Goal: Task Accomplishment & Management: Use online tool/utility

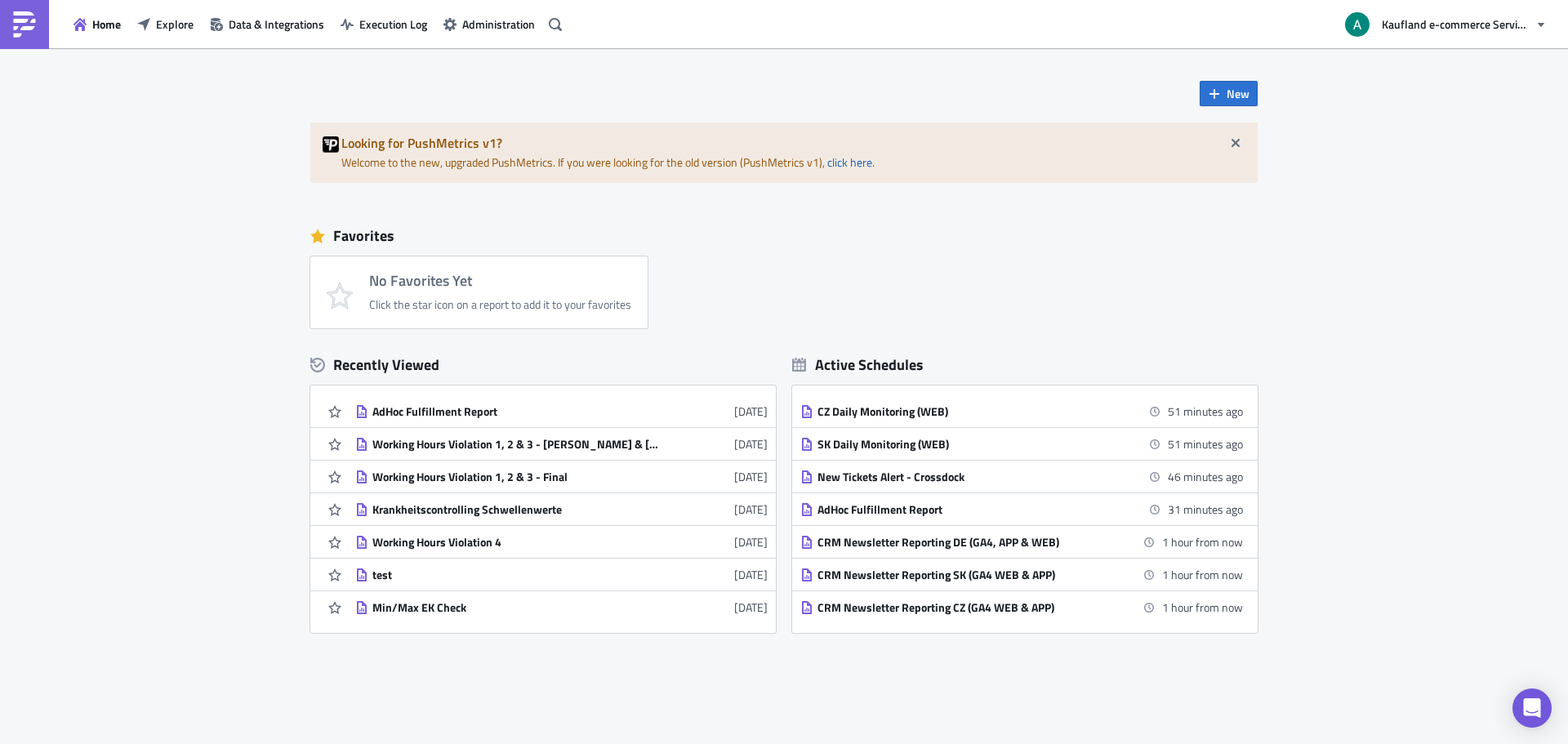
click at [569, 22] on div "Home Explore Data & Integrations Execution Log Administration Kaufland e-commer…" at bounding box center [784, 24] width 1568 height 48
click at [560, 22] on icon "button" at bounding box center [555, 23] width 13 height 13
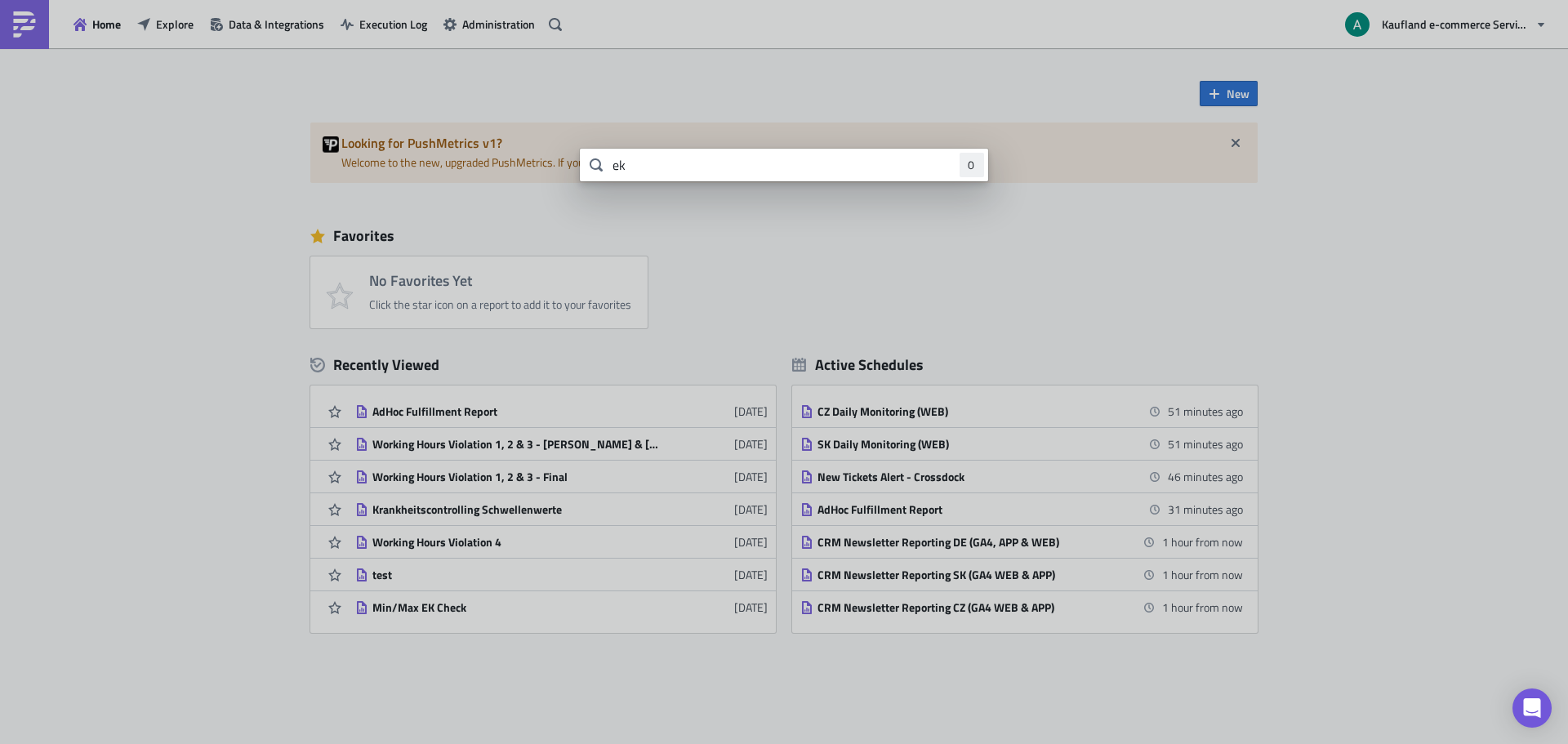
type input "e"
type input "revision"
click at [168, 30] on body "Home Explore Data & Integrations Execution Log Administration Kaufland e-commer…" at bounding box center [784, 373] width 1568 height 746
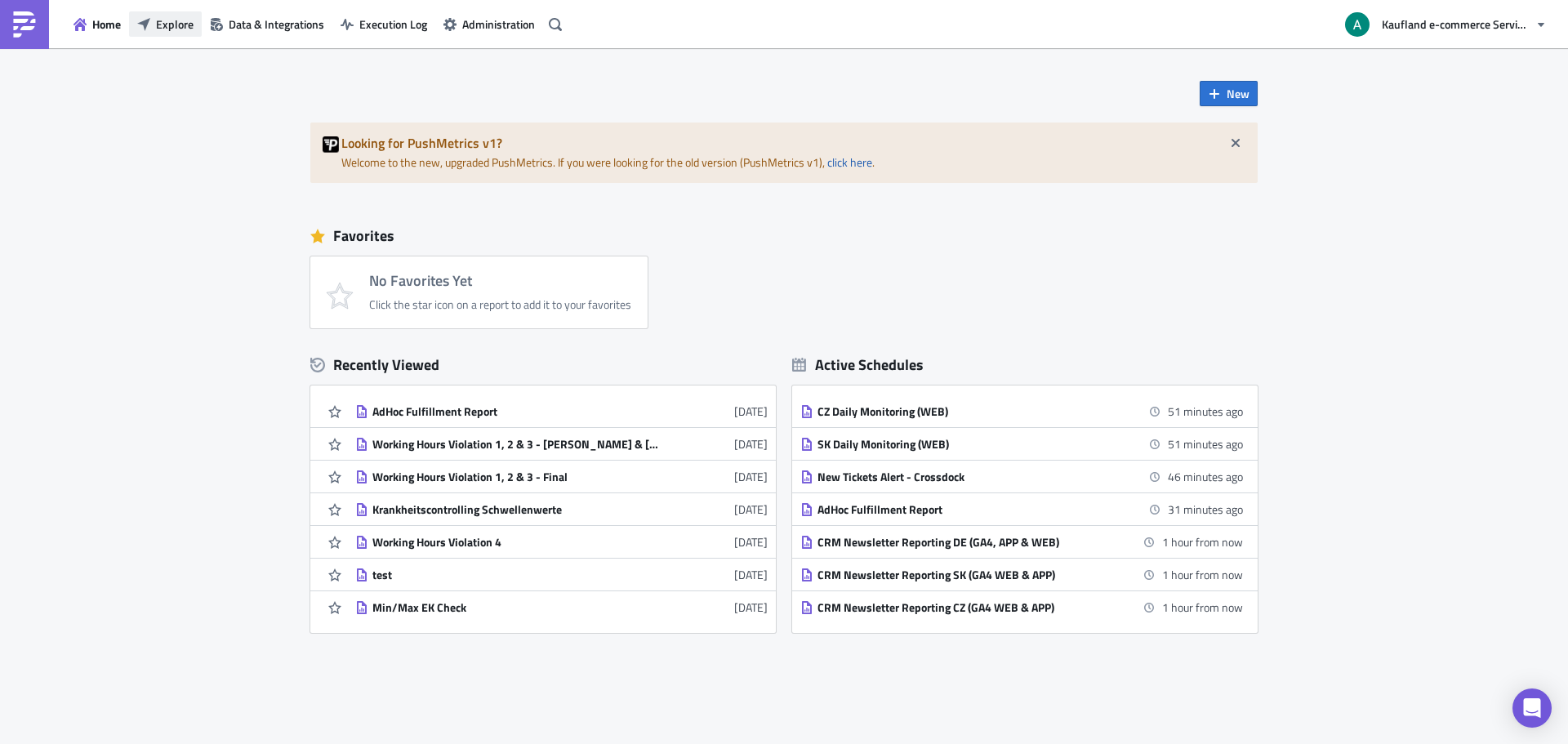
click at [150, 25] on icon "button" at bounding box center [143, 24] width 13 height 13
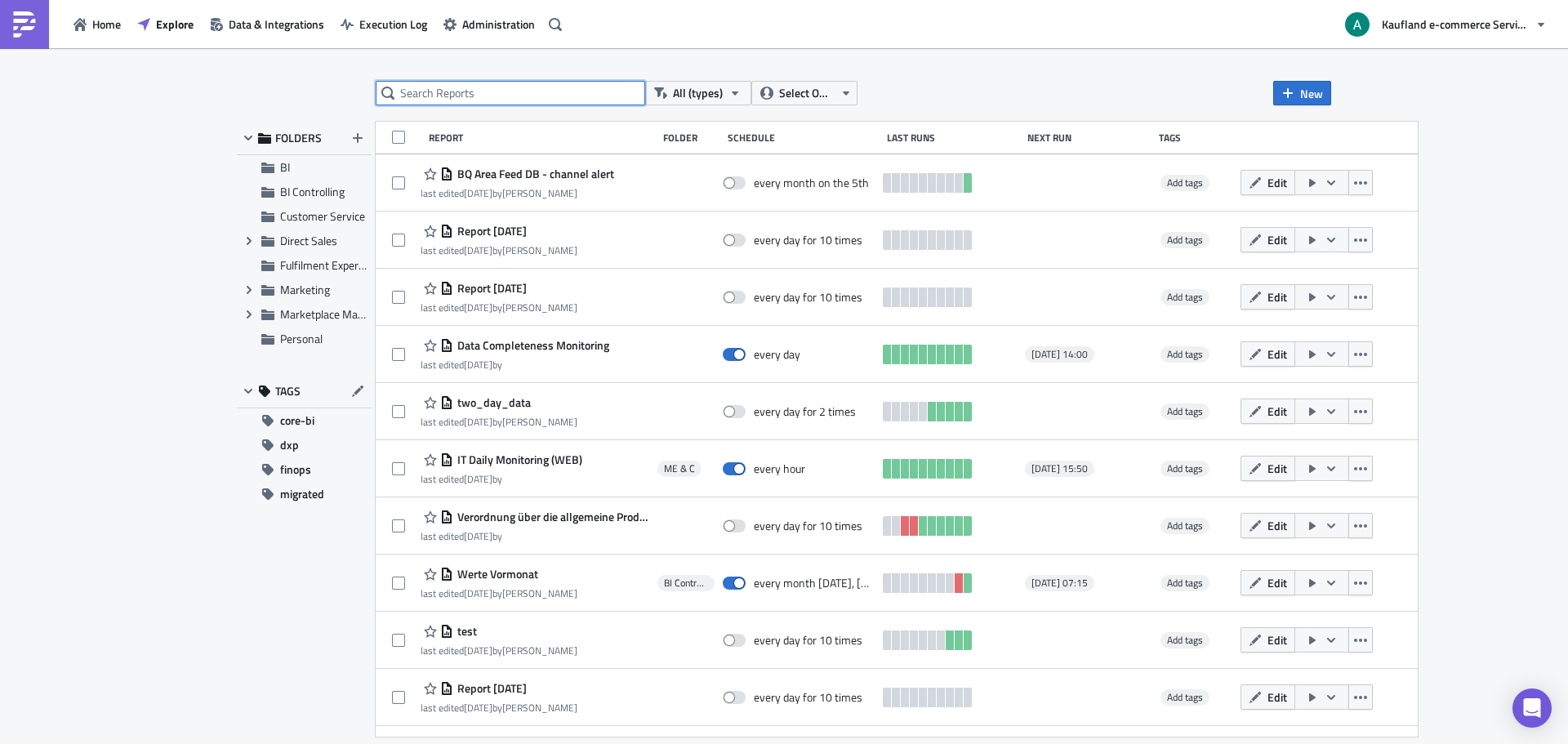
click at [549, 98] on input "text" at bounding box center [510, 93] width 269 height 25
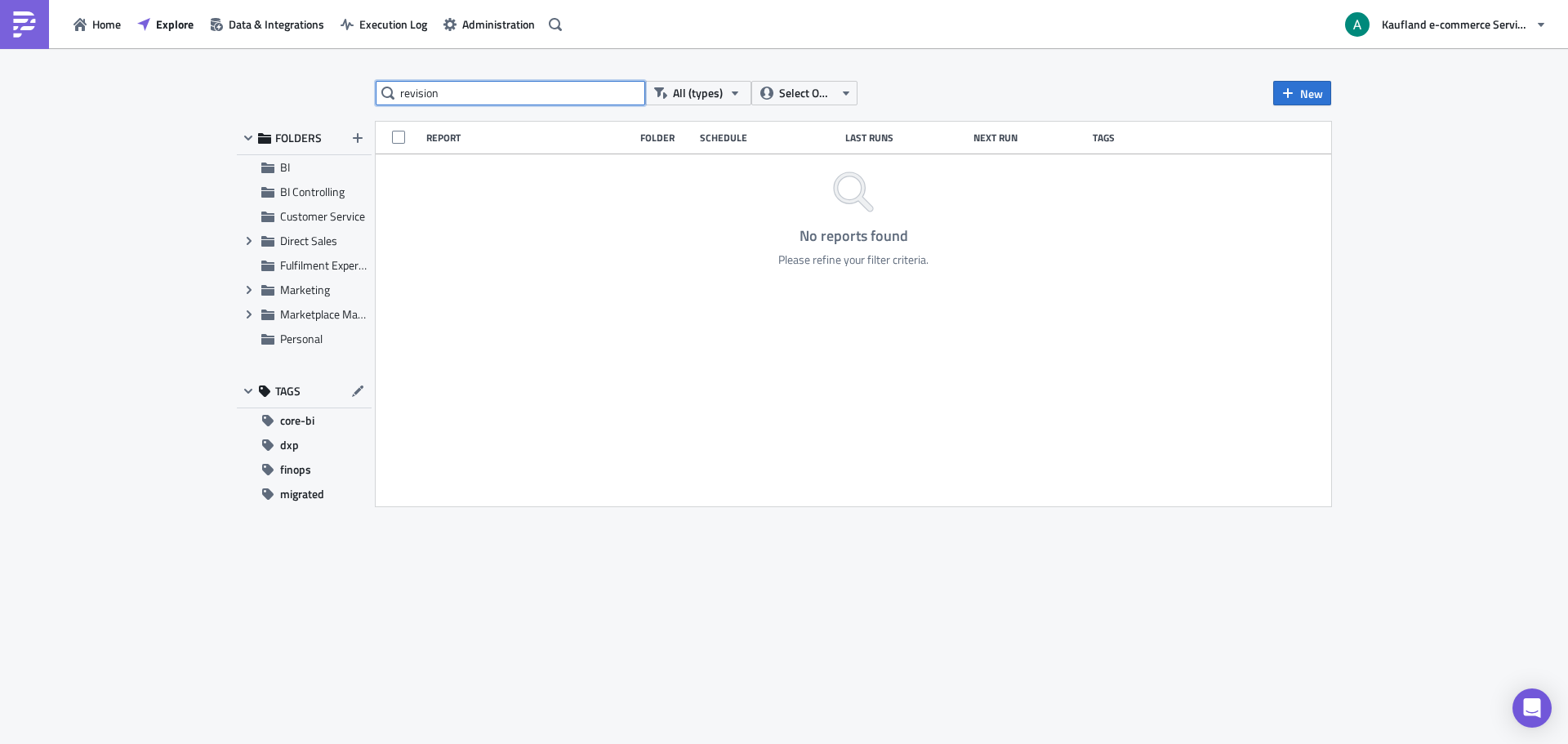
click at [558, 83] on input "revision" at bounding box center [510, 93] width 269 height 25
type input "ek"
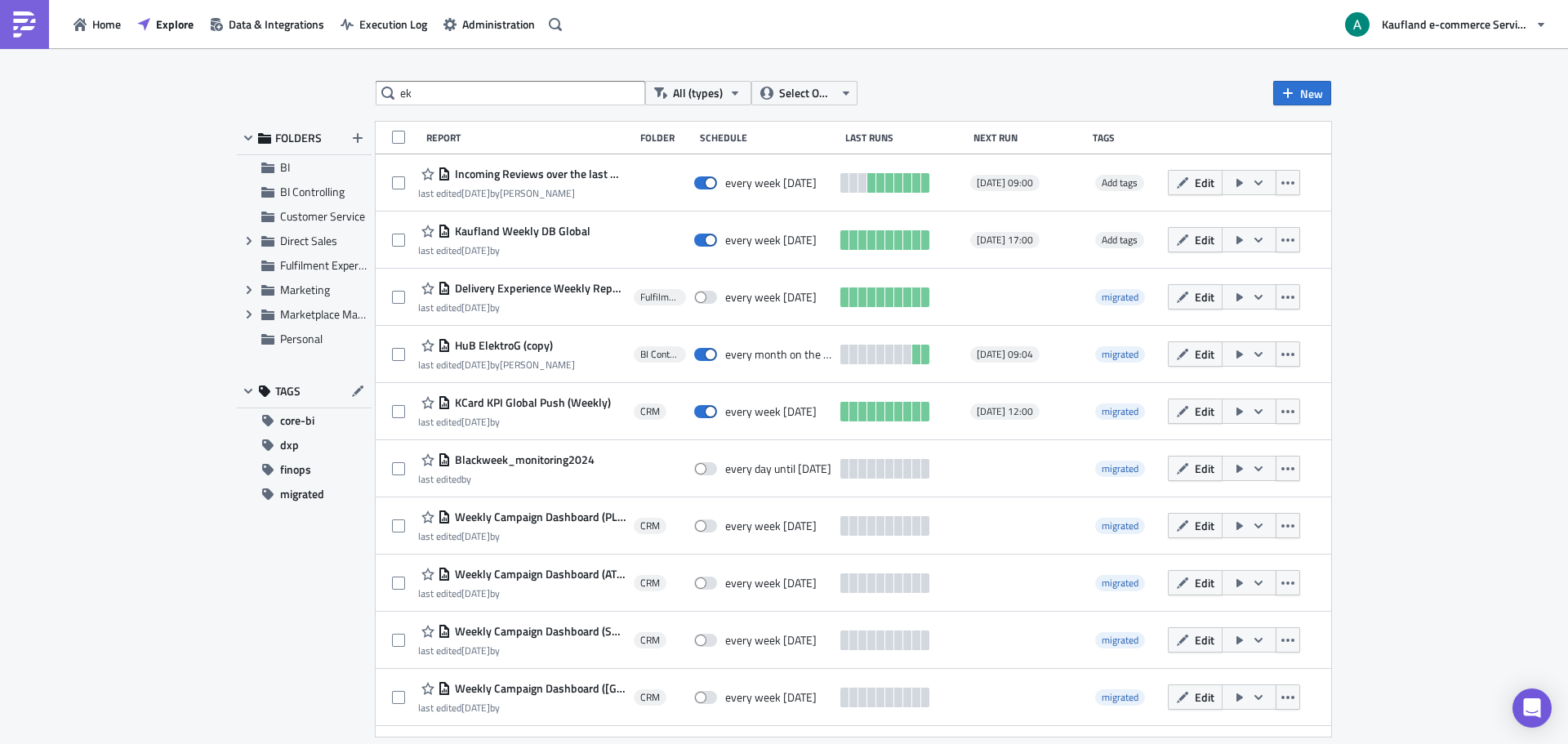
click at [789, 108] on div "ek All (types) Select Owner New FOLDERS BI BI Controlling Customer Service Expa…" at bounding box center [784, 397] width 1111 height 633
click at [792, 93] on span "Select Owner" at bounding box center [807, 93] width 55 height 18
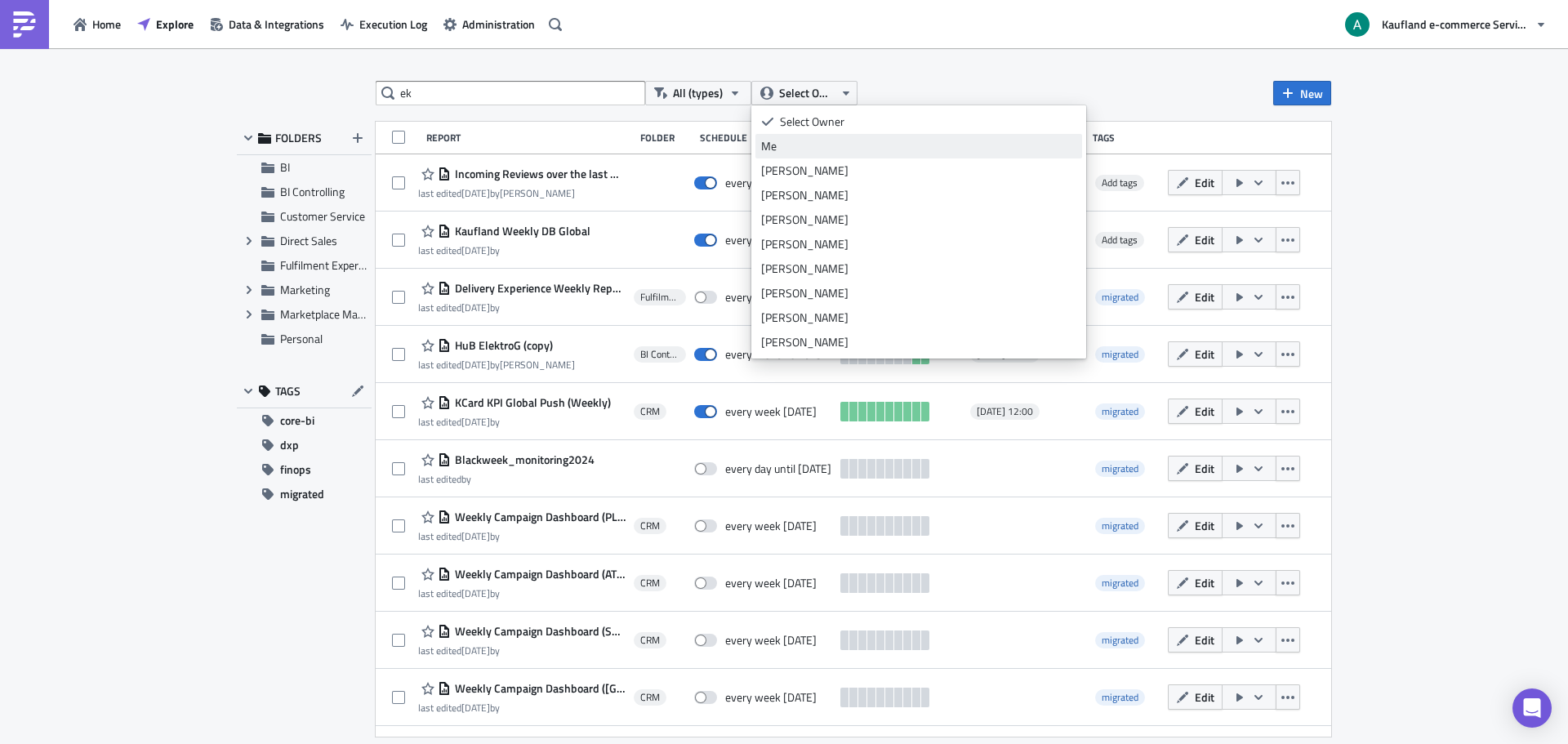
click at [805, 145] on div "Me" at bounding box center [919, 146] width 315 height 16
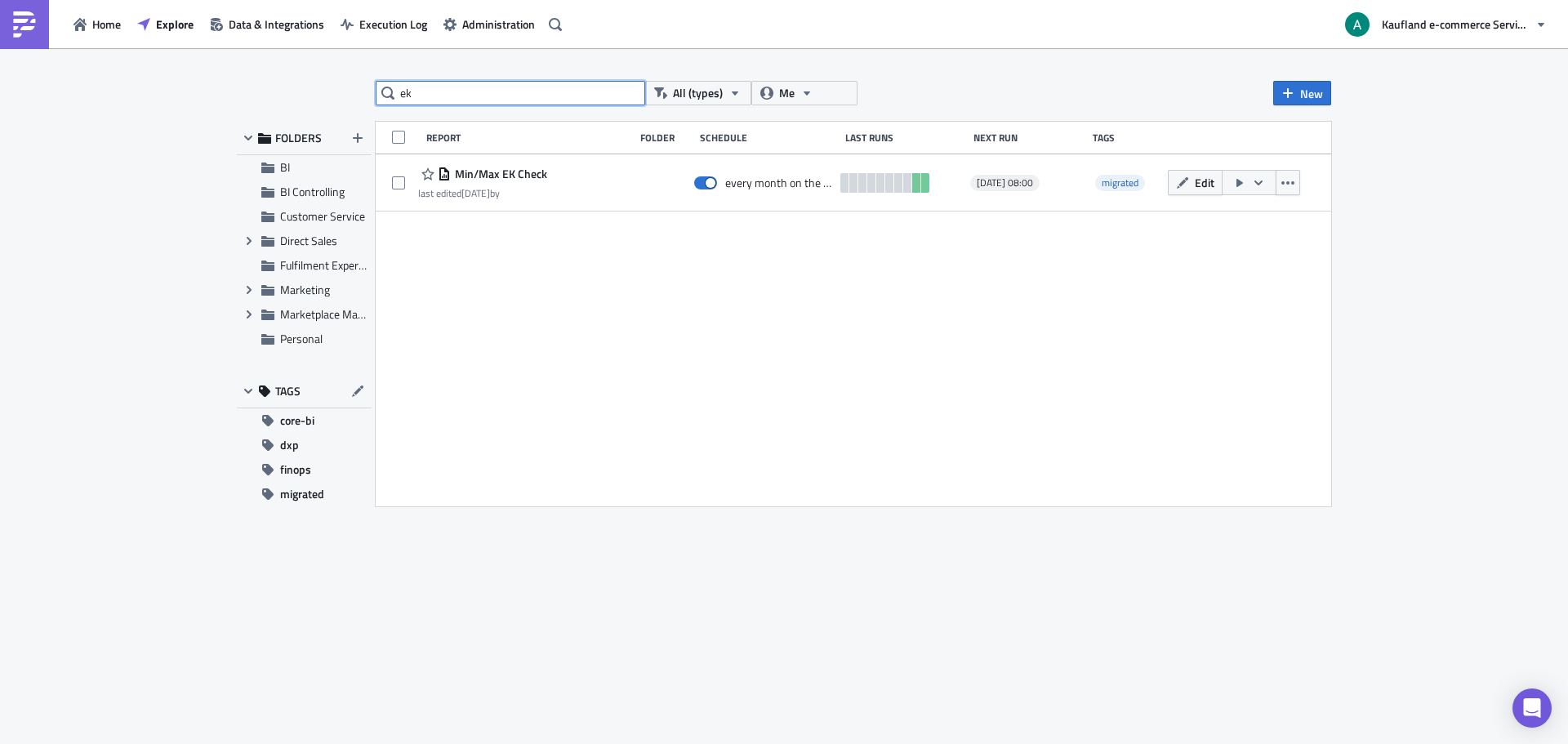
click at [473, 105] on input "ek" at bounding box center [510, 93] width 269 height 25
type input "vk"
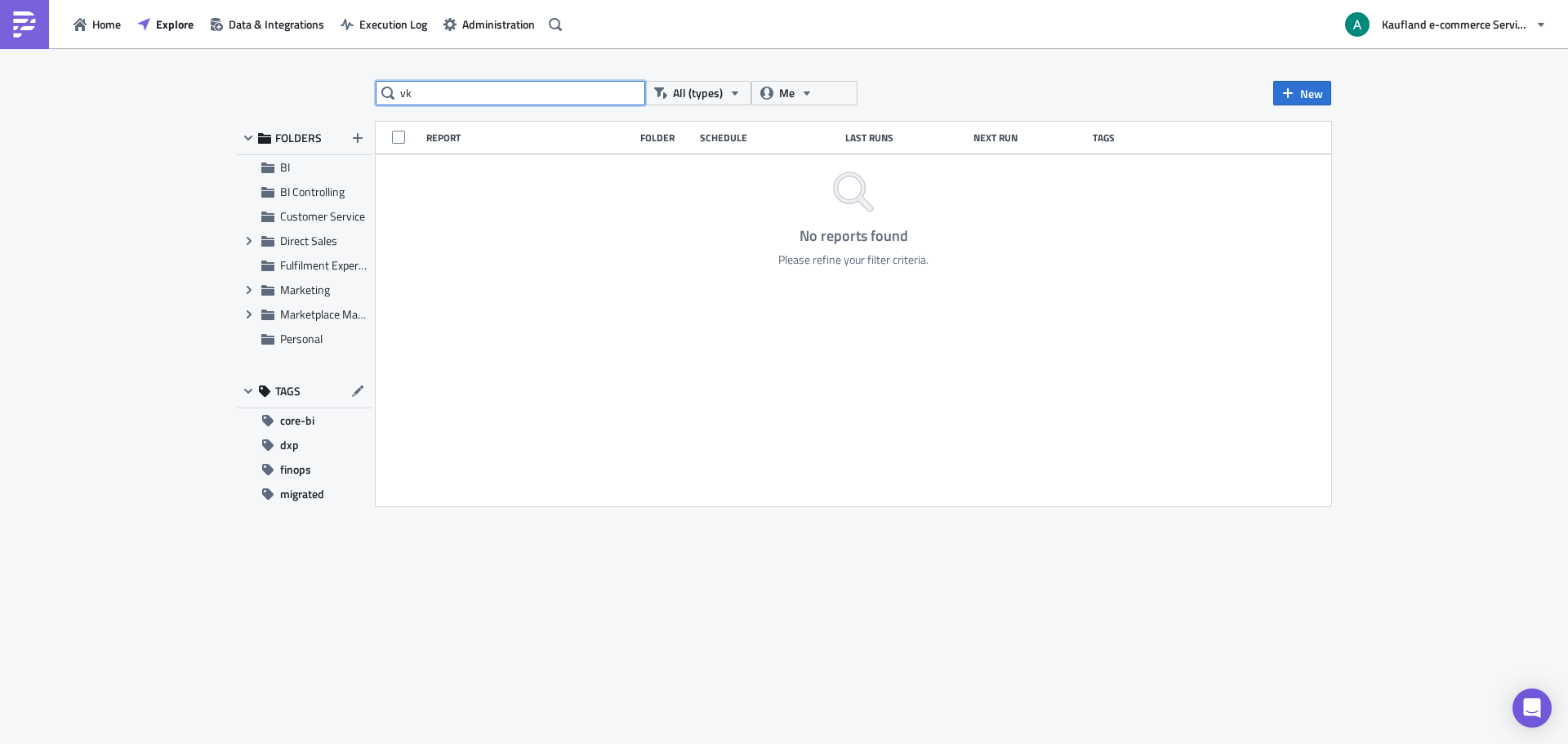
click at [489, 95] on input "vk" at bounding box center [510, 93] width 269 height 25
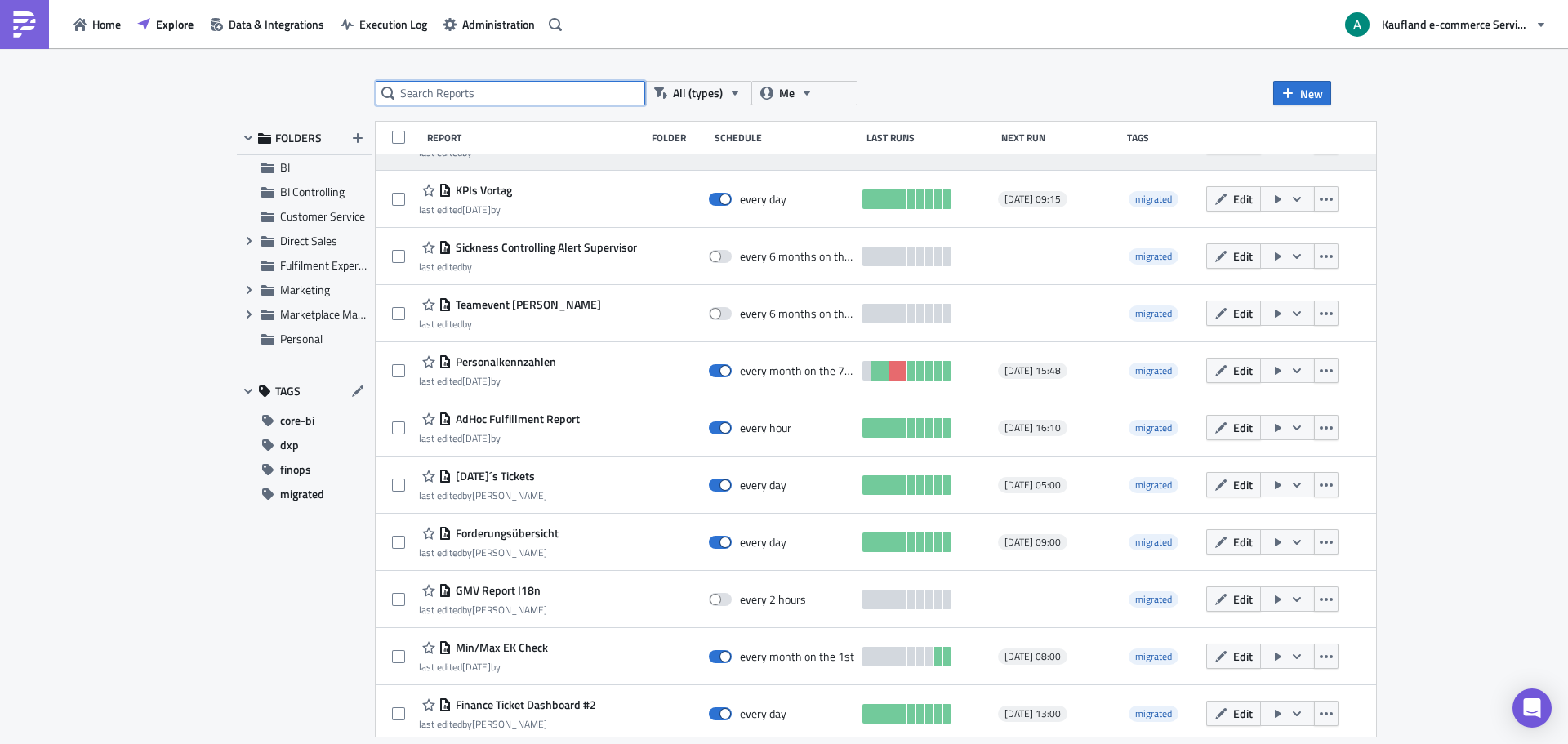
scroll to position [390, 0]
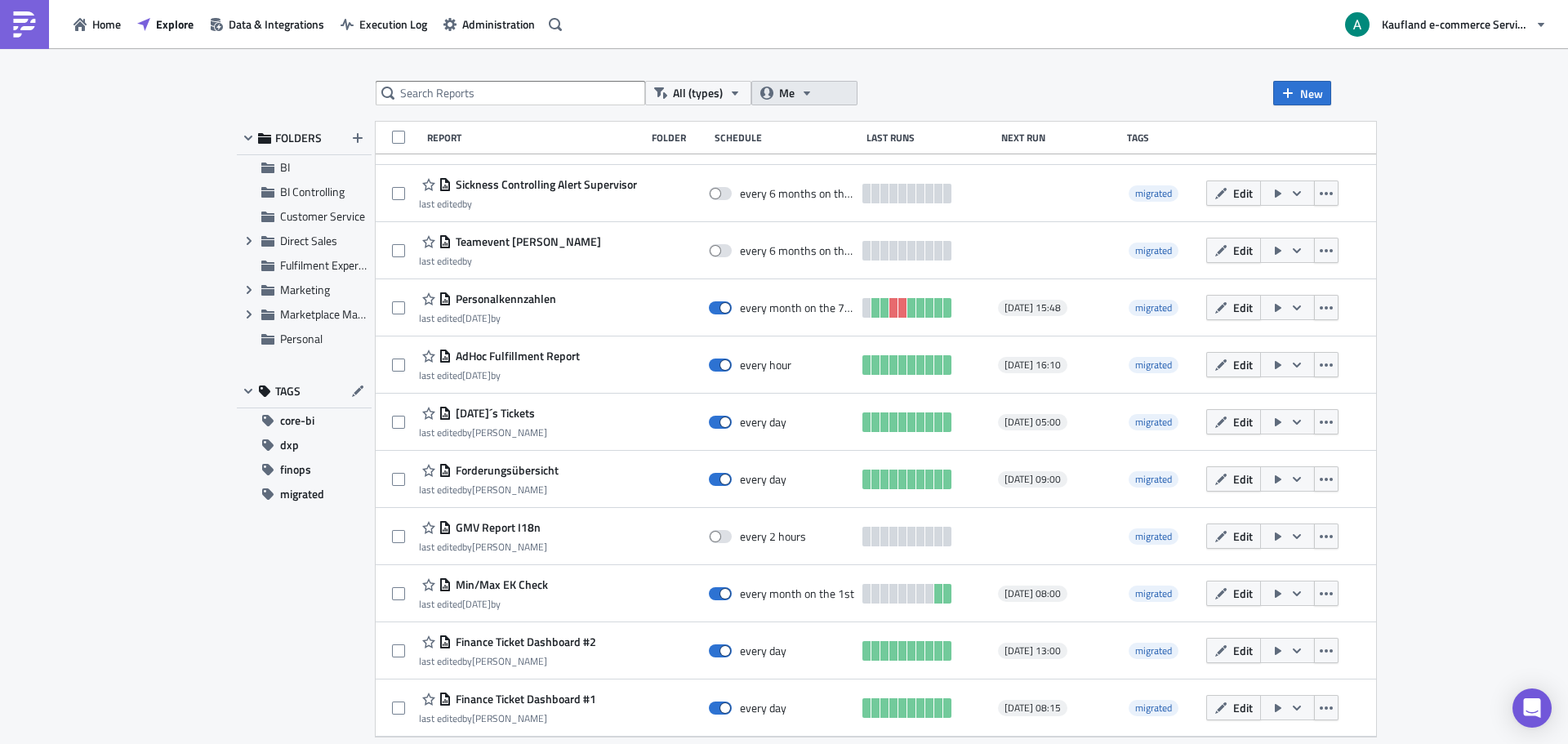
click at [785, 94] on span "Me" at bounding box center [786, 93] width 15 height 18
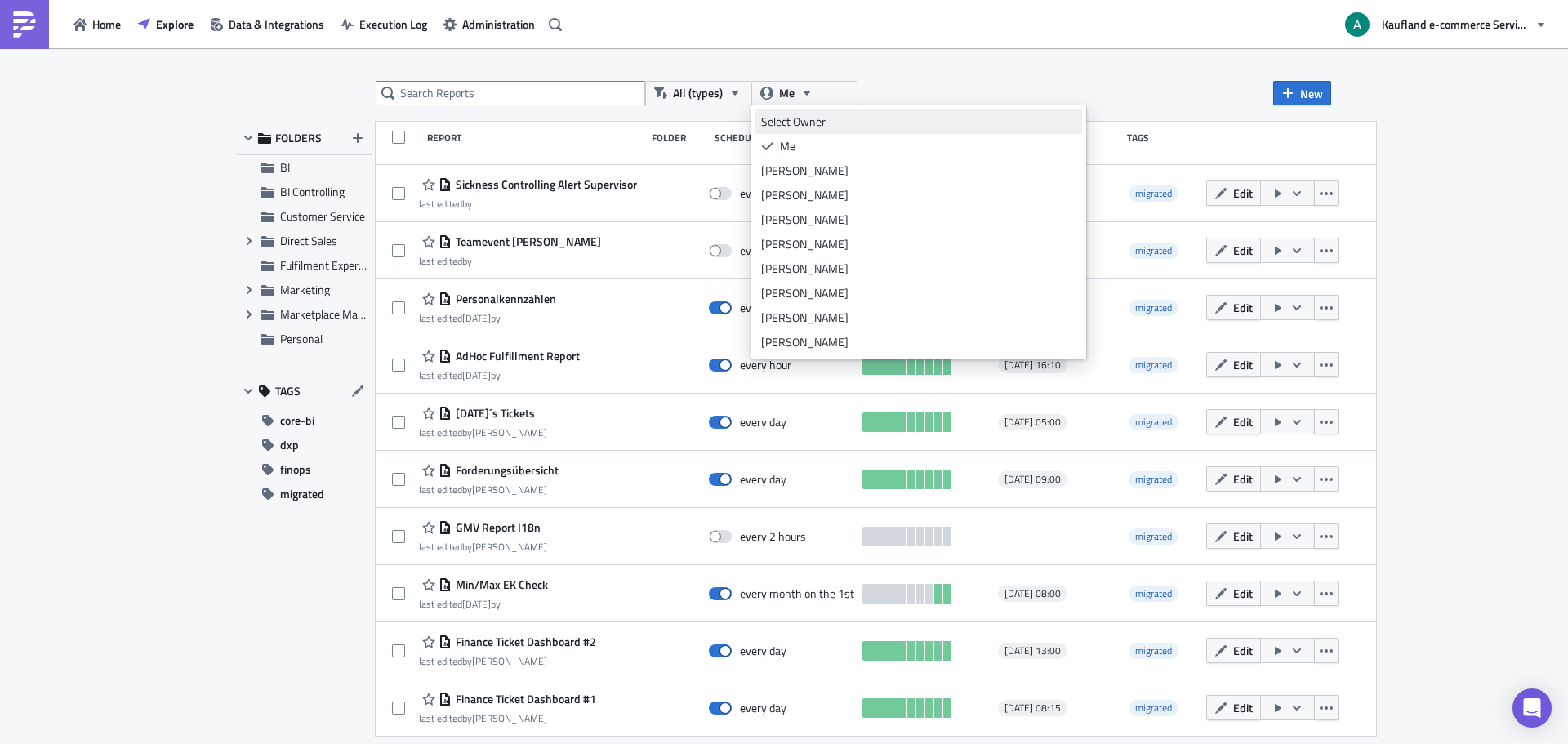
click at [796, 129] on div "Select Owner" at bounding box center [919, 122] width 315 height 16
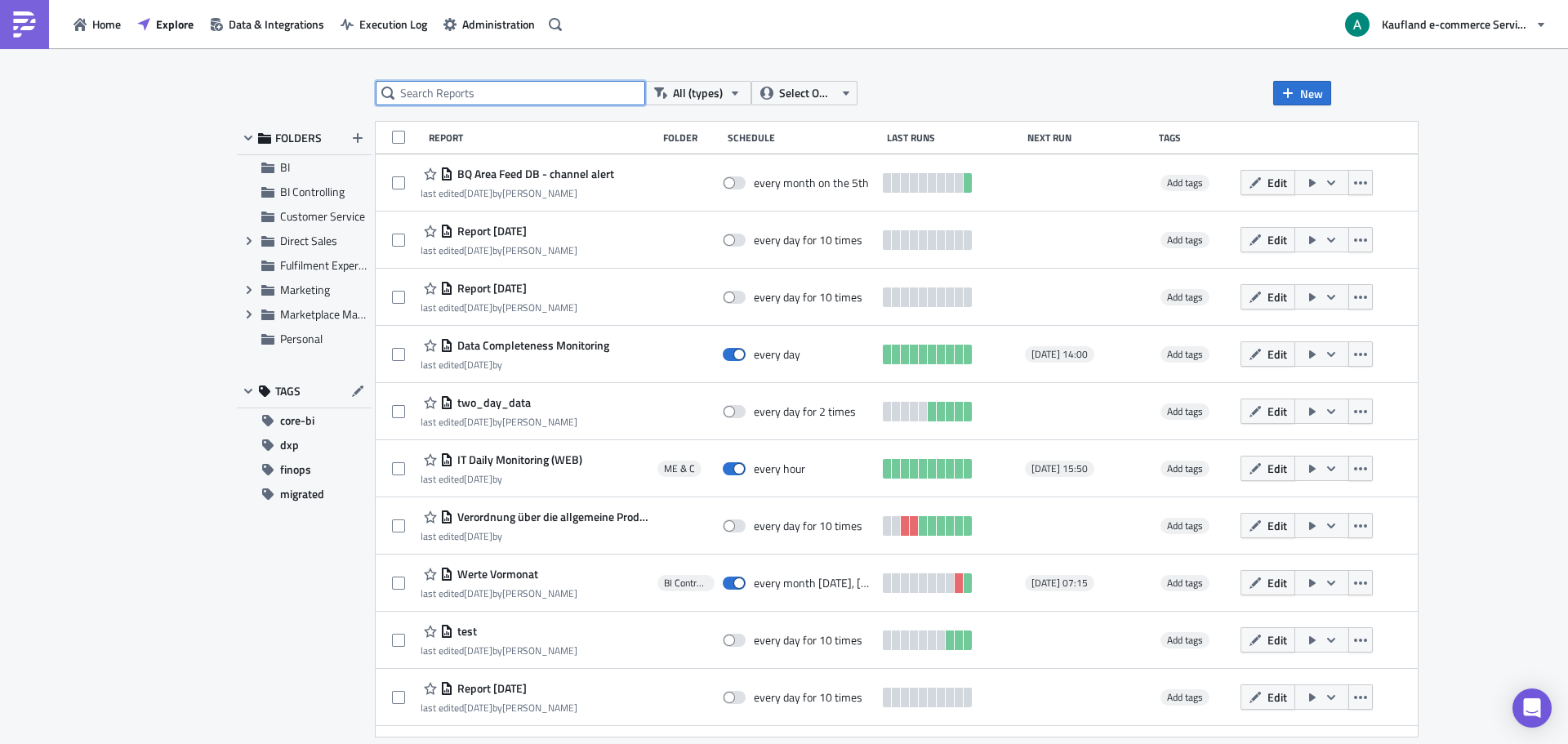
click at [548, 92] on input "text" at bounding box center [510, 93] width 269 height 25
type input "ek"
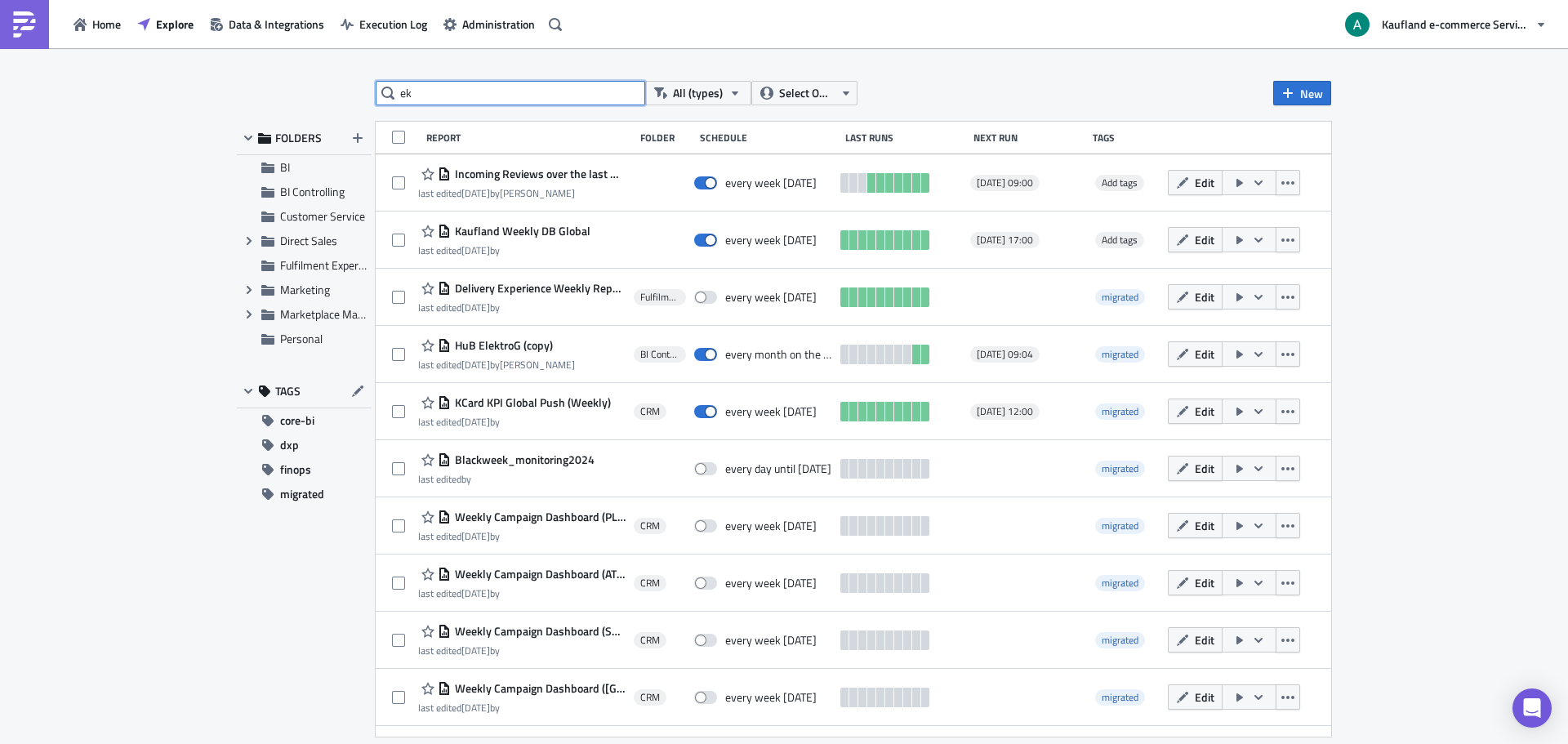
click at [455, 99] on input "ek" at bounding box center [510, 93] width 269 height 25
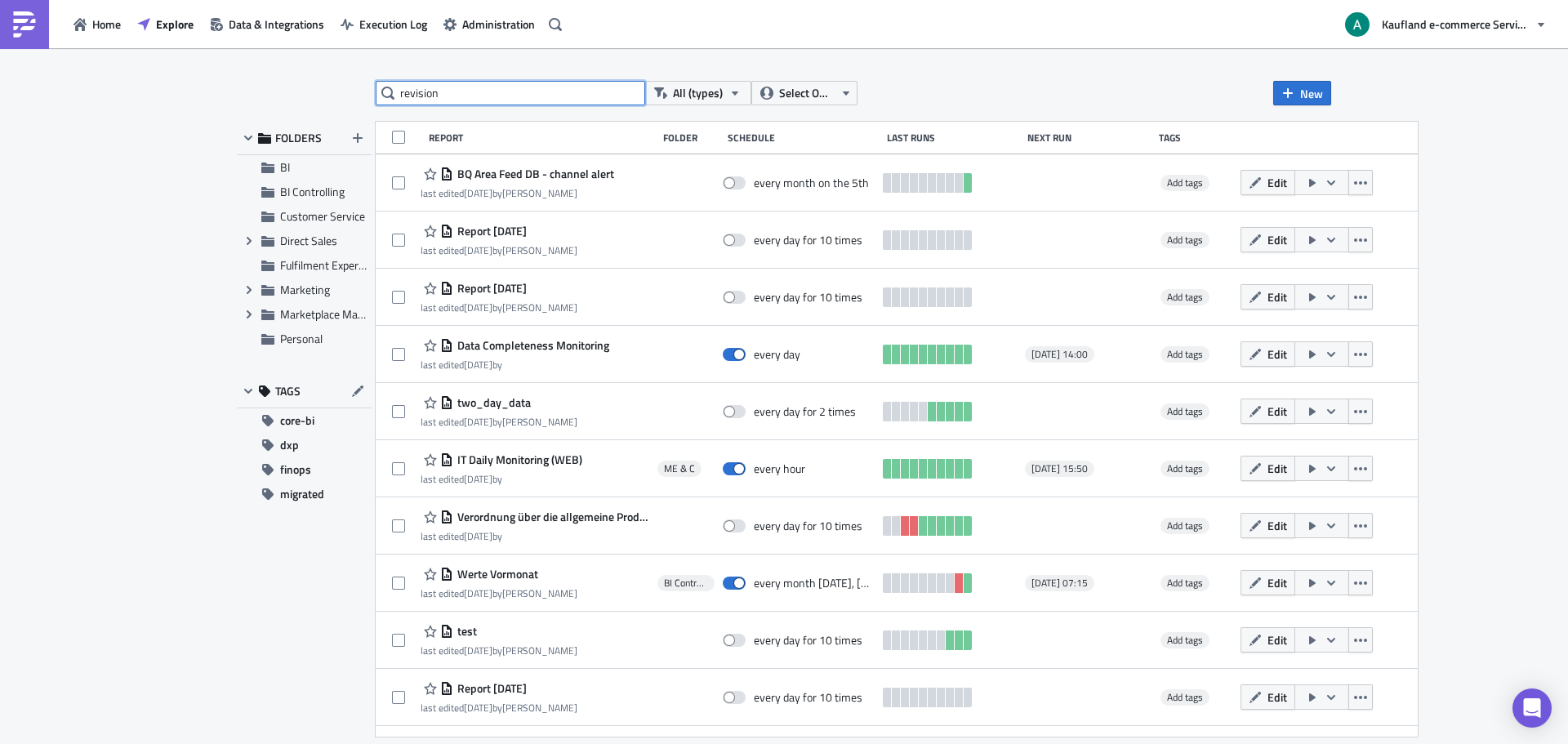
type input "revision"
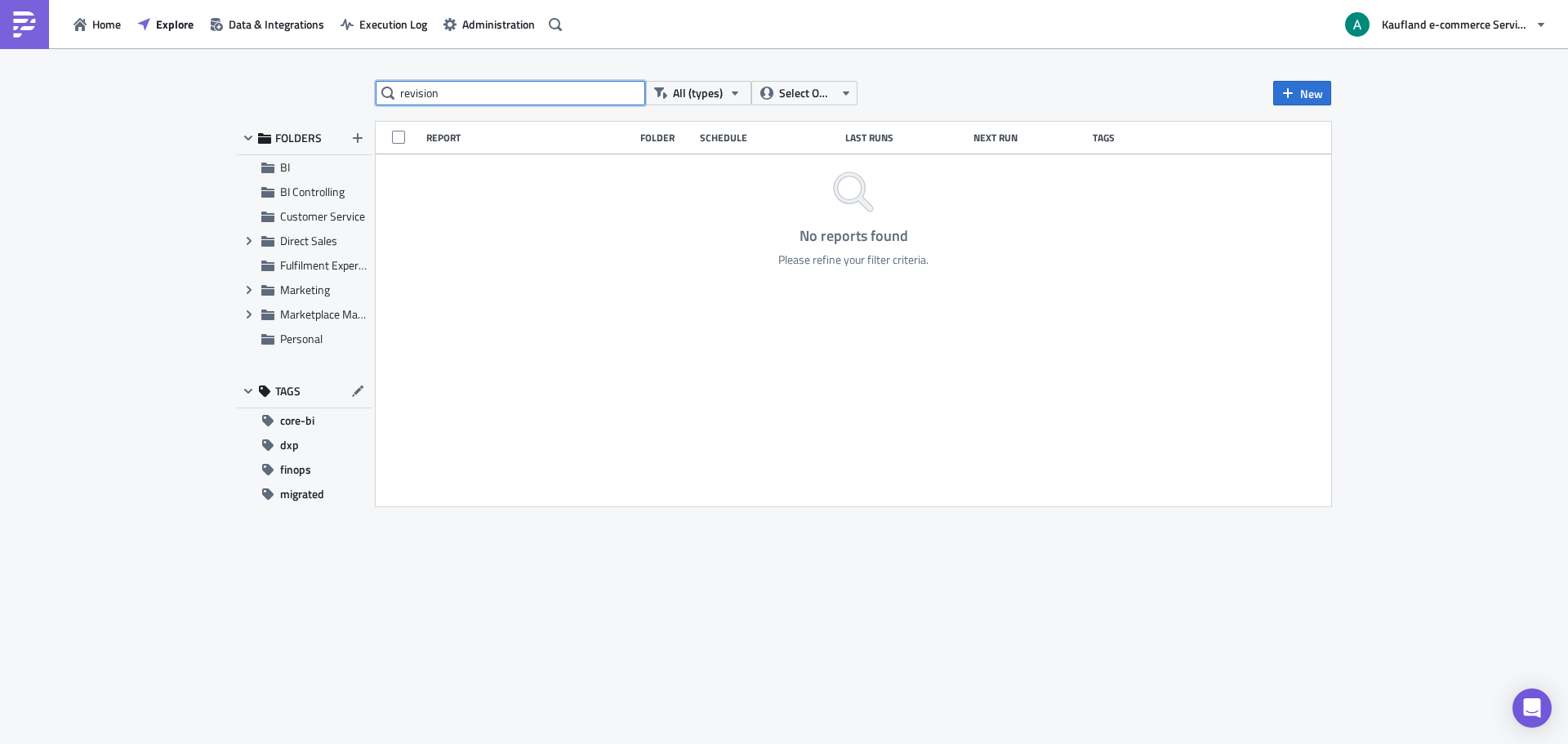
click at [484, 97] on input "revision" at bounding box center [510, 93] width 269 height 25
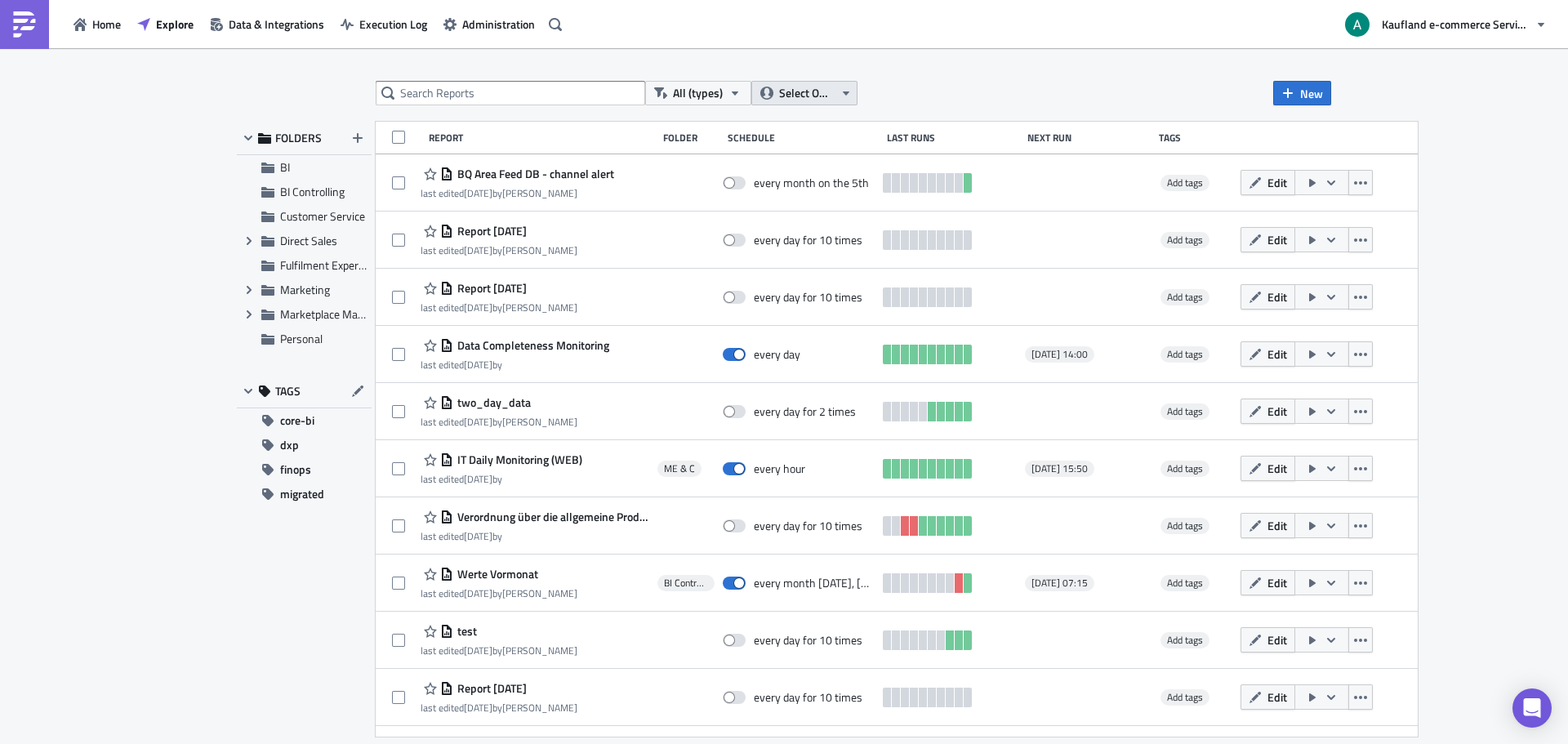
click at [782, 89] on span "Select Owner" at bounding box center [807, 93] width 55 height 18
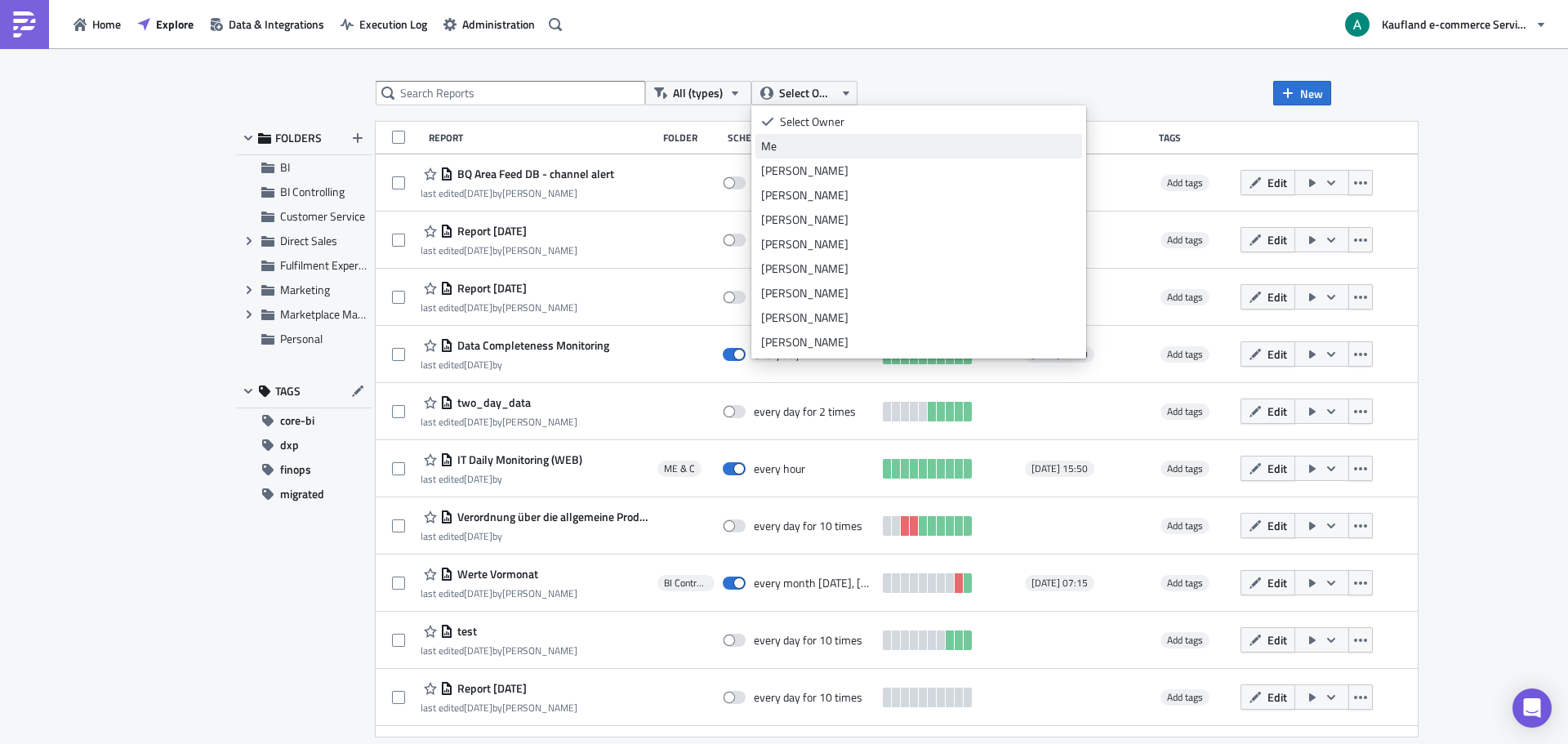
click at [798, 144] on div "Me" at bounding box center [919, 146] width 315 height 16
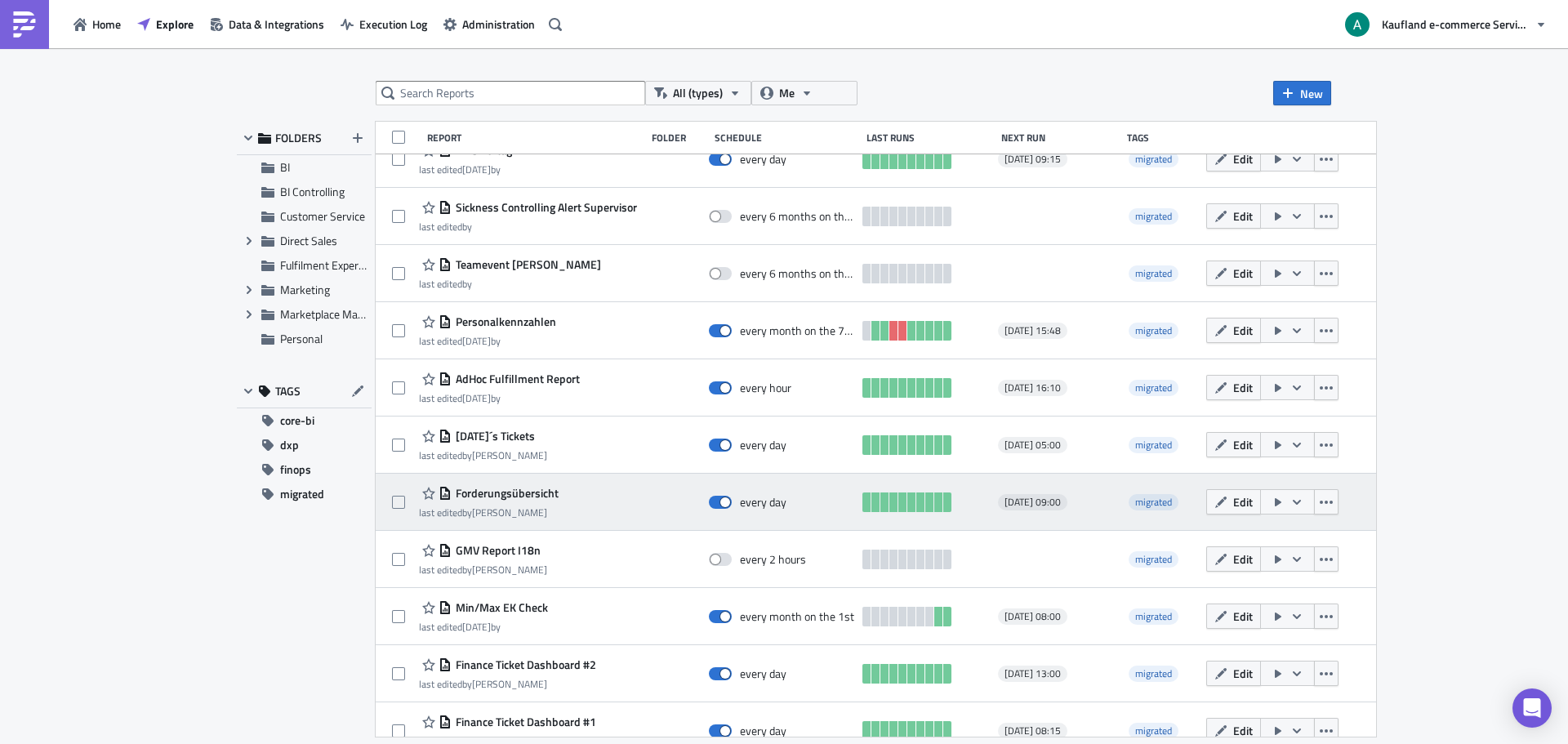
scroll to position [390, 0]
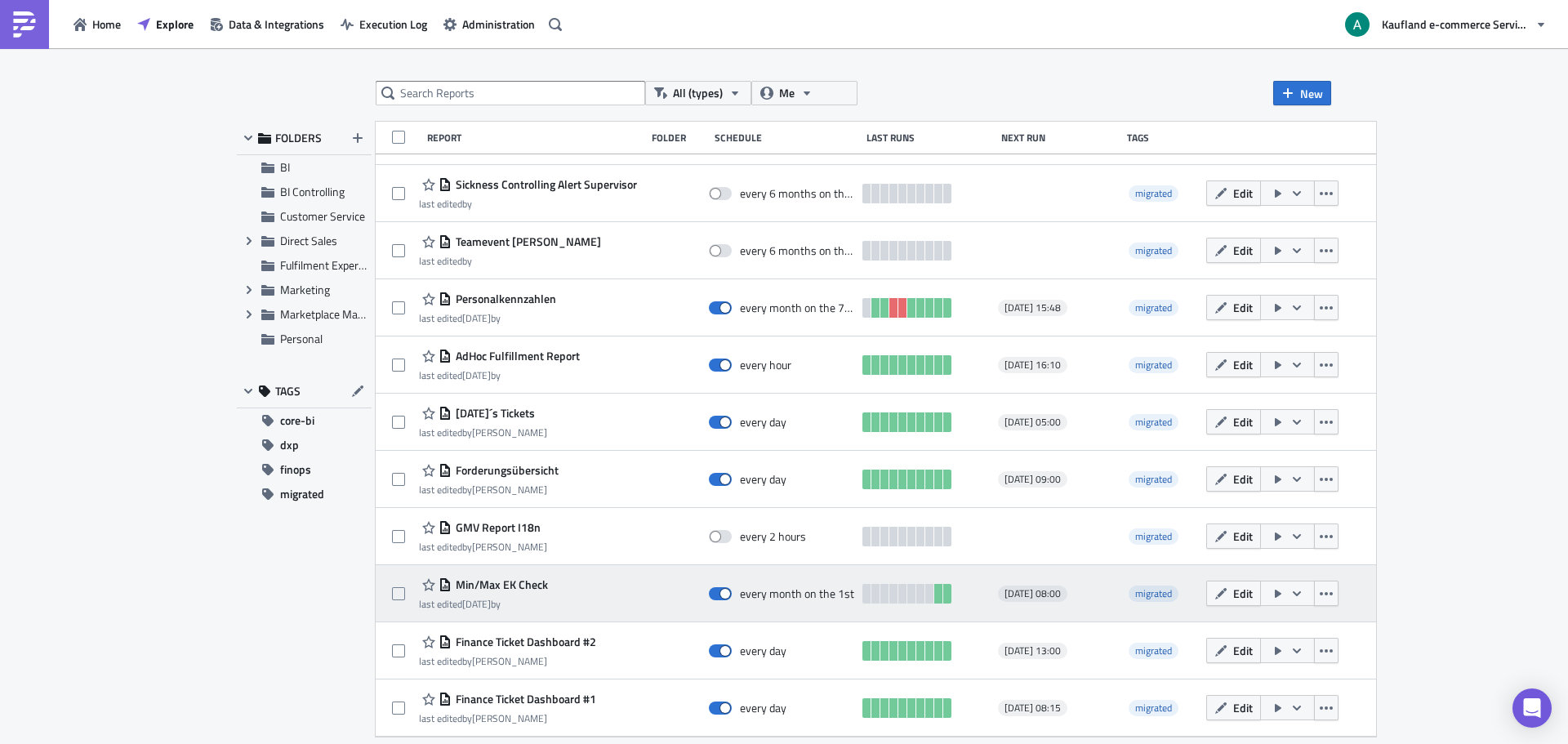
click at [582, 607] on div "Min/Max EK Check last edited 4 weeks ago by" at bounding box center [529, 593] width 219 height 33
click at [1214, 598] on icon "button" at bounding box center [1221, 593] width 13 height 13
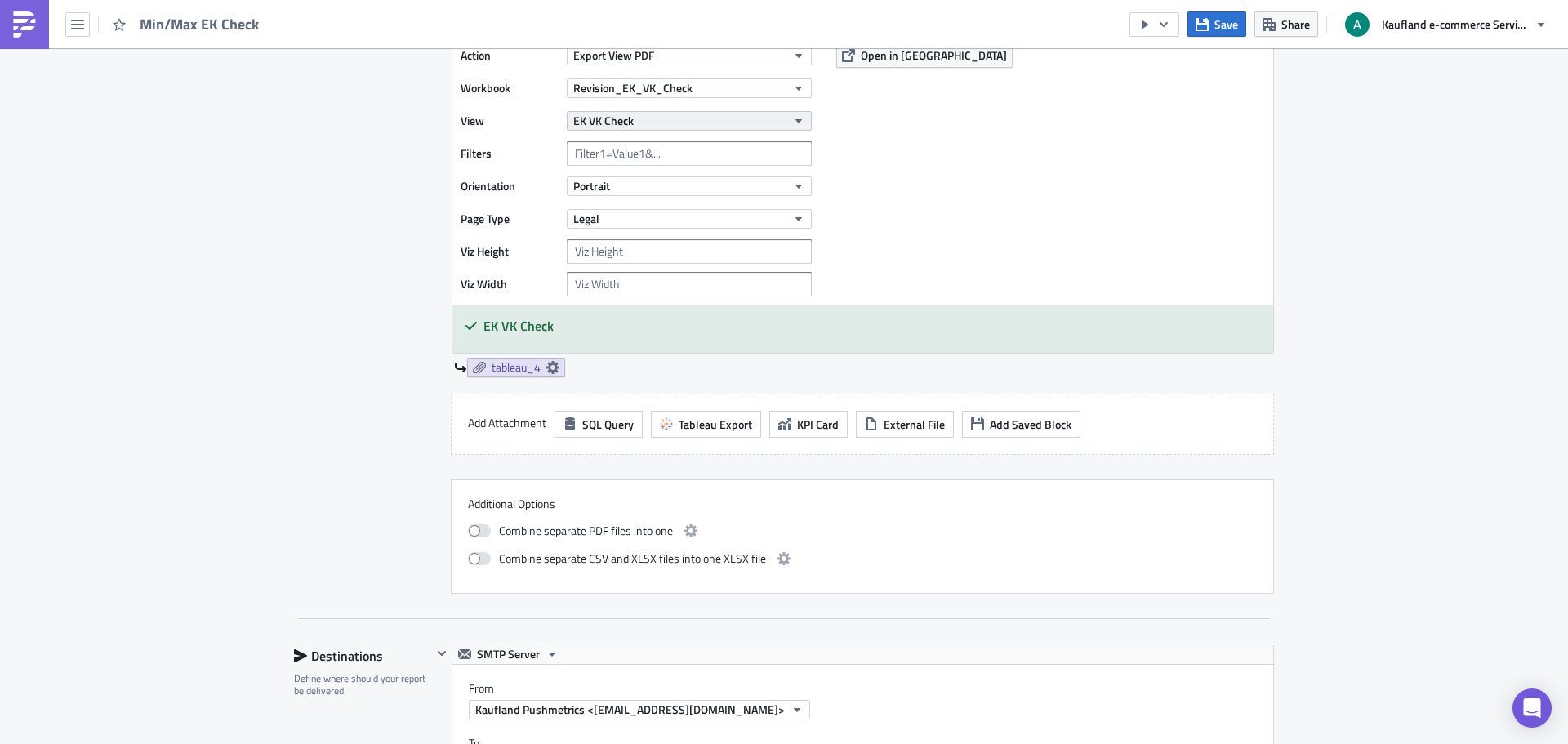
scroll to position [1469, 0]
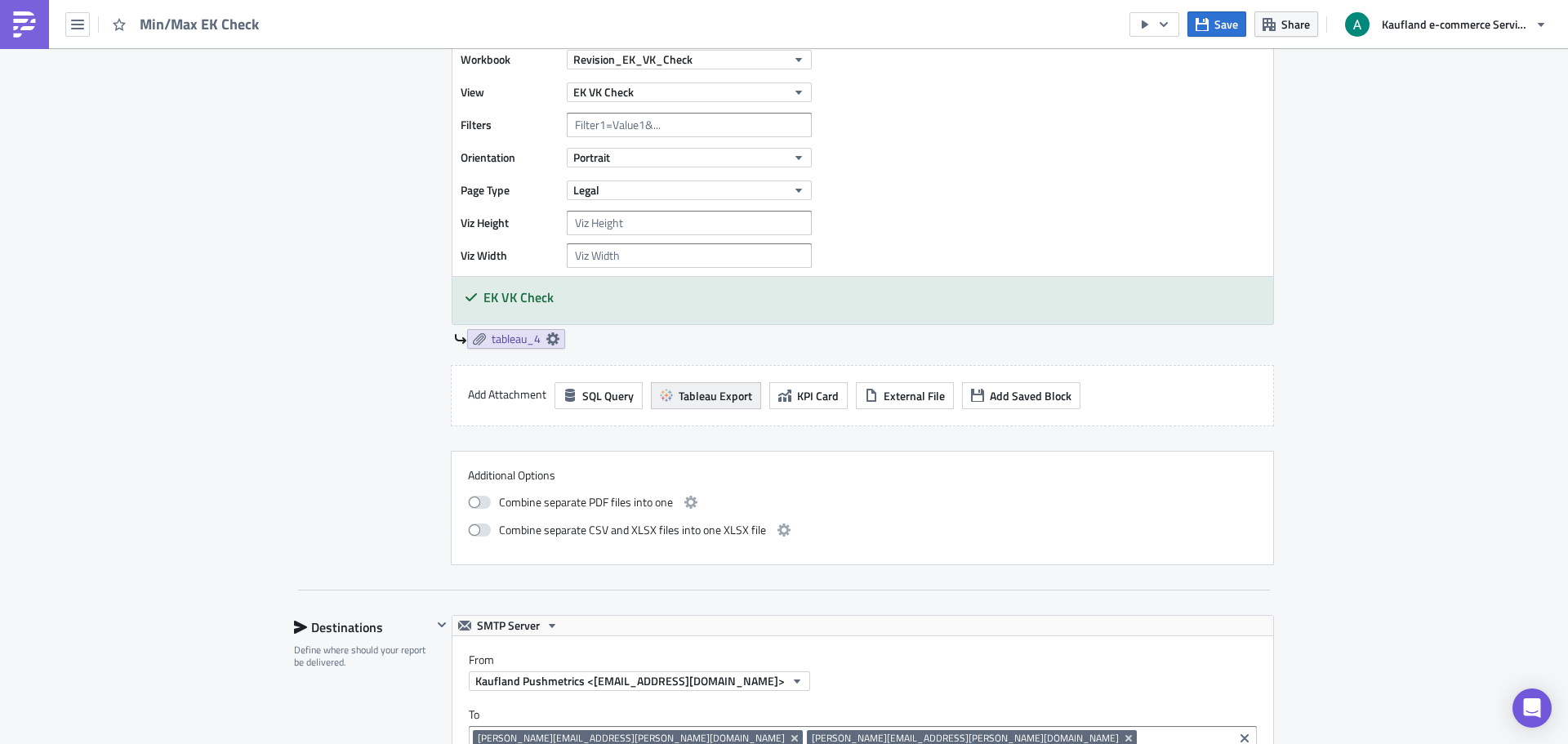
click at [737, 400] on span "Tableau Export" at bounding box center [715, 395] width 74 height 17
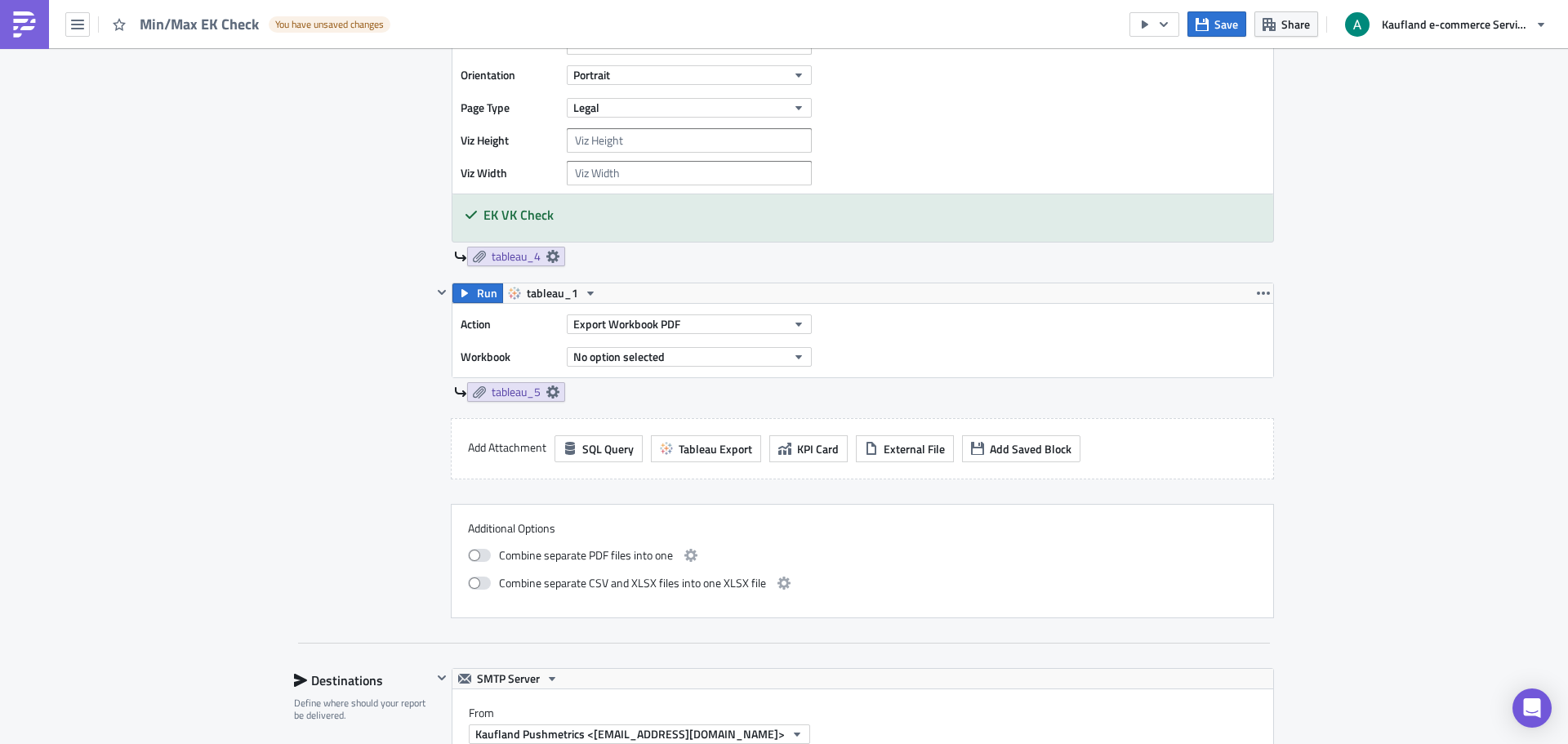
scroll to position [1551, 0]
click at [1257, 296] on icon "button" at bounding box center [1263, 294] width 13 height 13
click at [1252, 386] on div "Remove" at bounding box center [1268, 390] width 108 height 16
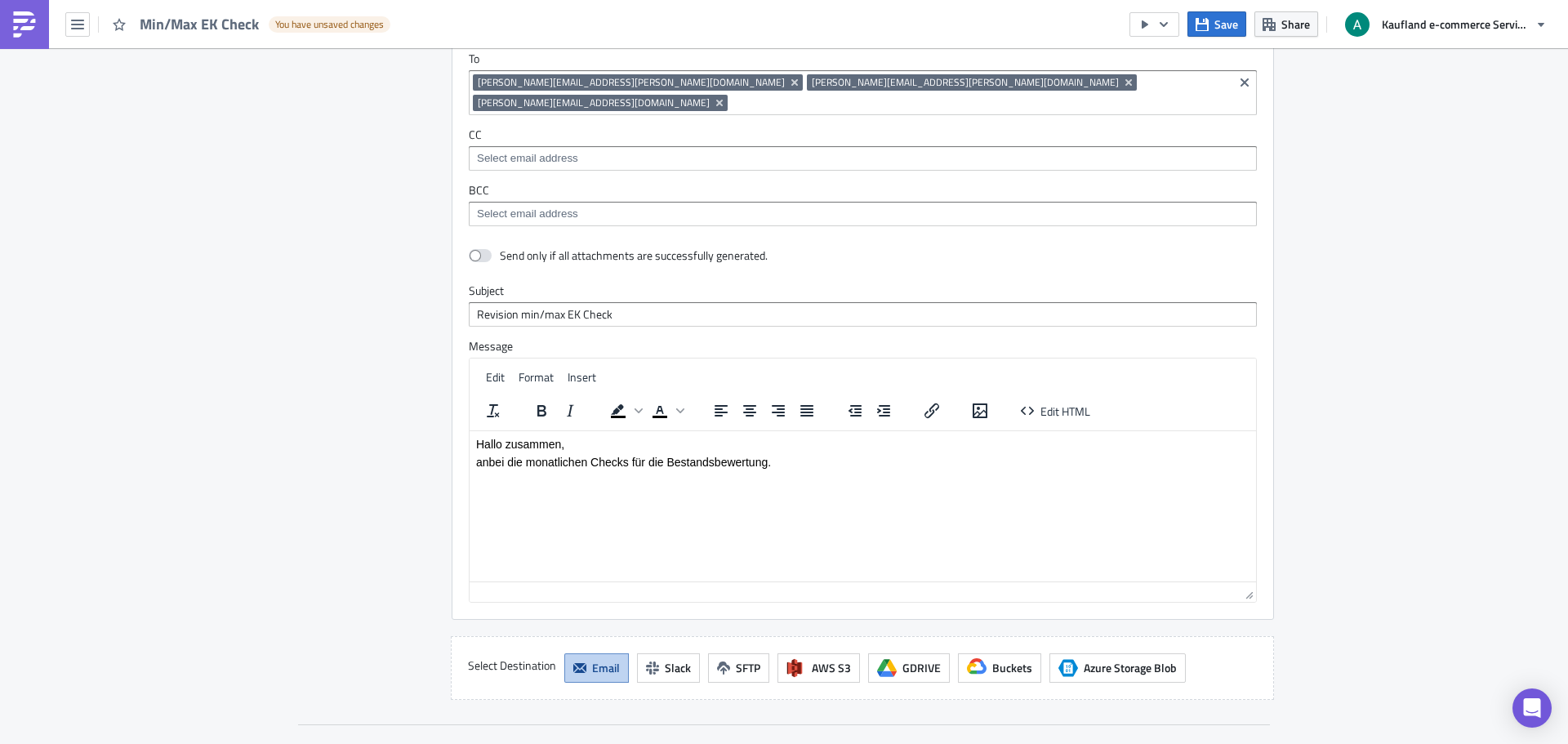
scroll to position [2204, 0]
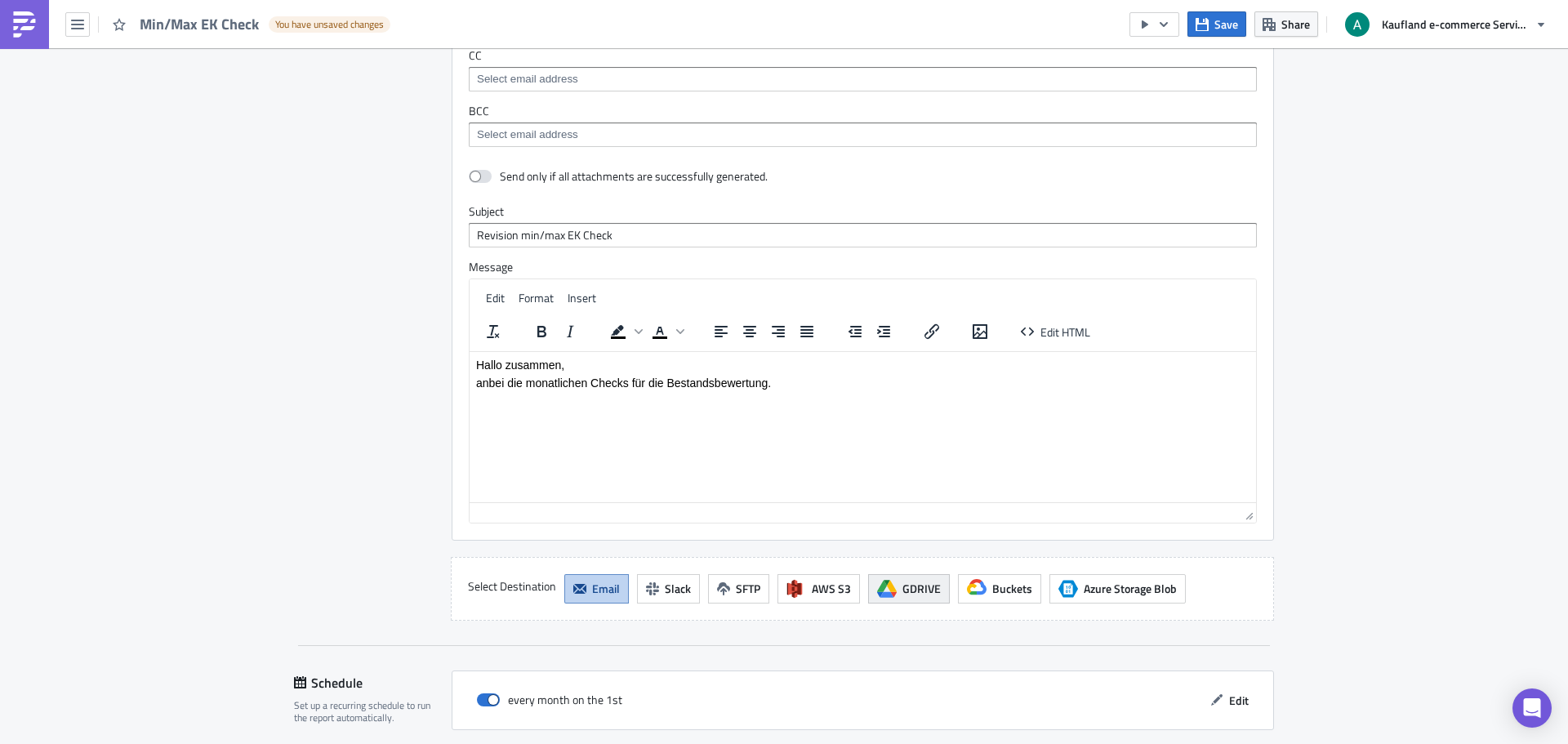
click at [919, 580] on span "GDRIVE" at bounding box center [921, 588] width 38 height 17
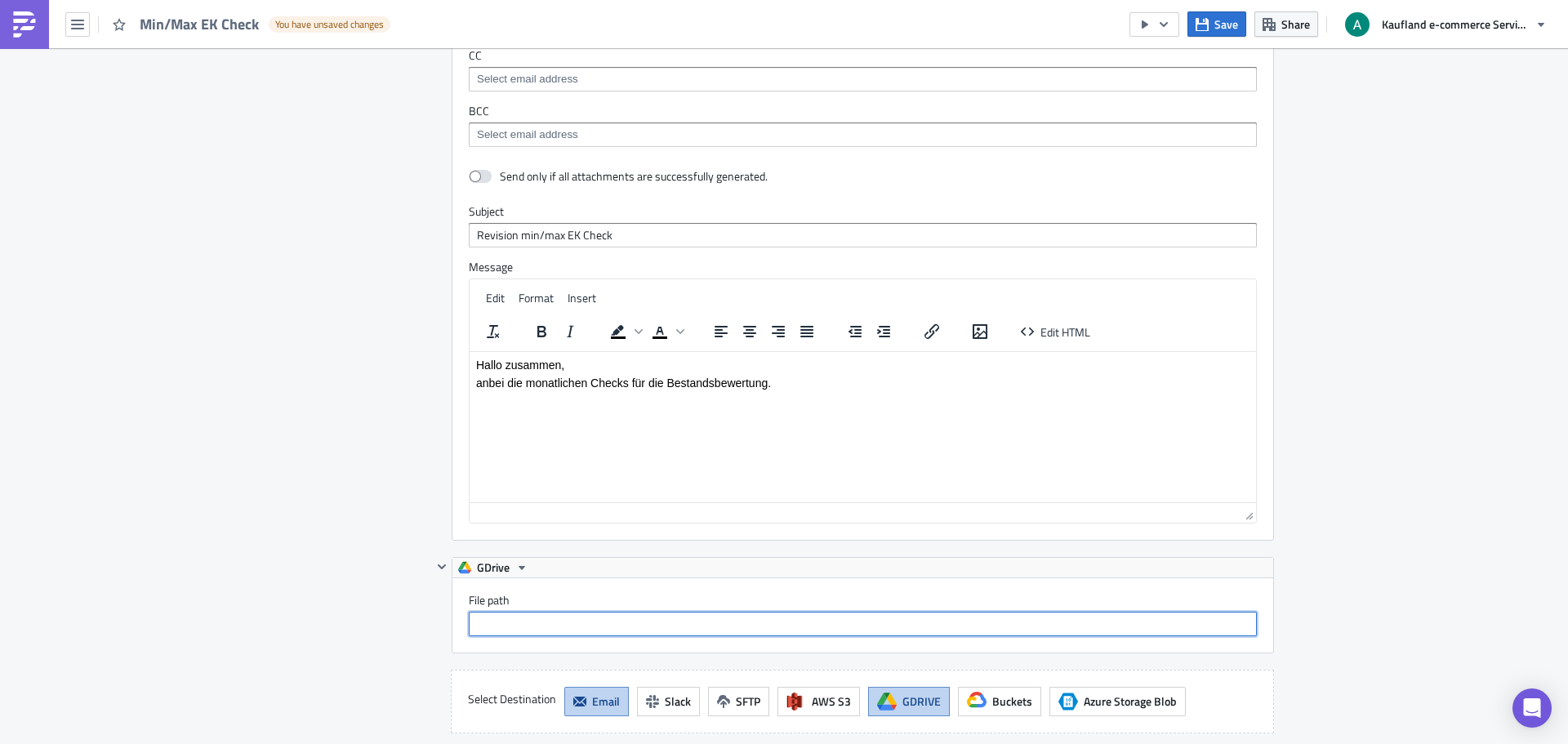
click at [696, 612] on input "File path" at bounding box center [863, 624] width 788 height 25
type input "E"
click at [705, 613] on input "File path" at bounding box center [863, 624] width 788 height 25
paste input "[URL][DOMAIN_NAME]"
type input "[URL][DOMAIN_NAME]"
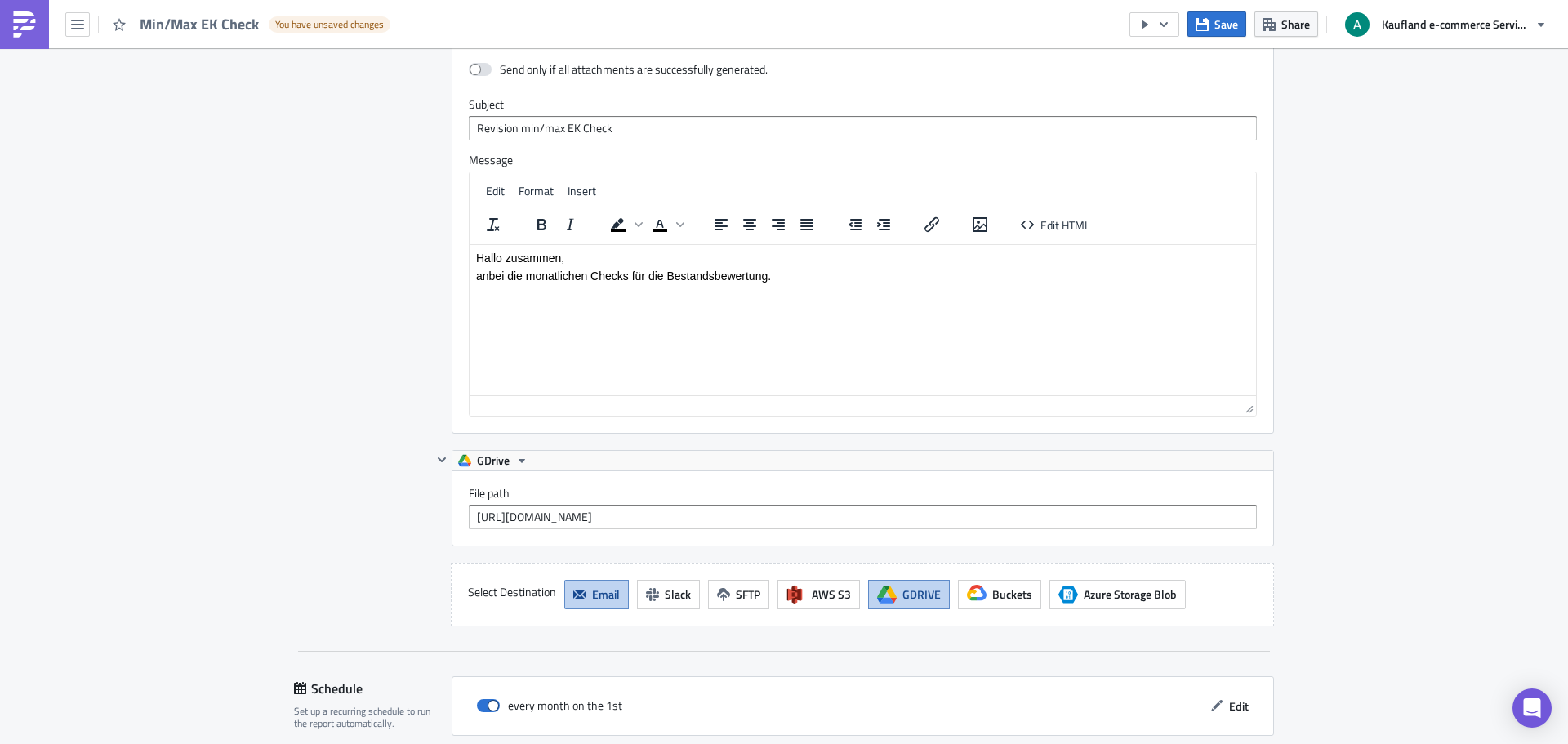
scroll to position [2450, 0]
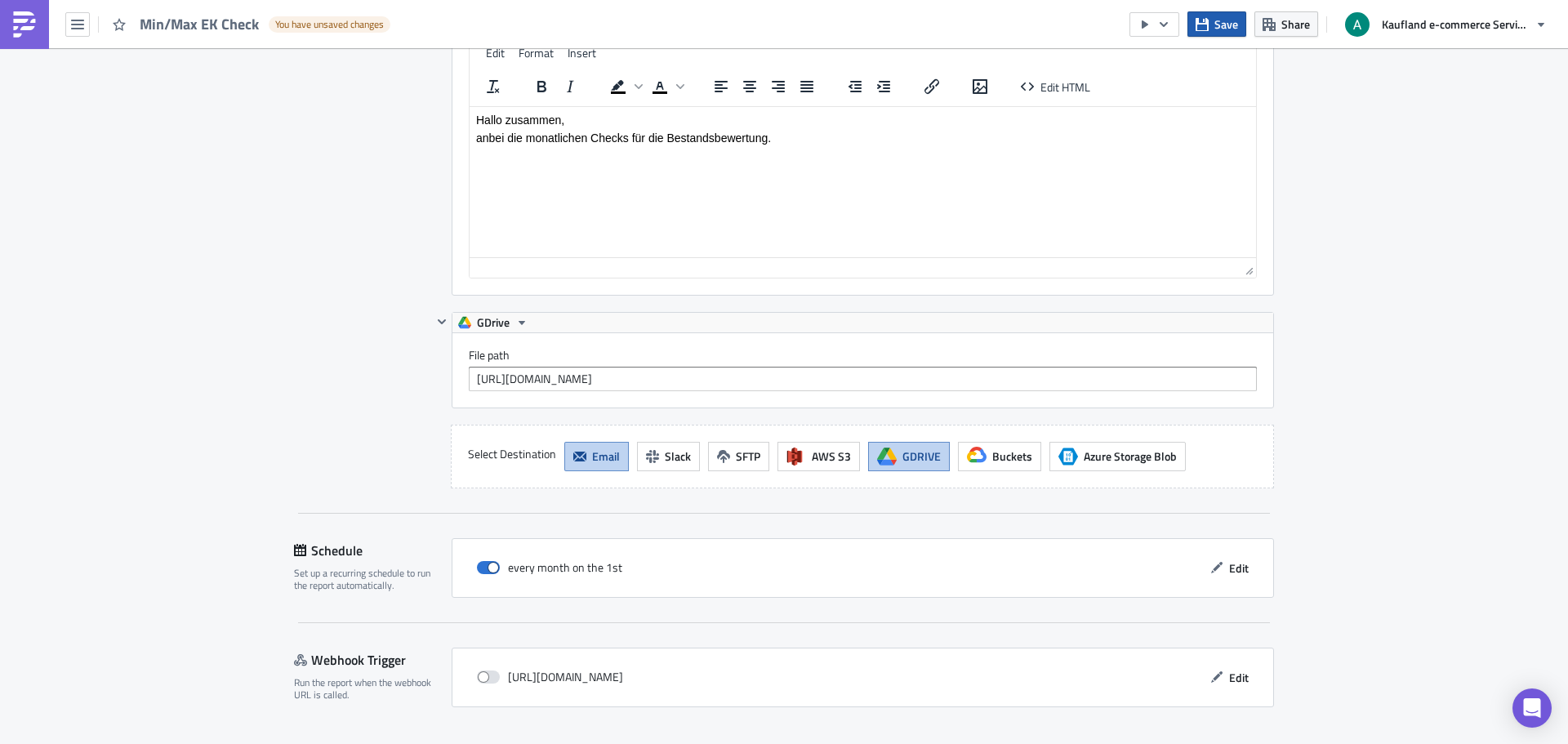
click at [1229, 24] on span "Save" at bounding box center [1226, 23] width 24 height 17
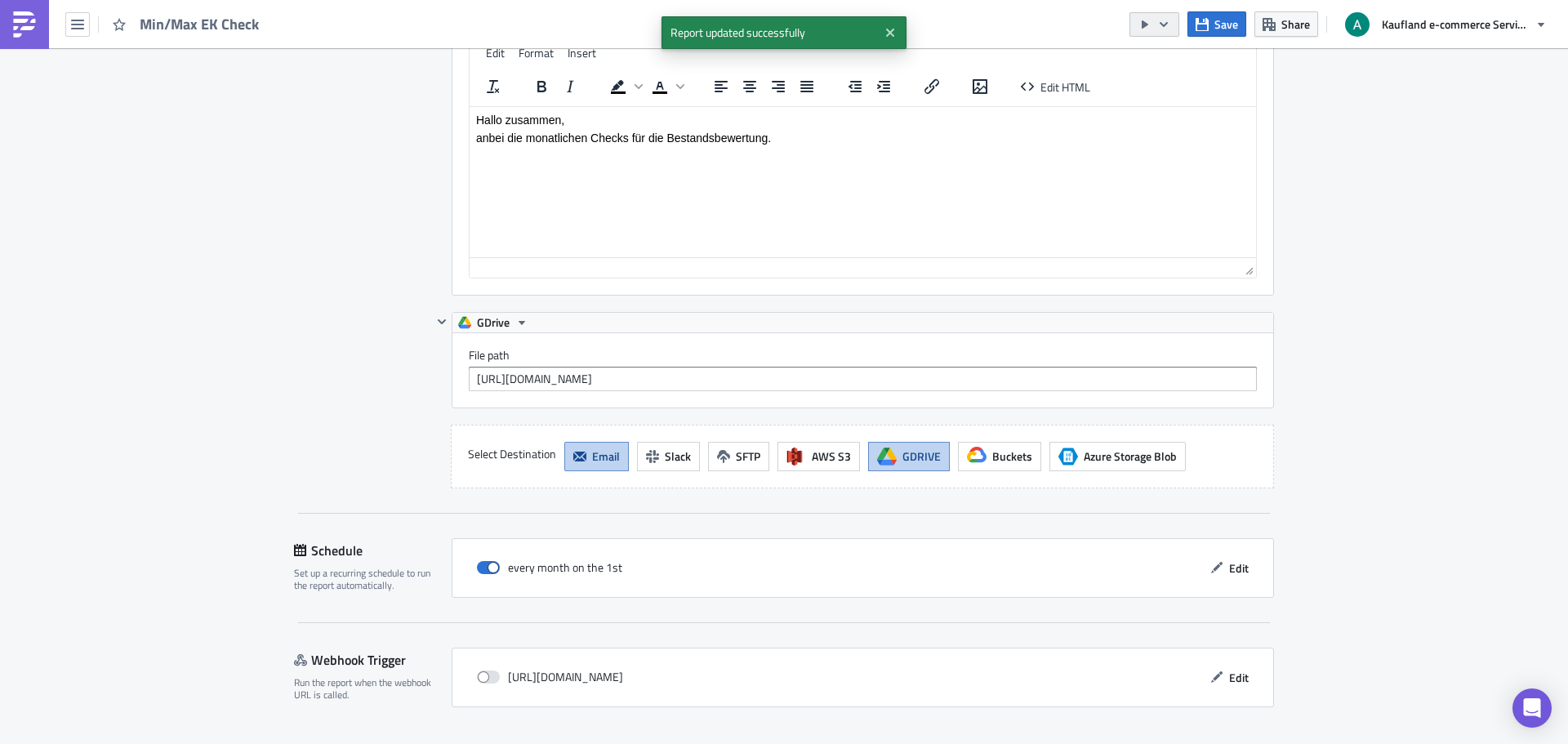
click at [1173, 24] on button "button" at bounding box center [1155, 25] width 50 height 25
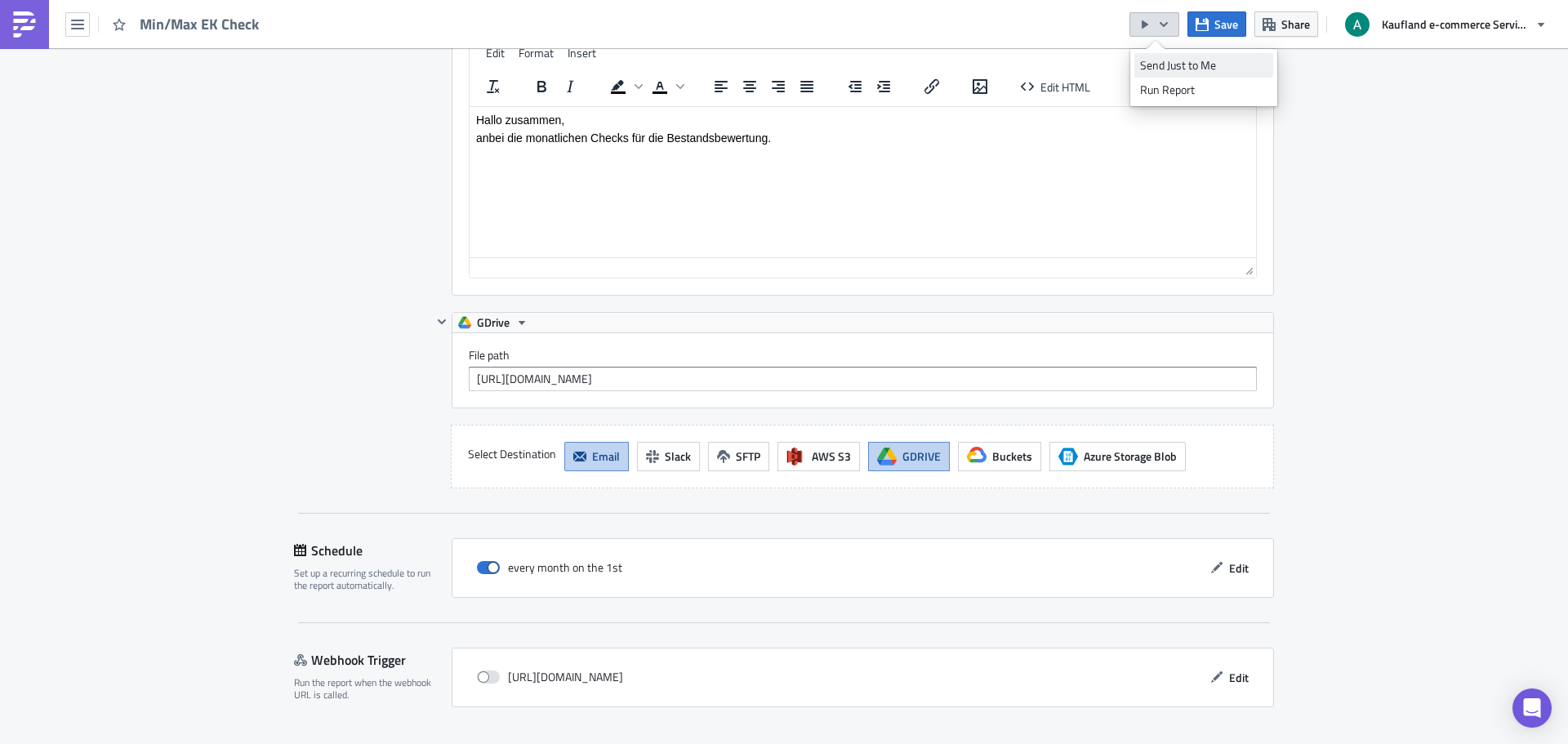
click at [1182, 60] on div "Send Just to Me" at bounding box center [1204, 65] width 127 height 16
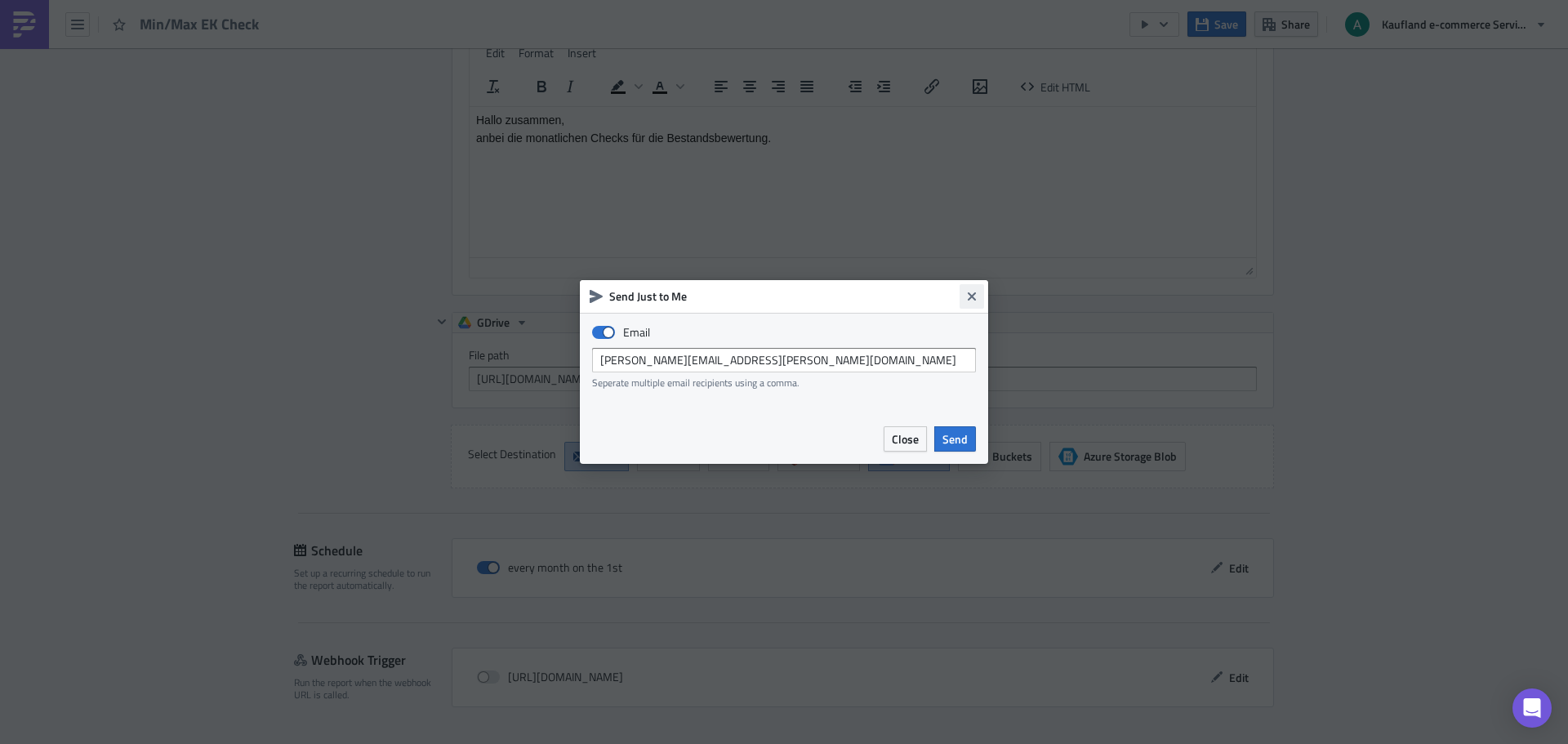
click at [968, 292] on icon "Close" at bounding box center [972, 296] width 13 height 13
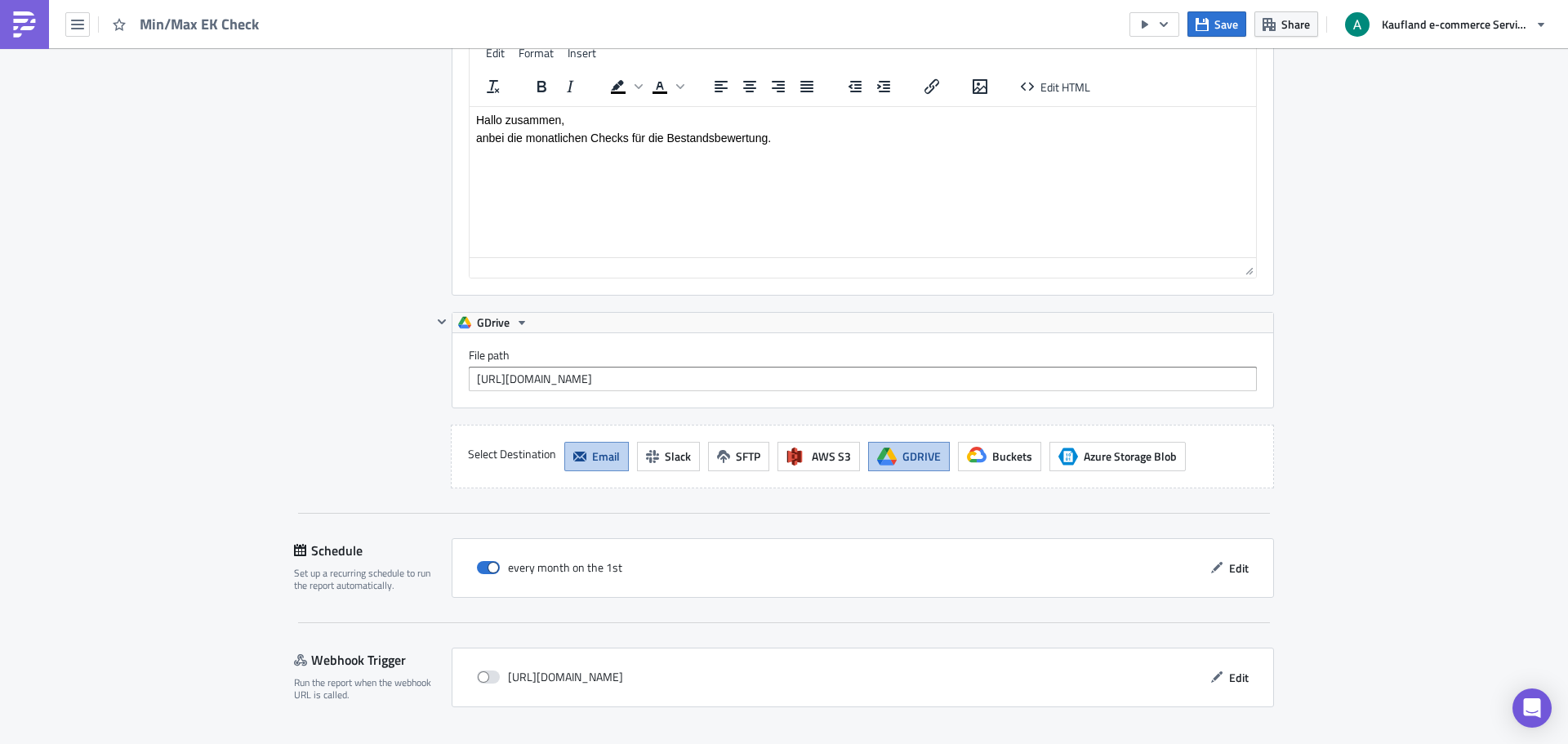
click at [891, 441] on button "GDRIVE" at bounding box center [909, 455] width 82 height 29
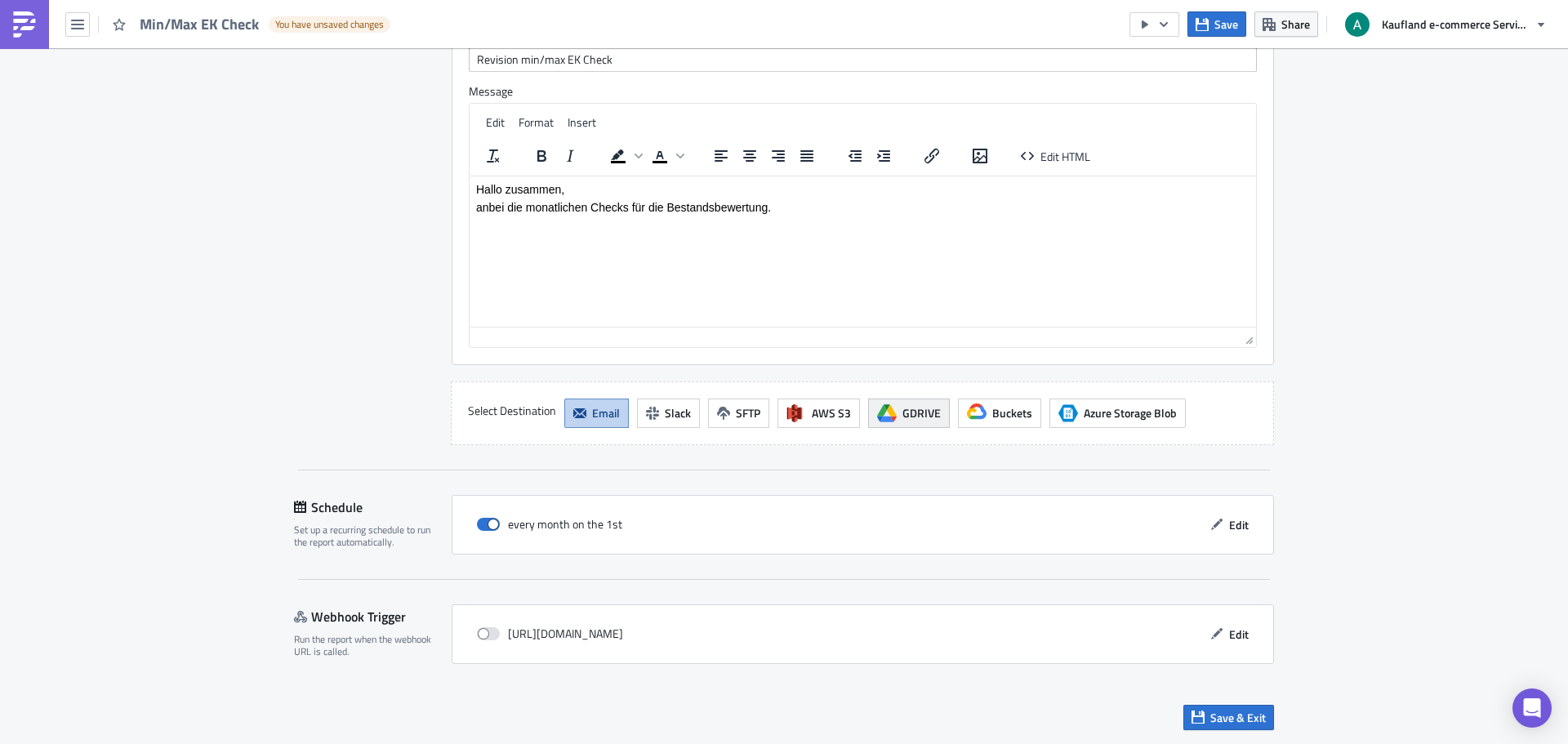
scroll to position [2359, 0]
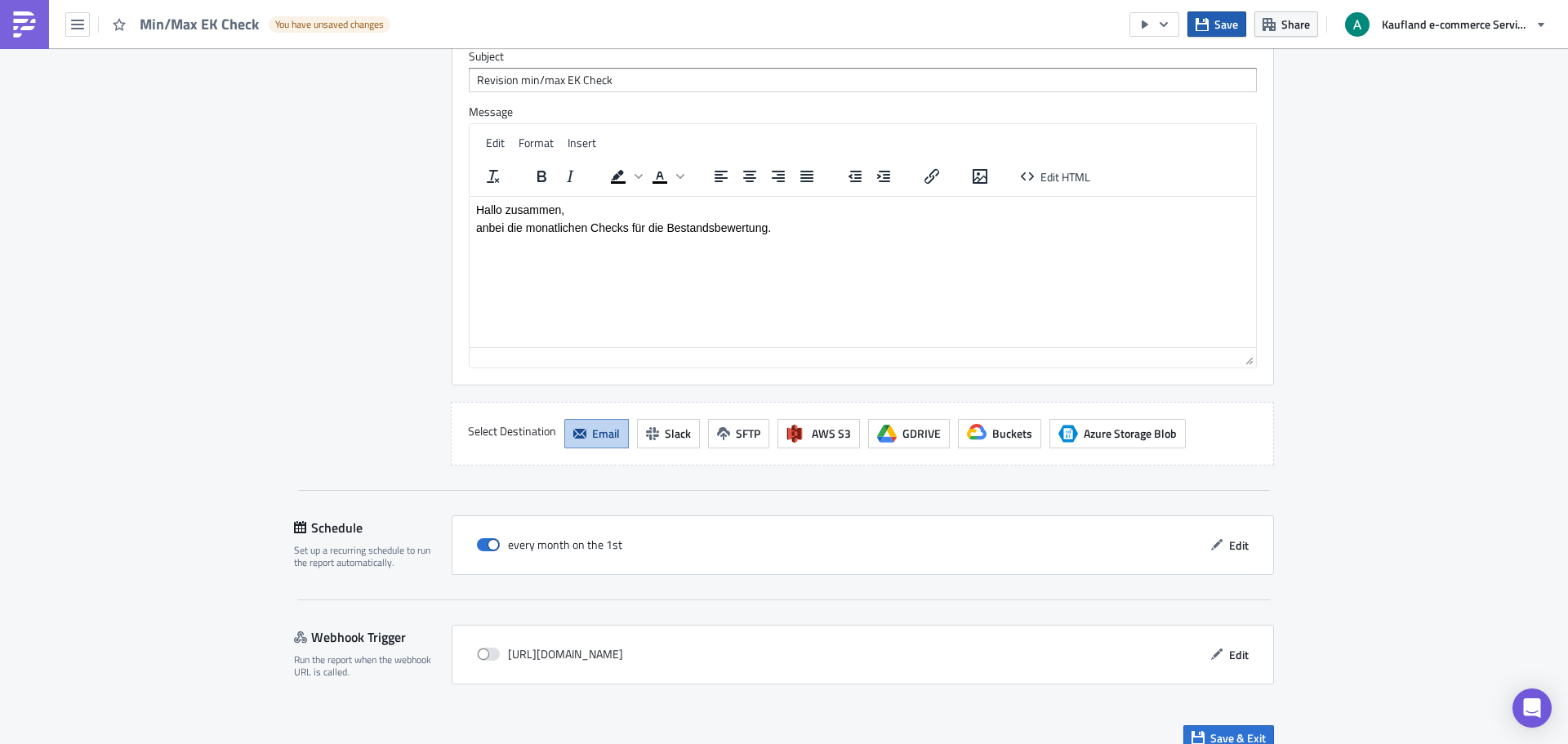
click at [1225, 21] on span "Save" at bounding box center [1226, 23] width 24 height 17
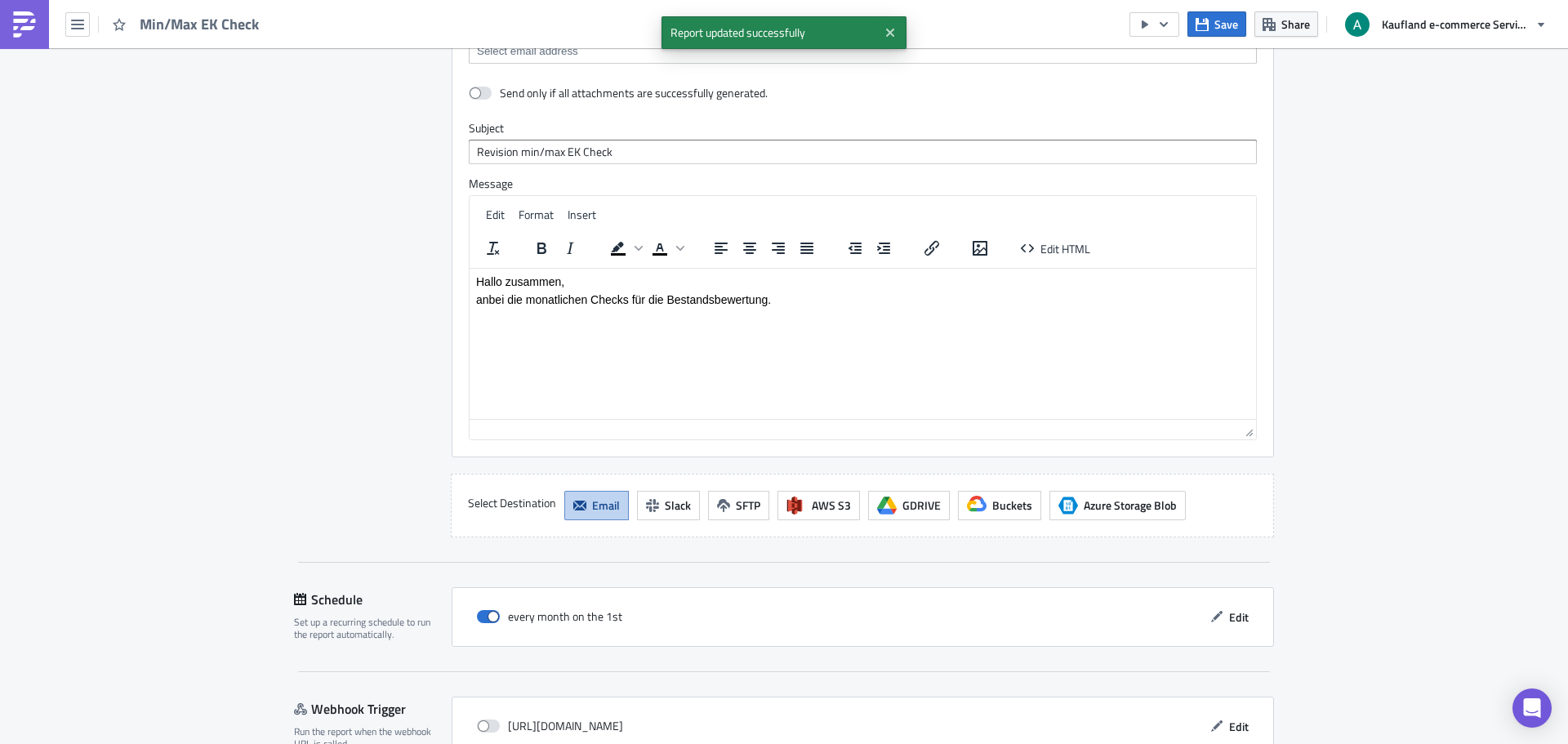
scroll to position [2196, 0]
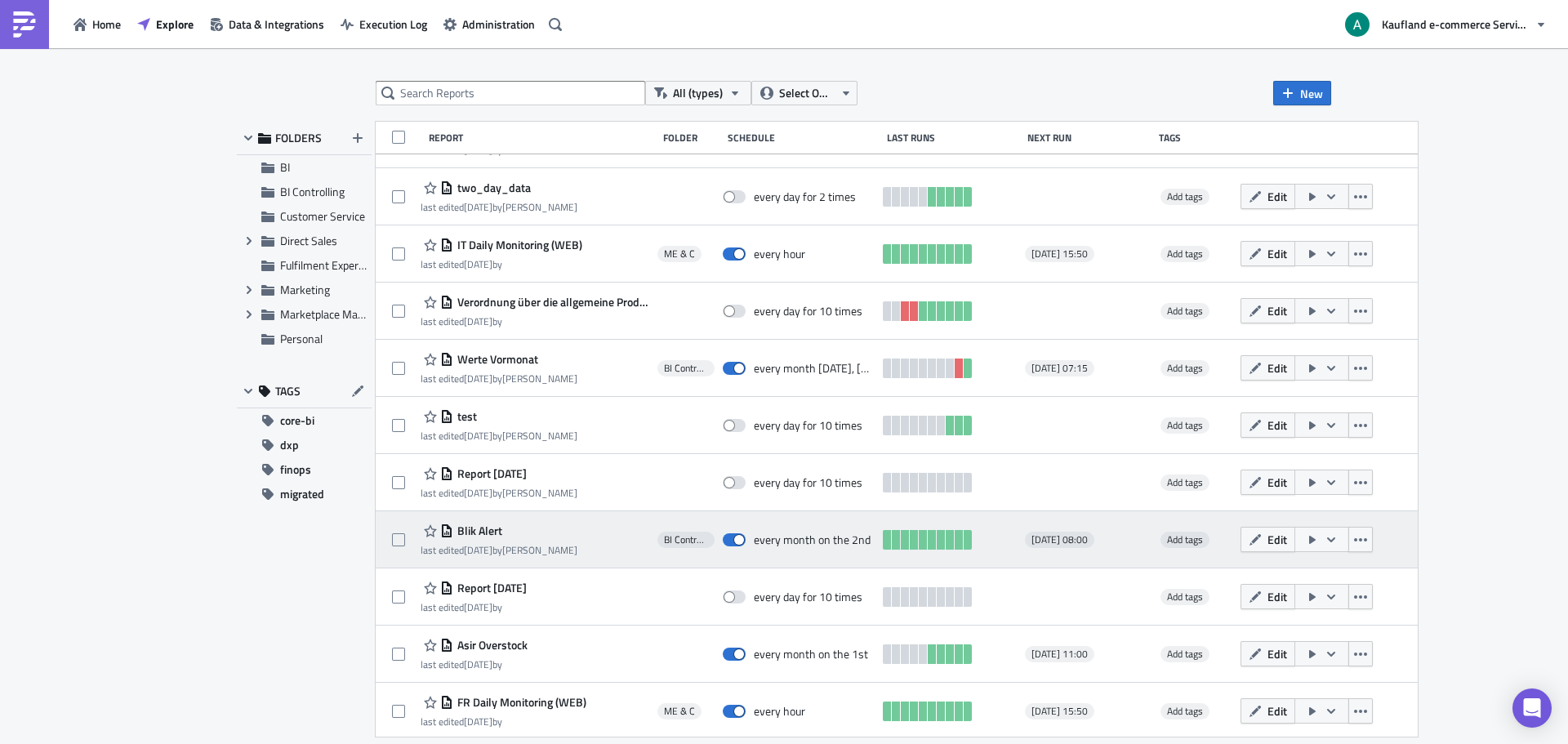
scroll to position [316, 0]
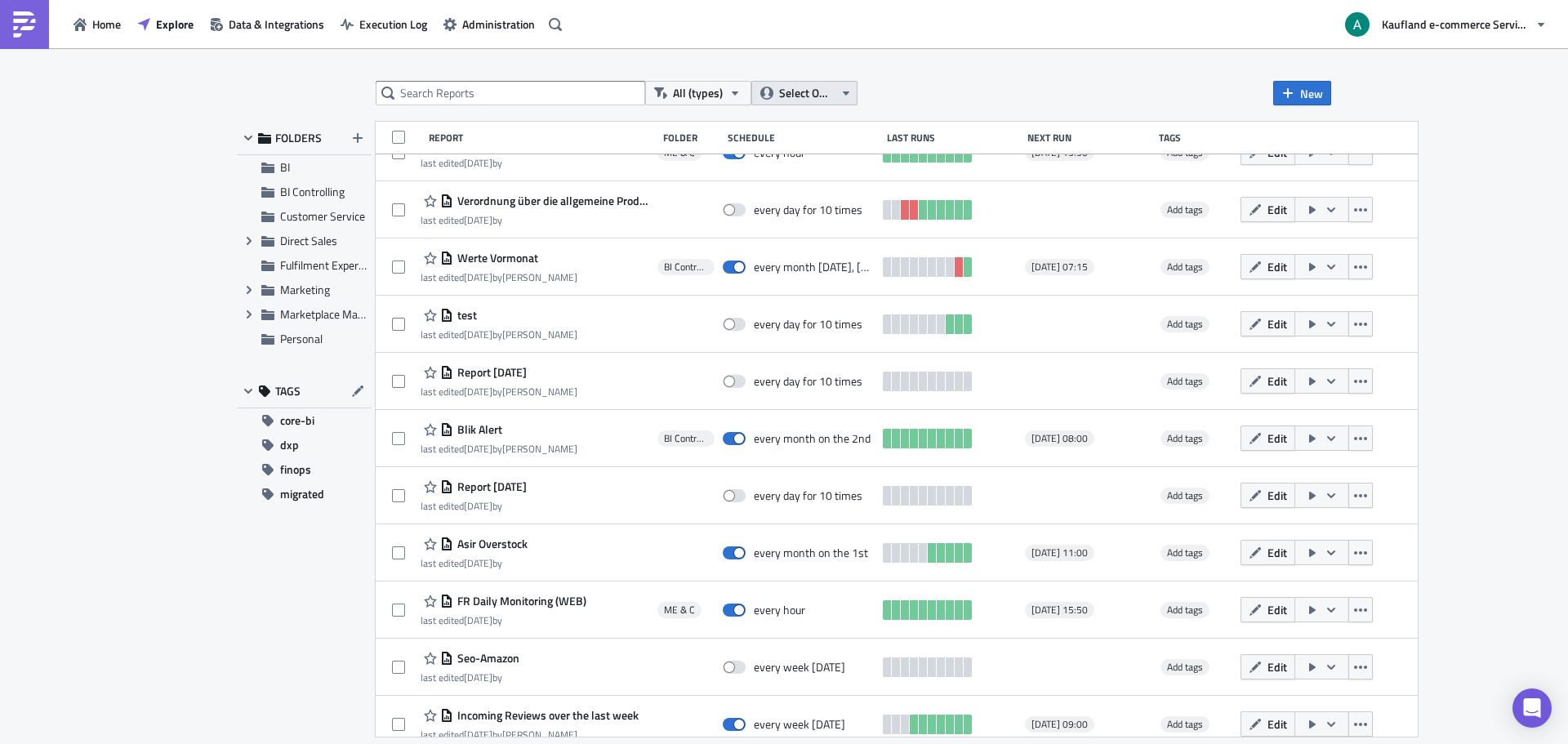
click at [787, 86] on span "Select Owner" at bounding box center [807, 93] width 55 height 18
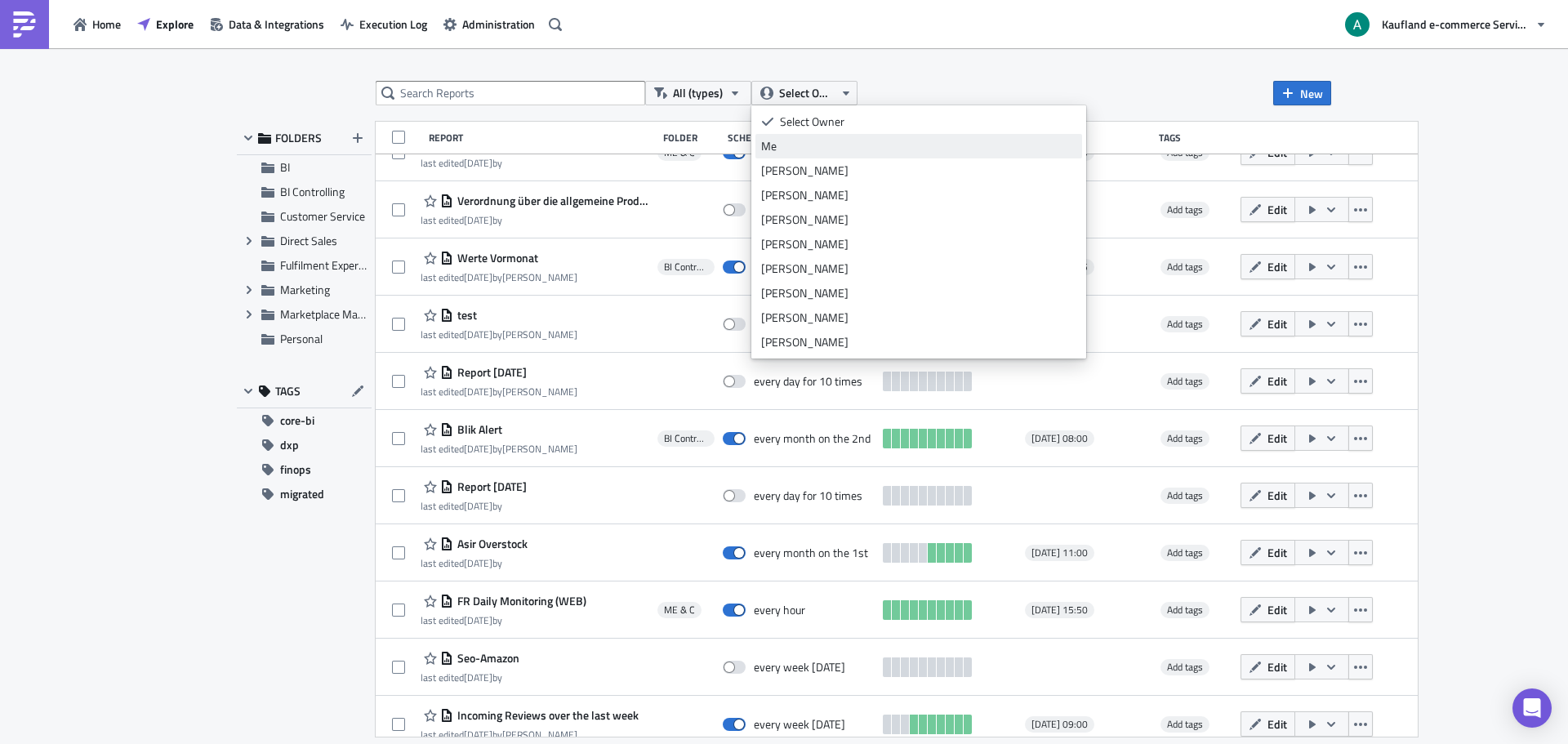
click at [800, 138] on div "Me" at bounding box center [919, 146] width 315 height 16
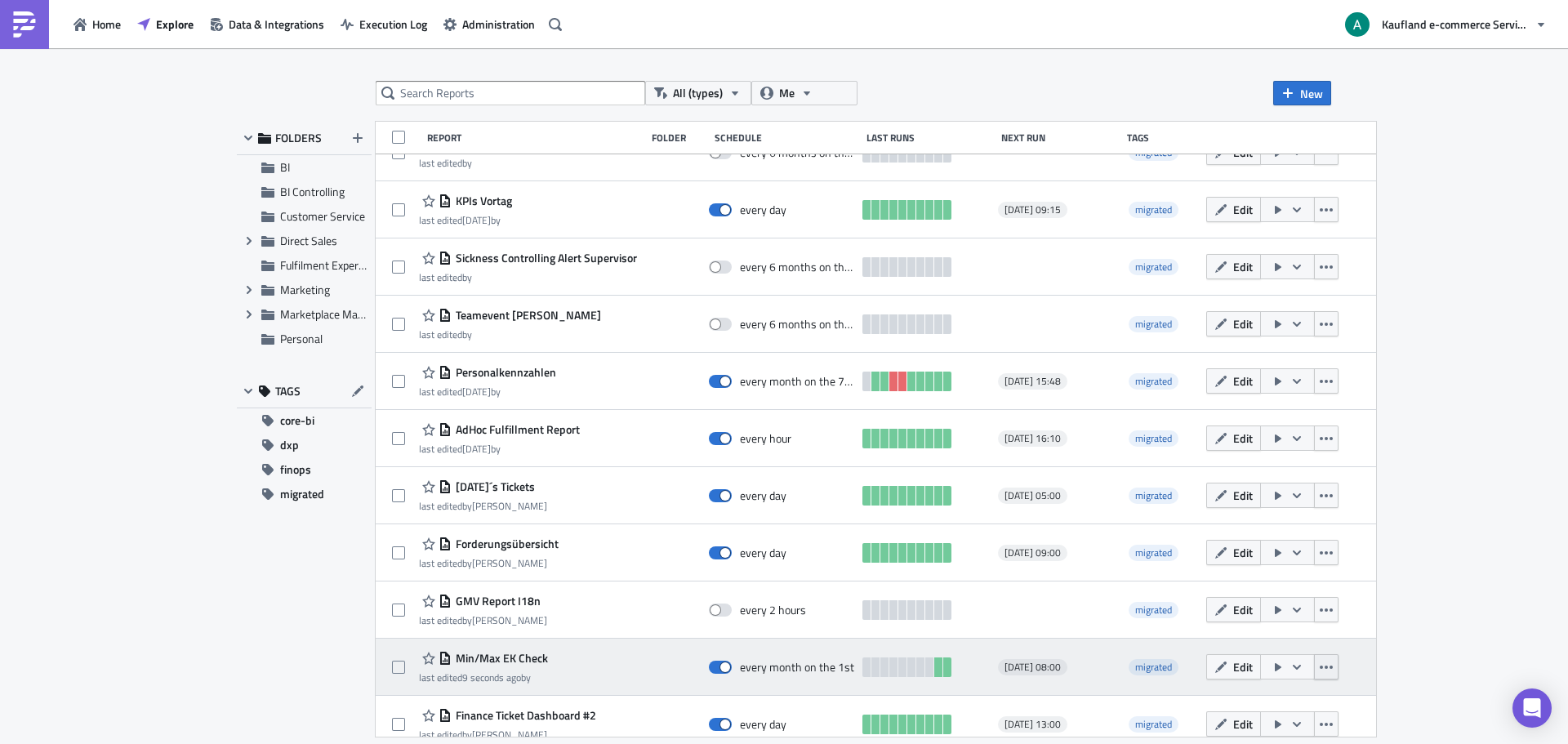
click at [1320, 664] on icon "button" at bounding box center [1326, 667] width 13 height 13
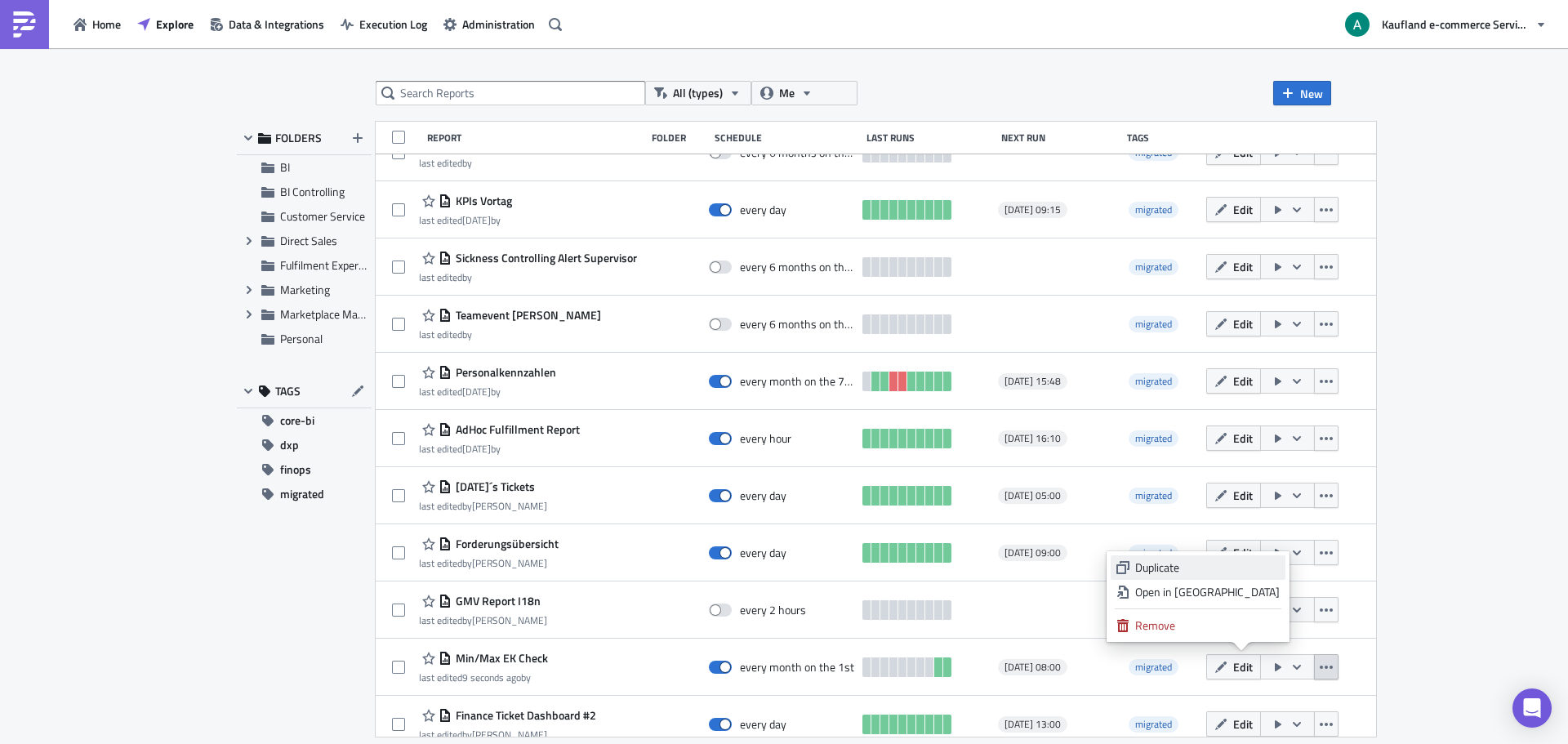
click at [1213, 570] on div "Duplicate" at bounding box center [1207, 567] width 145 height 16
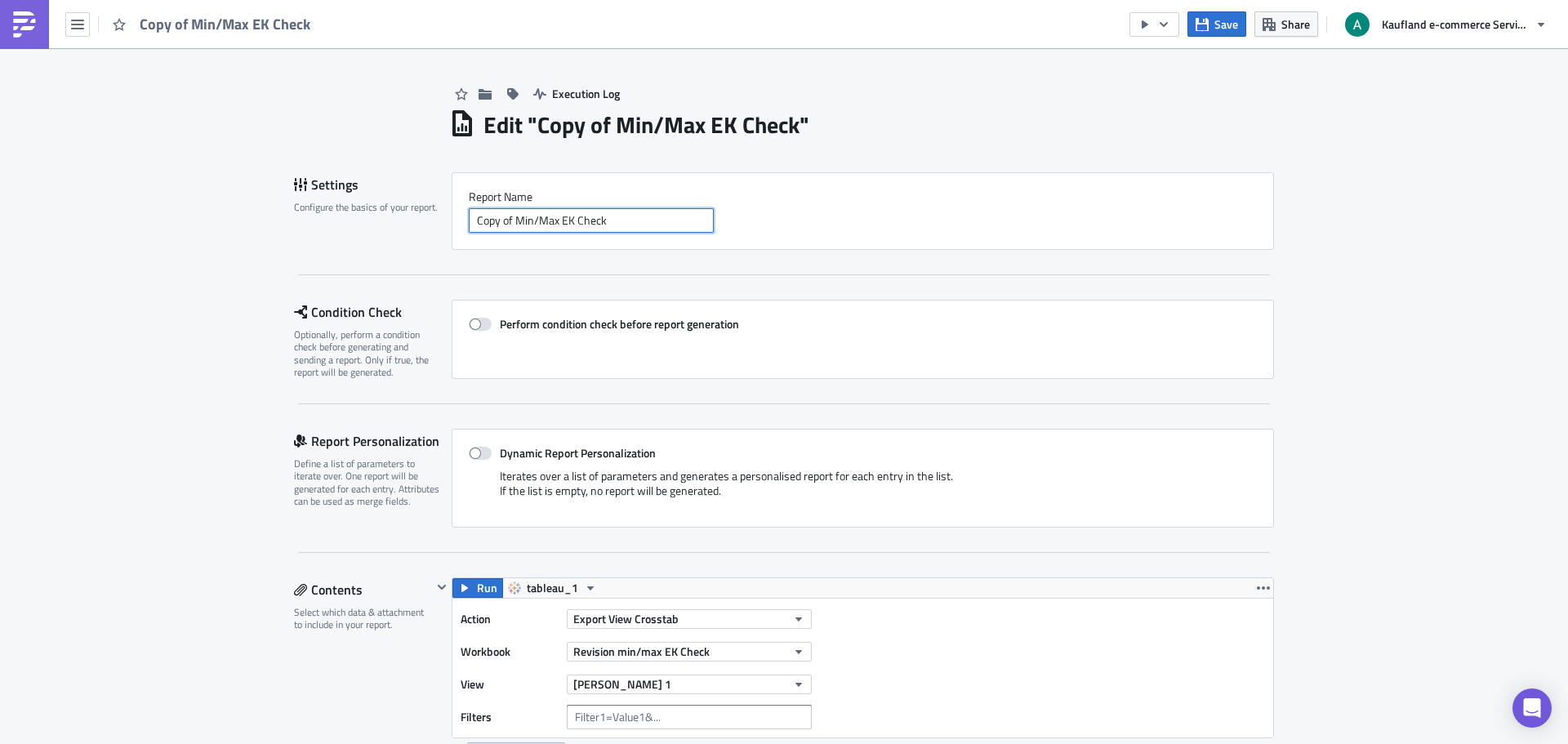
drag, startPoint x: 625, startPoint y: 218, endPoint x: 358, endPoint y: 212, distance: 267.1
click at [358, 212] on div "Settings Configure the basics of your report. Report Nam﻿e Copy of Min/Max EK C…" at bounding box center [784, 210] width 980 height 77
type input "Test Gdrive"
click at [902, 320] on label "Perform condition check before report generation" at bounding box center [863, 324] width 788 height 15
click at [482, 320] on input "Perform condition check before report generation" at bounding box center [477, 325] width 11 height 11
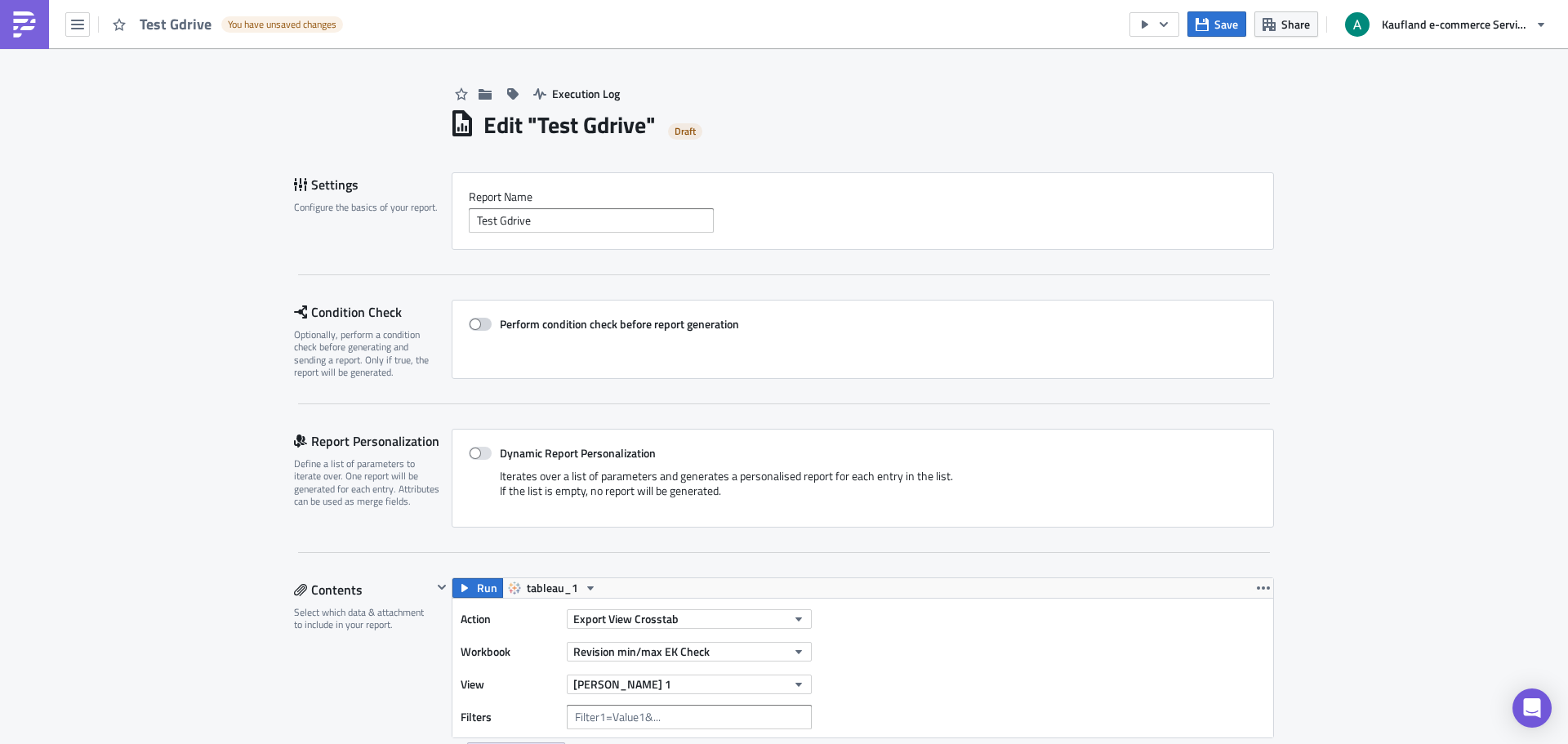
checkbox input "true"
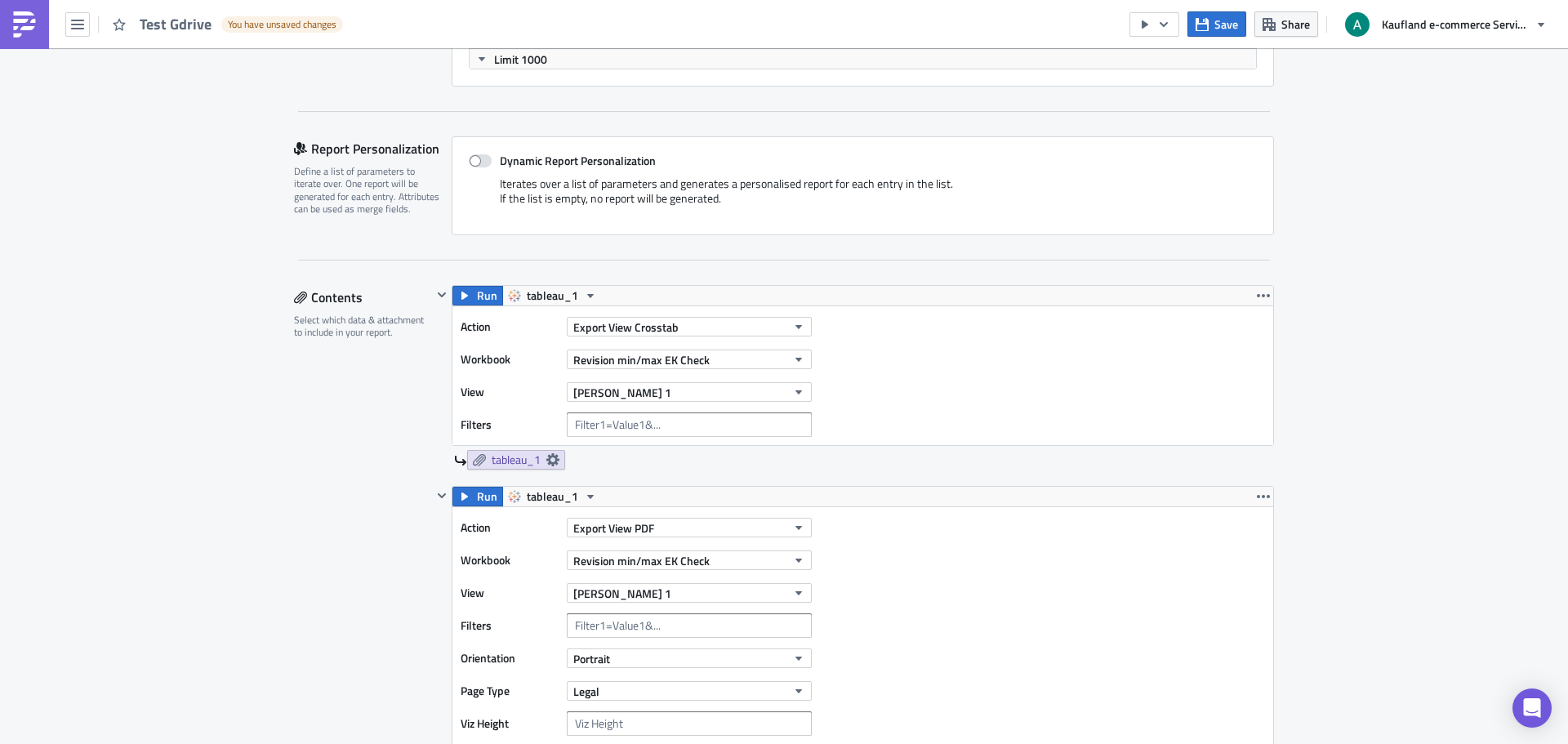
scroll to position [650, 0]
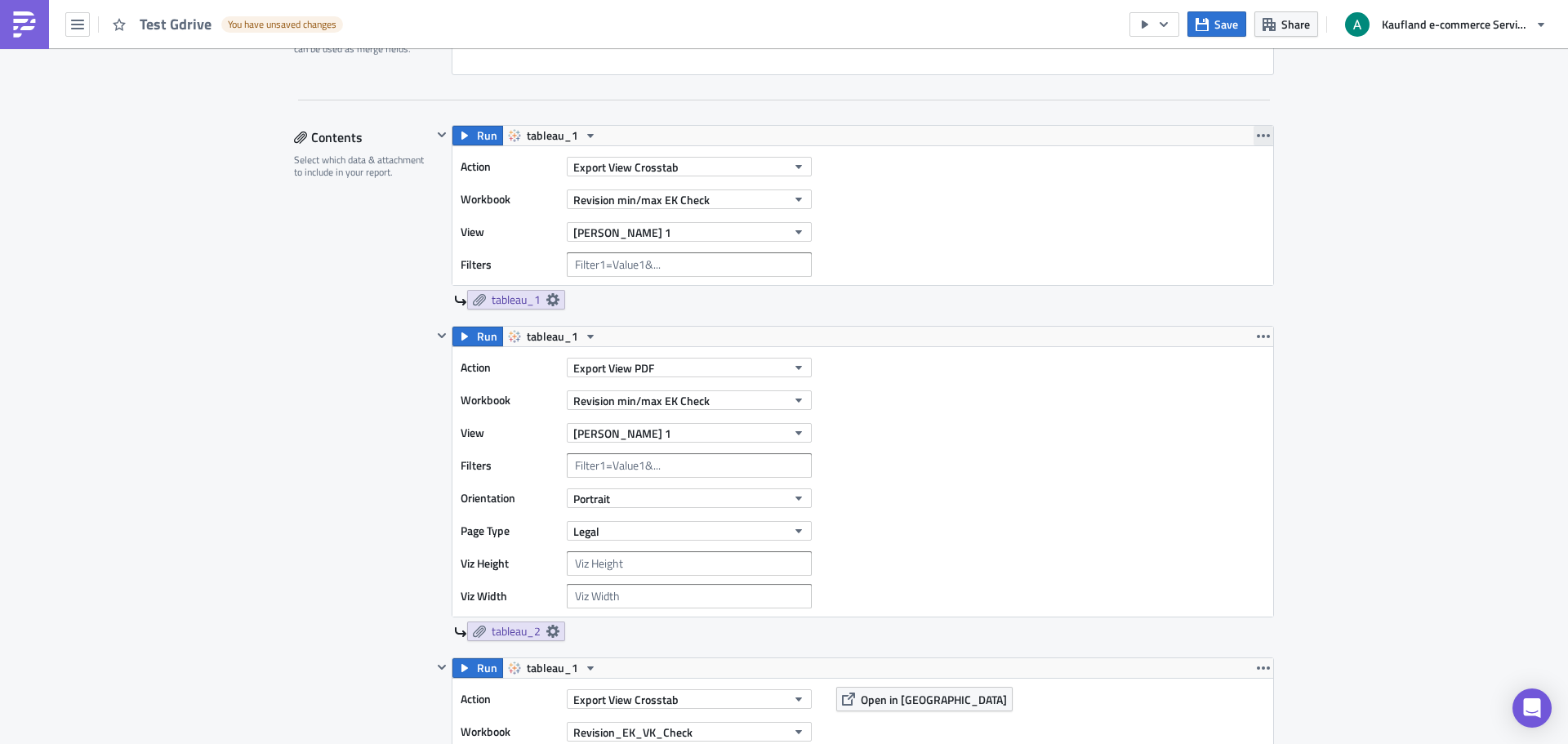
click at [1257, 138] on icon "button" at bounding box center [1263, 135] width 13 height 13
click at [1254, 236] on div "Remove" at bounding box center [1268, 232] width 108 height 16
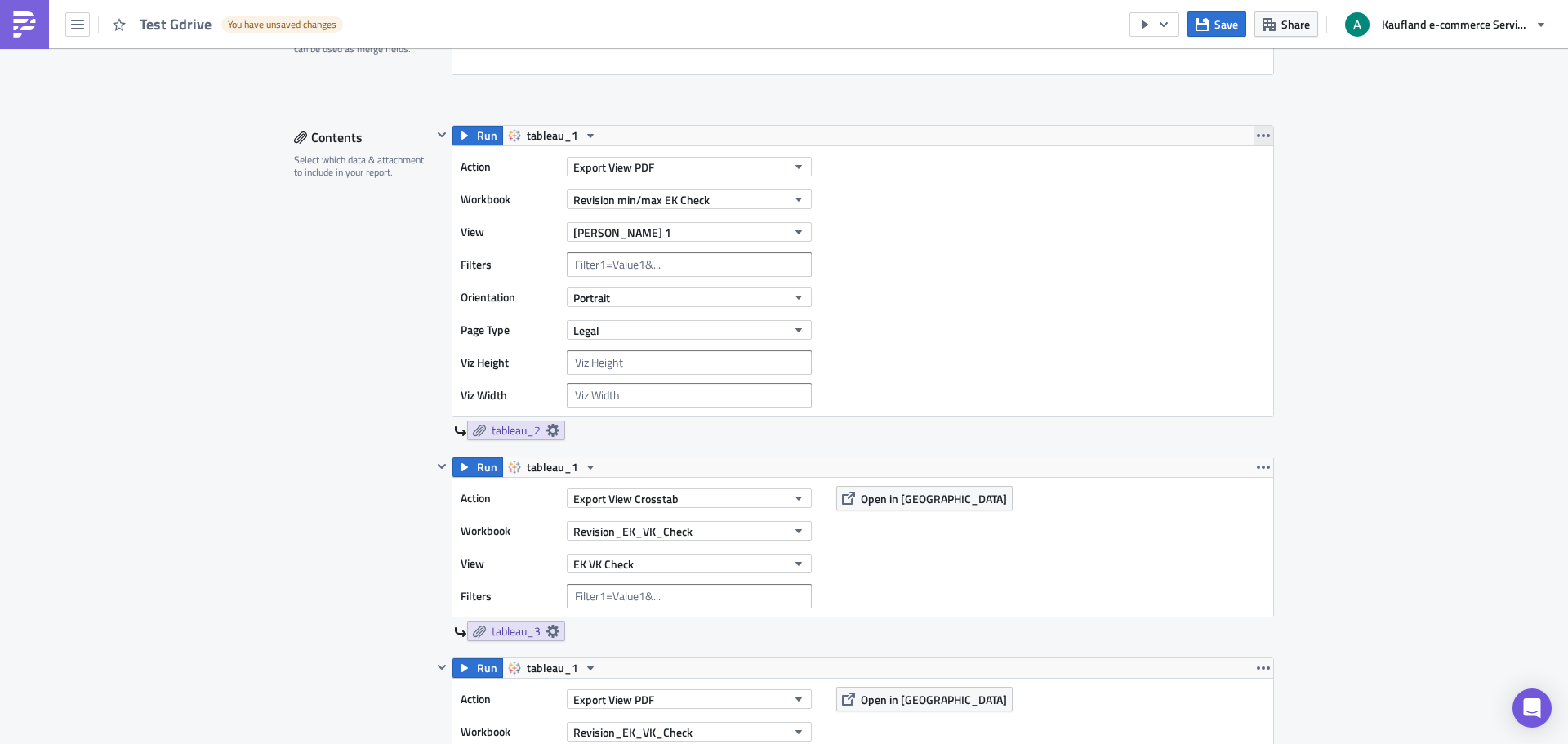
click at [1261, 132] on icon "button" at bounding box center [1263, 135] width 13 height 13
click at [1259, 233] on div "Remove" at bounding box center [1268, 232] width 108 height 16
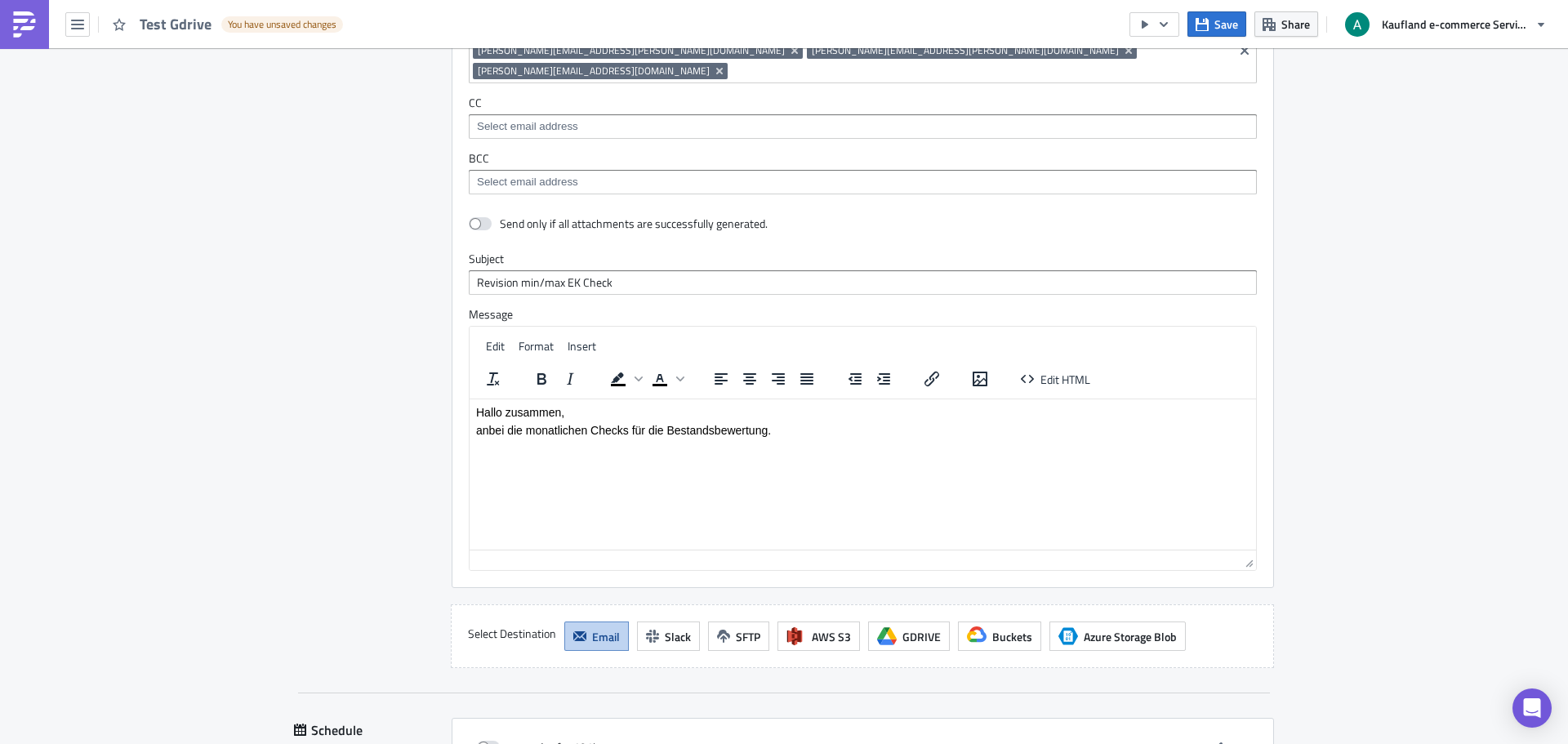
click at [609, 628] on span "Email" at bounding box center [606, 636] width 28 height 17
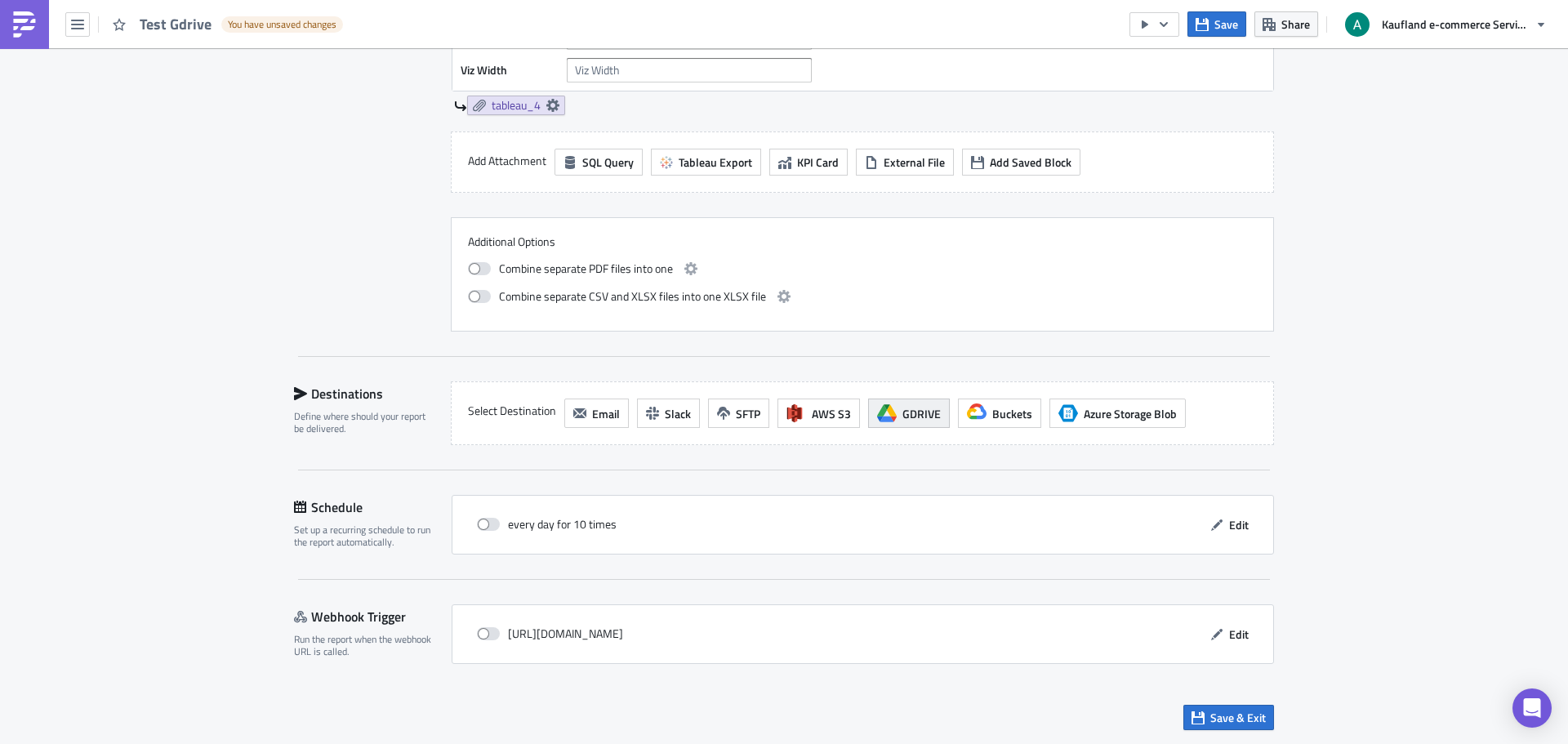
click at [906, 416] on span "GDRIVE" at bounding box center [921, 413] width 38 height 17
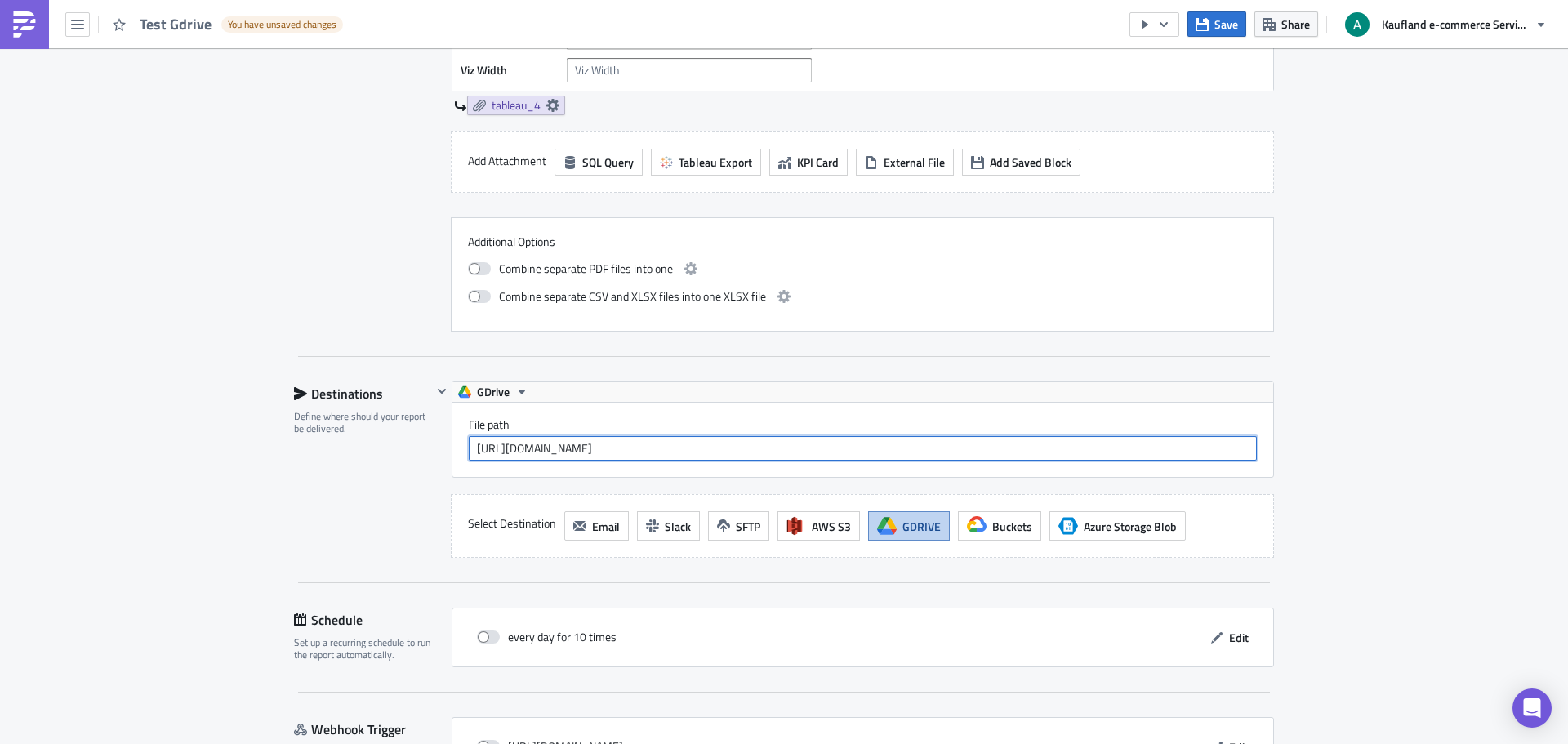
click at [904, 446] on input "[URL][DOMAIN_NAME]" at bounding box center [863, 448] width 788 height 25
click at [909, 448] on input "[URL][DOMAIN_NAME]" at bounding box center [863, 448] width 788 height 25
click at [938, 387] on div "GDrive" at bounding box center [863, 392] width 821 height 20
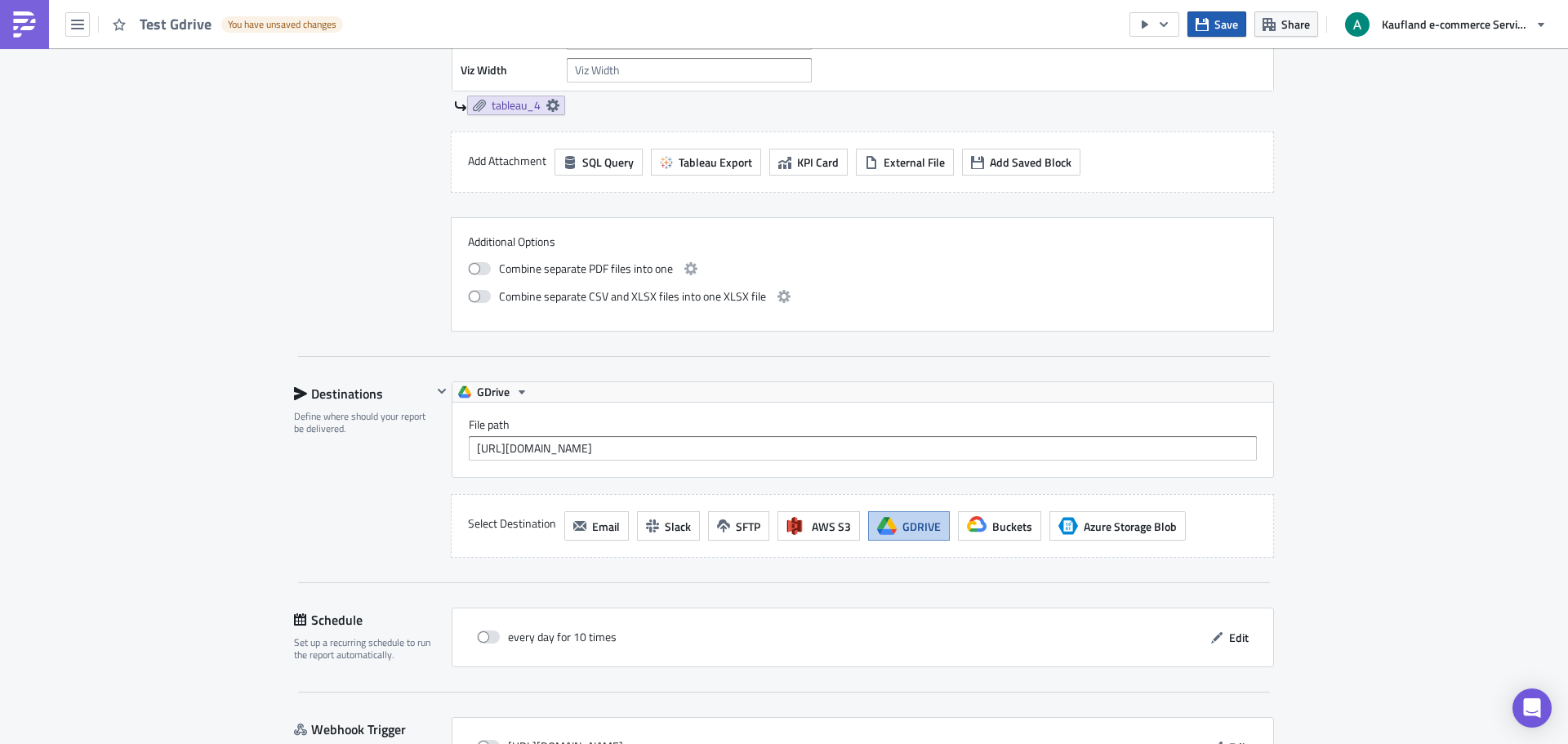
click at [1211, 26] on button "Save" at bounding box center [1217, 24] width 59 height 26
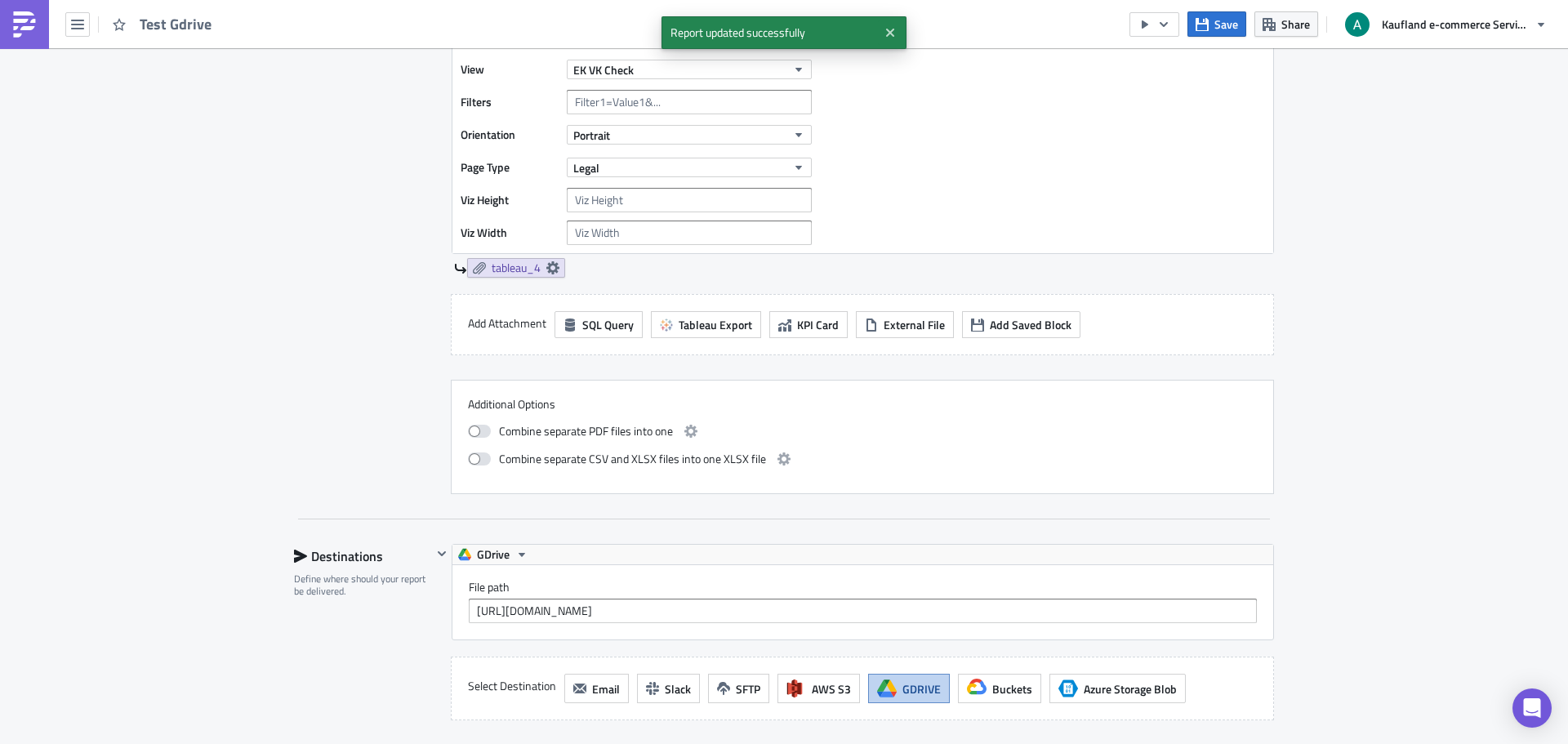
scroll to position [930, 0]
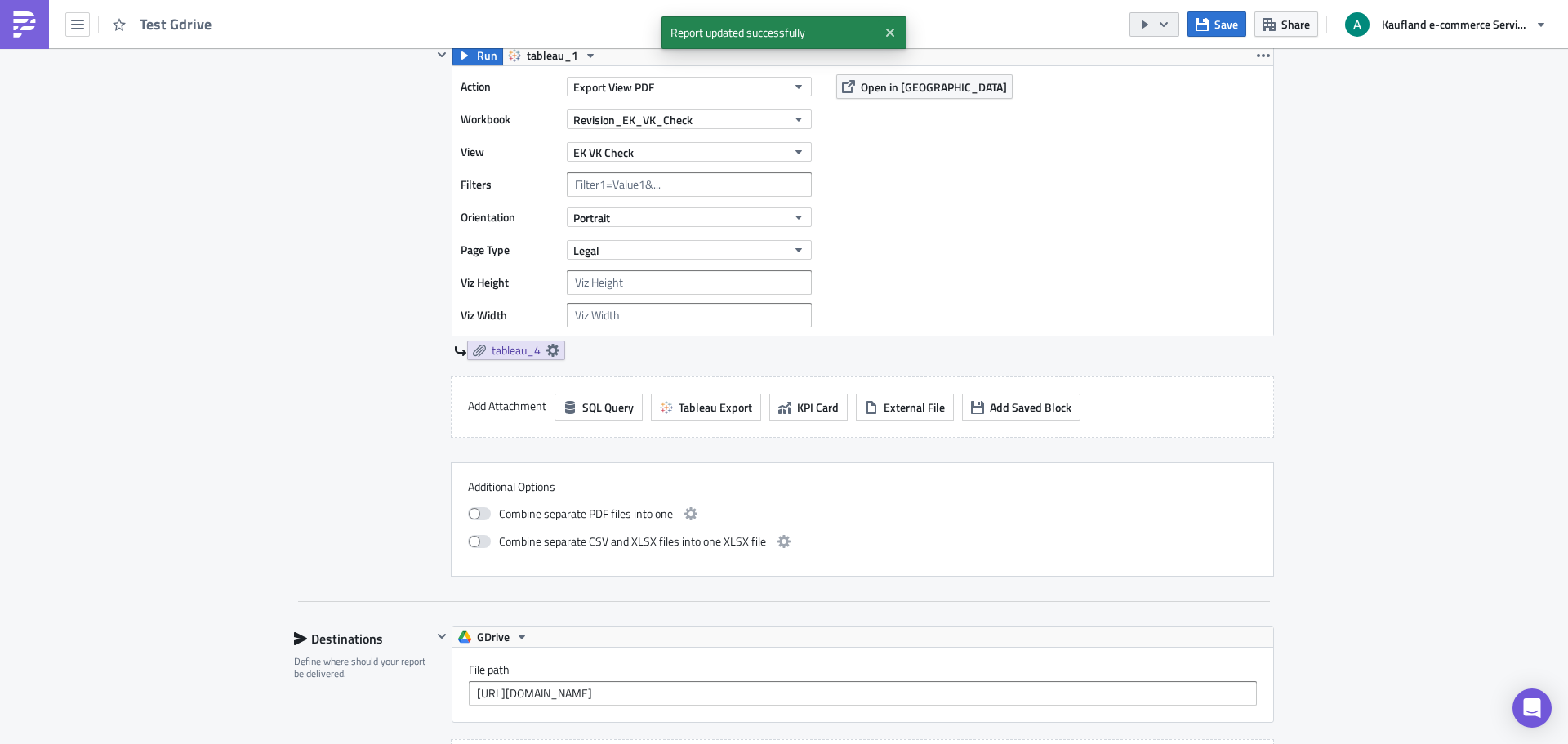
click at [1152, 33] on button "button" at bounding box center [1155, 25] width 50 height 25
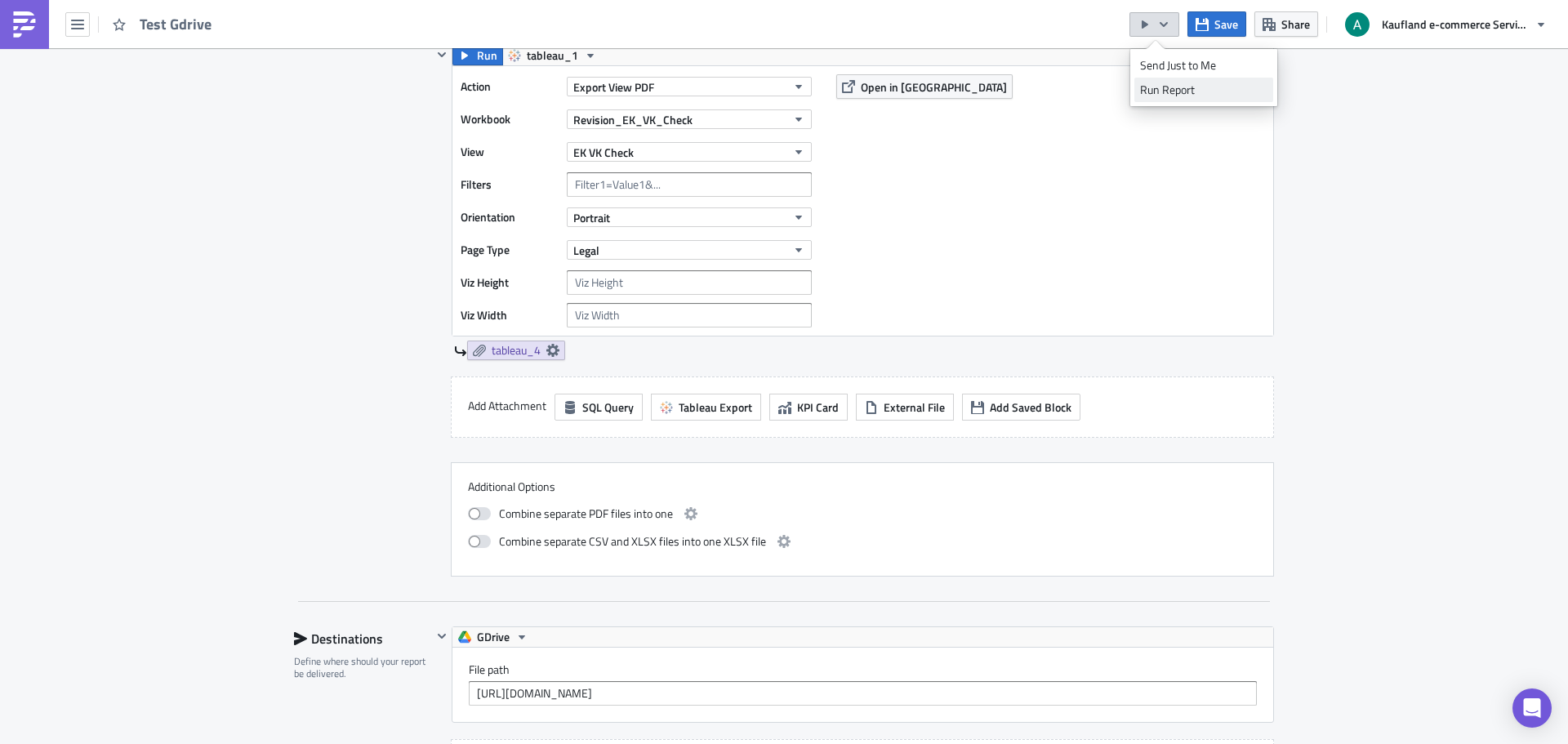
click at [1173, 94] on div "Run Report" at bounding box center [1204, 90] width 127 height 16
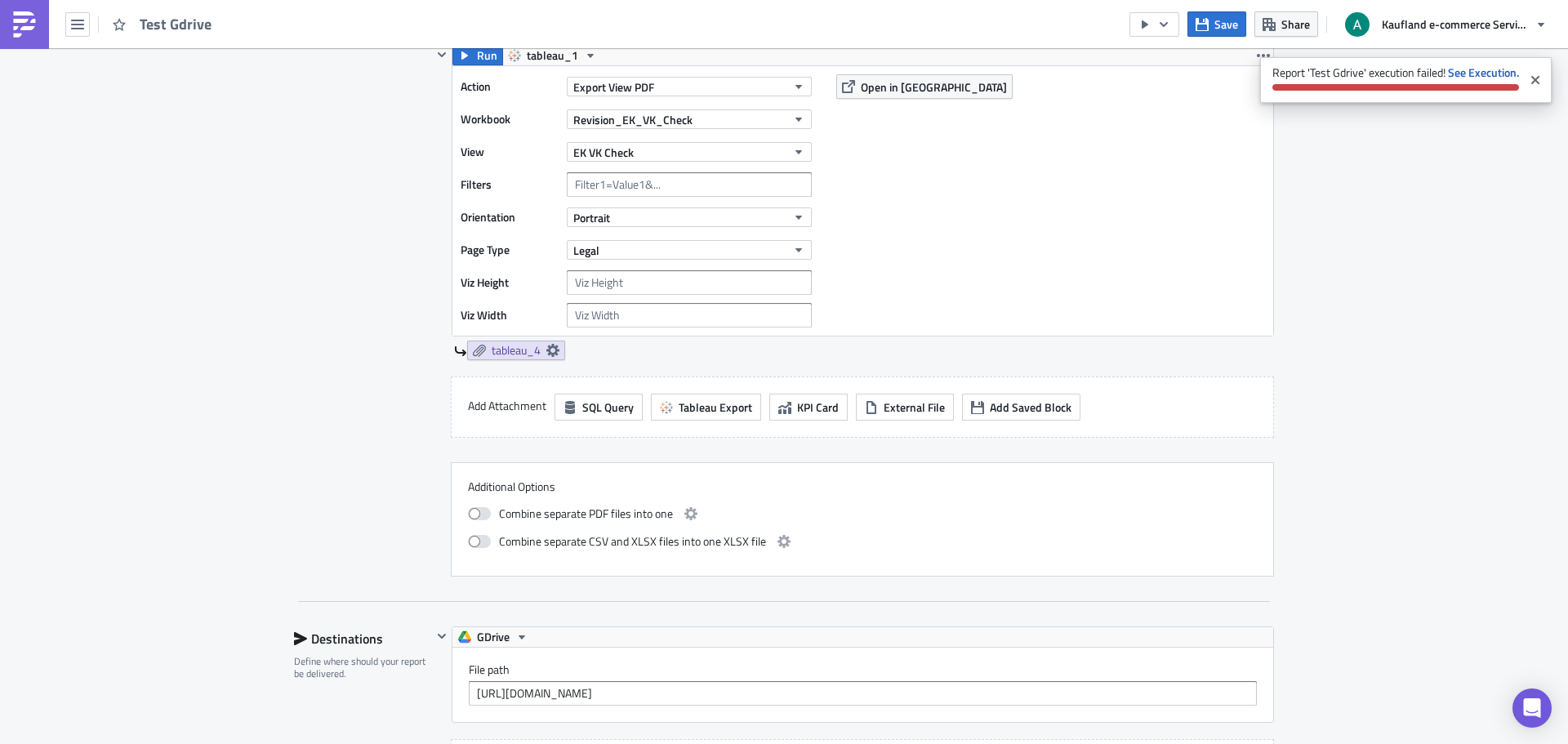
click at [1479, 63] on span "Report 'Test Gdrive' execution failed! See Execution." at bounding box center [1392, 77] width 263 height 42
click at [1476, 69] on strong "See Execution." at bounding box center [1484, 72] width 71 height 17
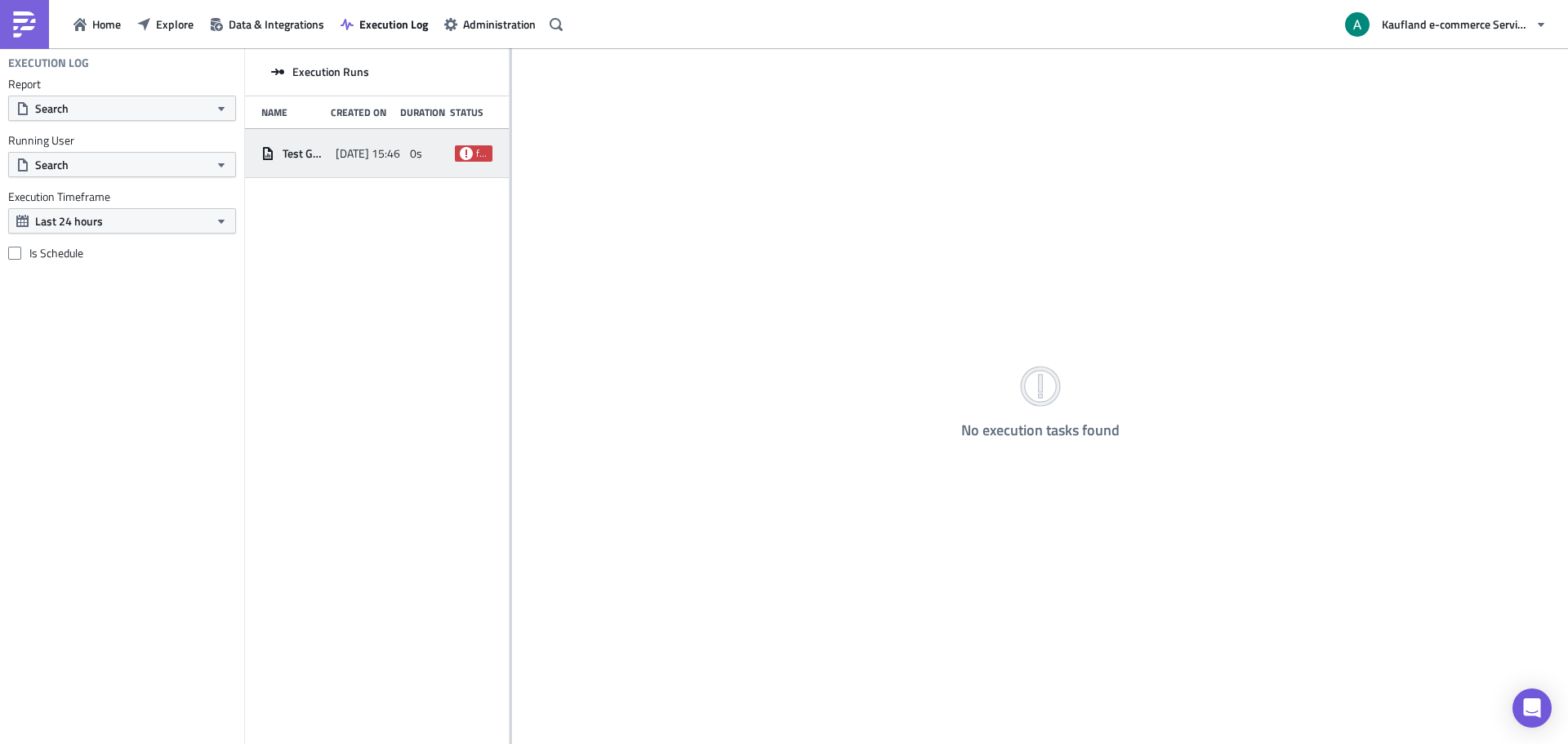
click at [410, 174] on div "Test Gdrive 2025-09-23 15:46 0s failed" at bounding box center [377, 153] width 264 height 49
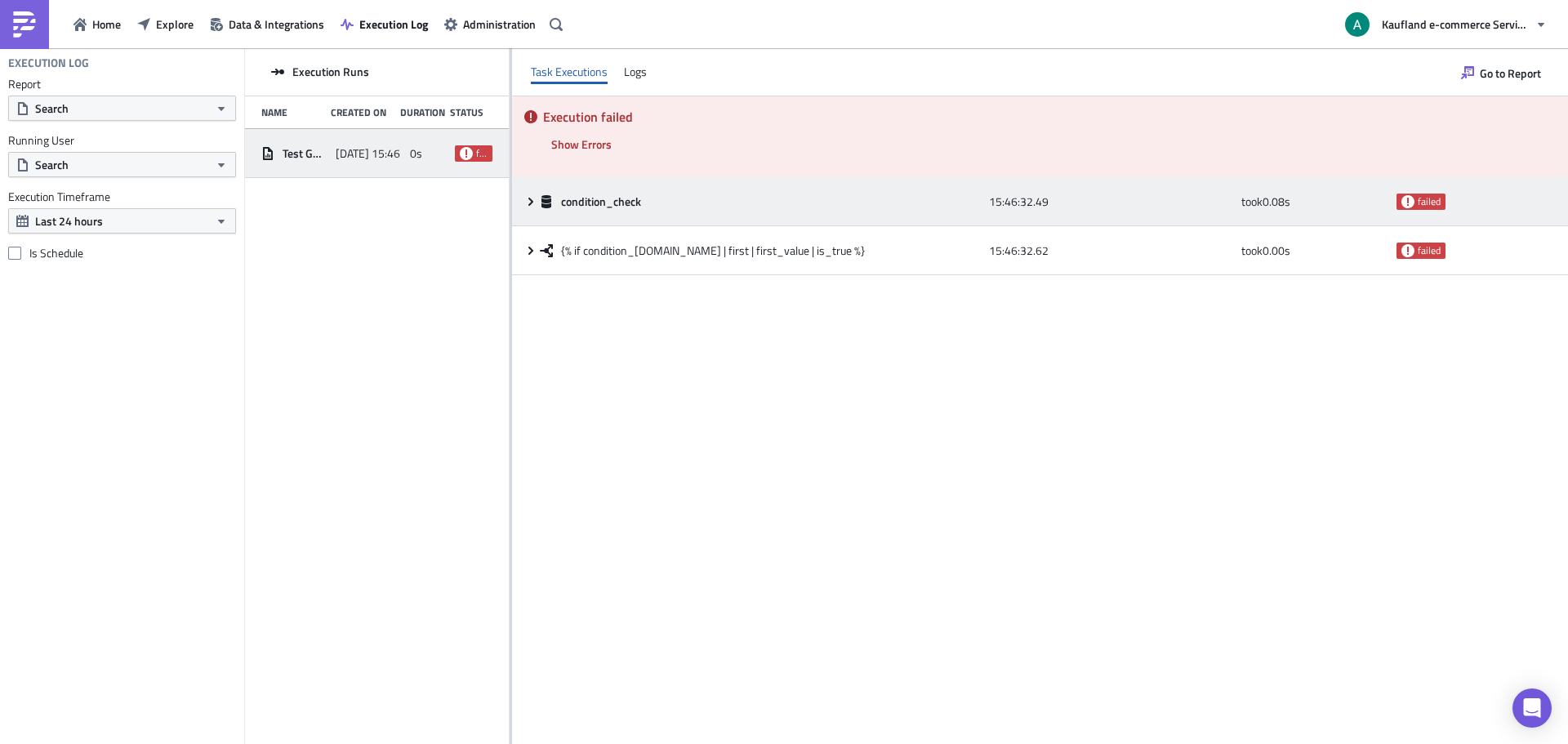
click at [518, 208] on div "condition_check 15:46:32.49 took 0.08 s failed" at bounding box center [1040, 202] width 1056 height 49
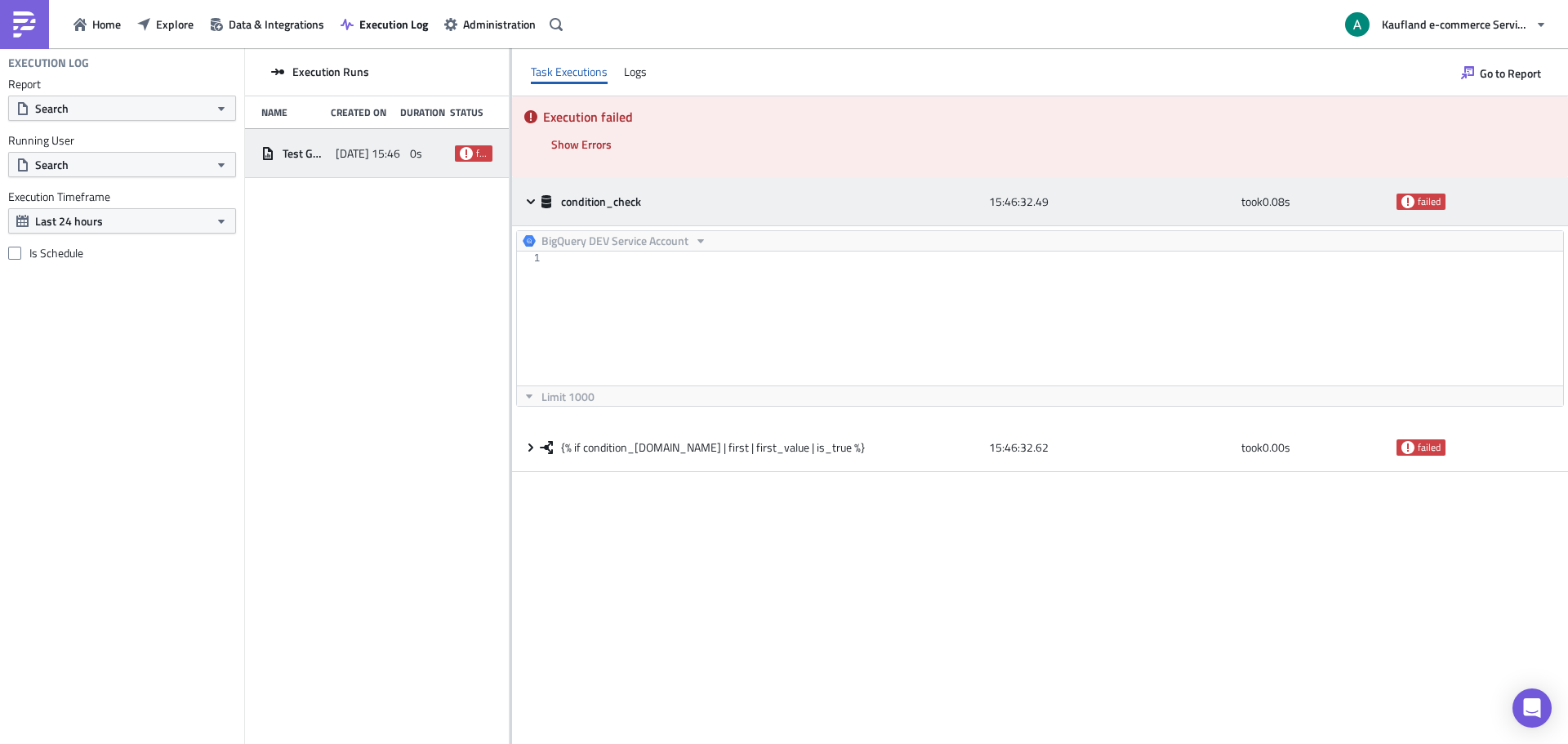
click at [524, 200] on icon at bounding box center [530, 202] width 13 height 13
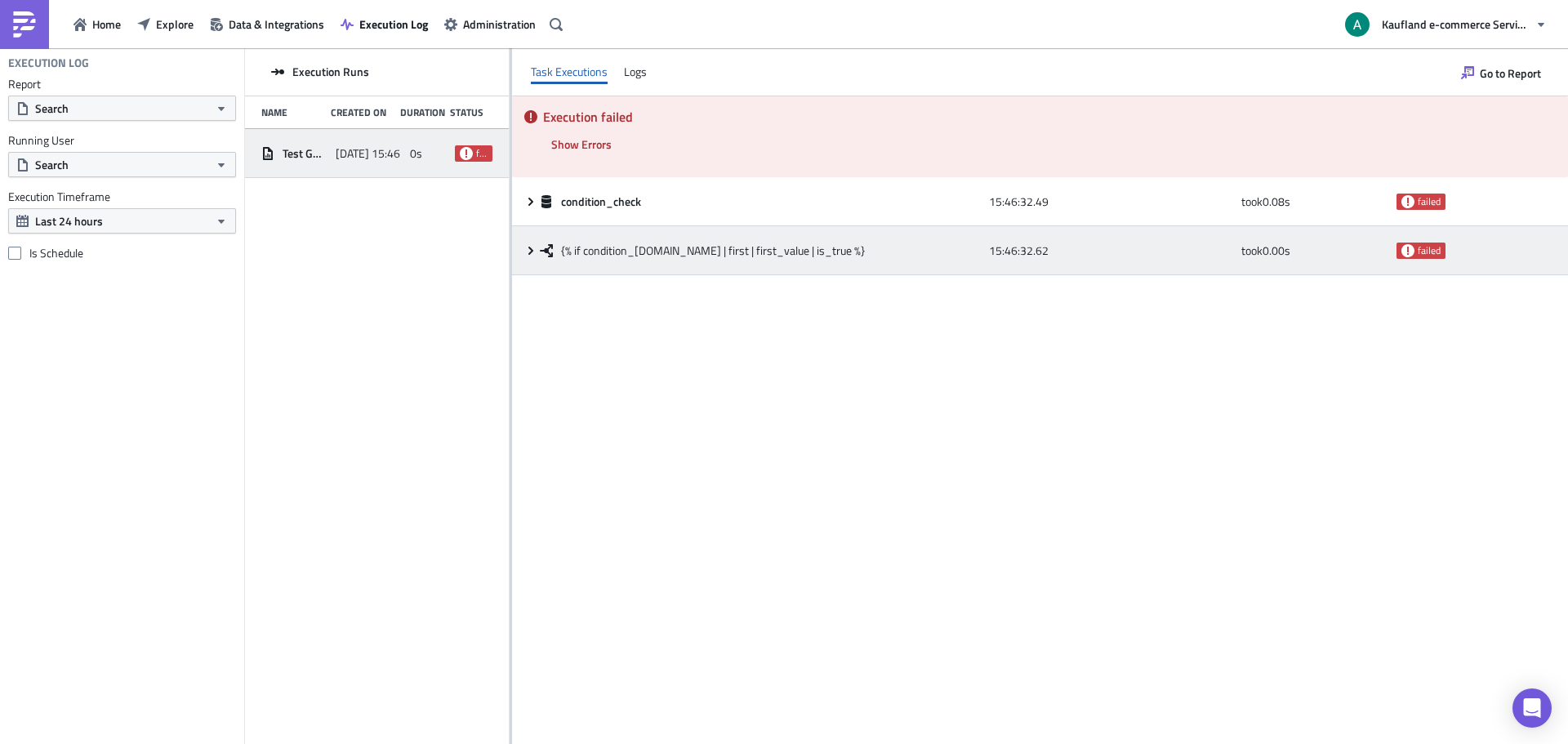
click at [526, 242] on div "{% if condition_check.data | first | first_value | is_true %} 15:46:32.62 took …" at bounding box center [1040, 250] width 1056 height 49
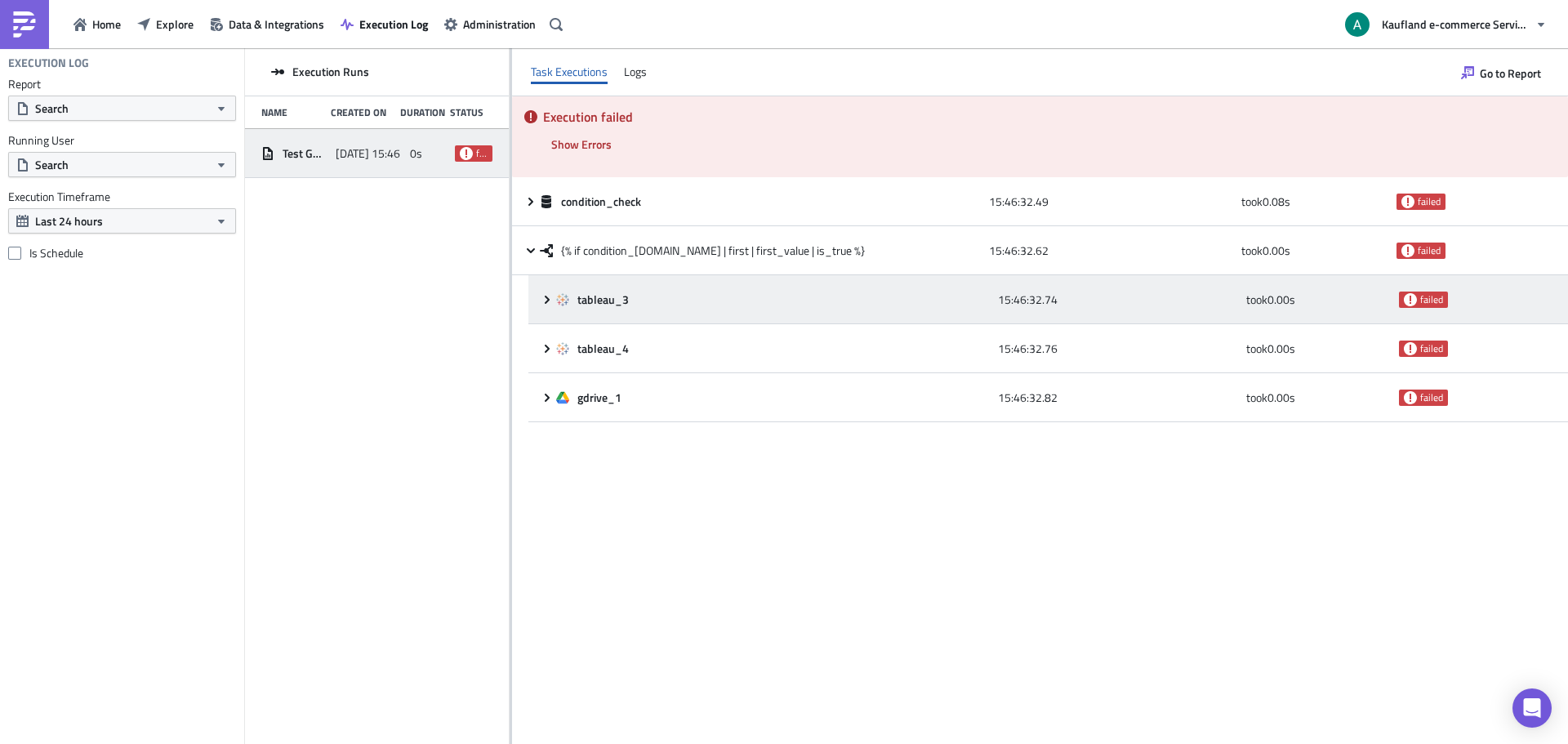
click at [543, 305] on icon at bounding box center [547, 299] width 13 height 13
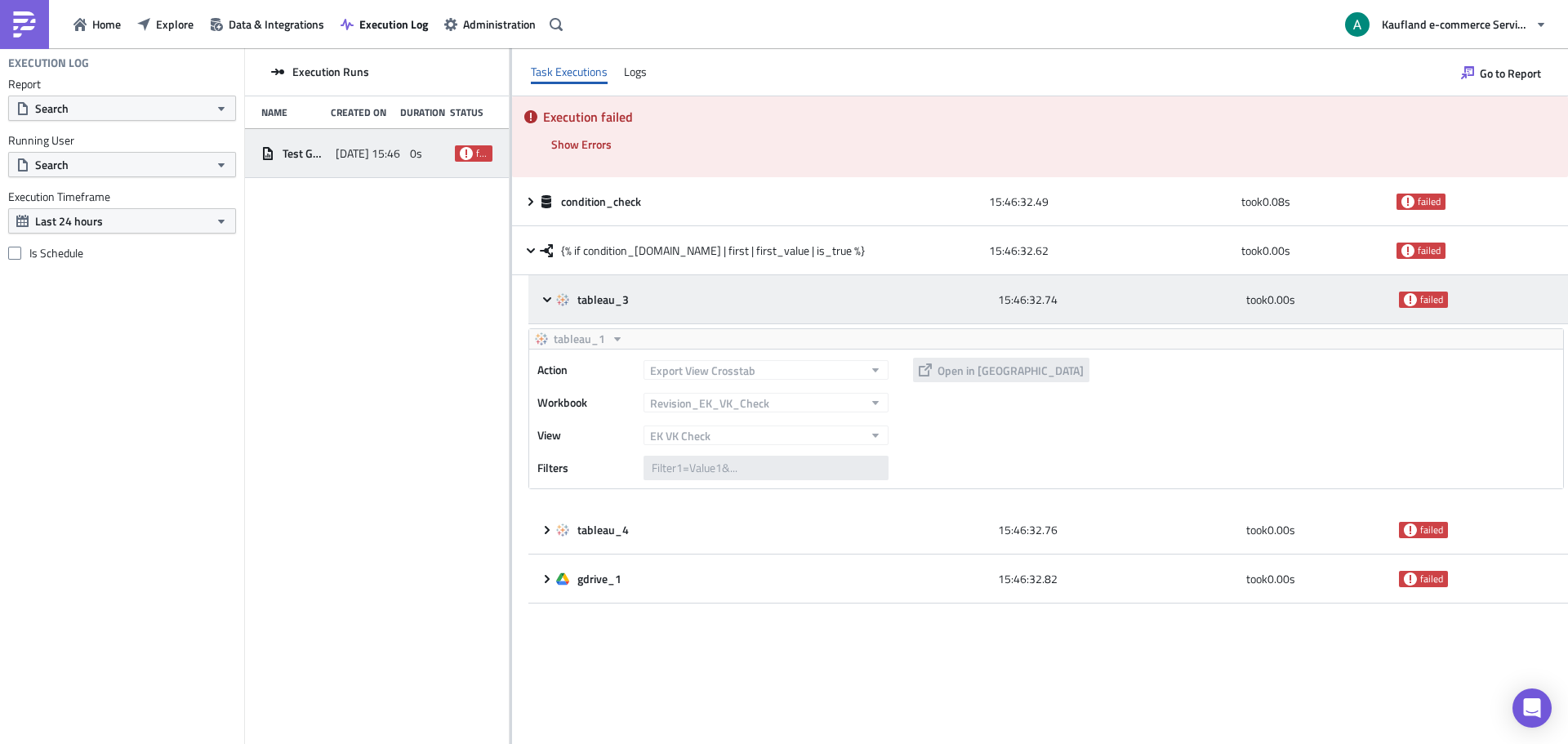
click at [543, 305] on icon at bounding box center [547, 299] width 13 height 13
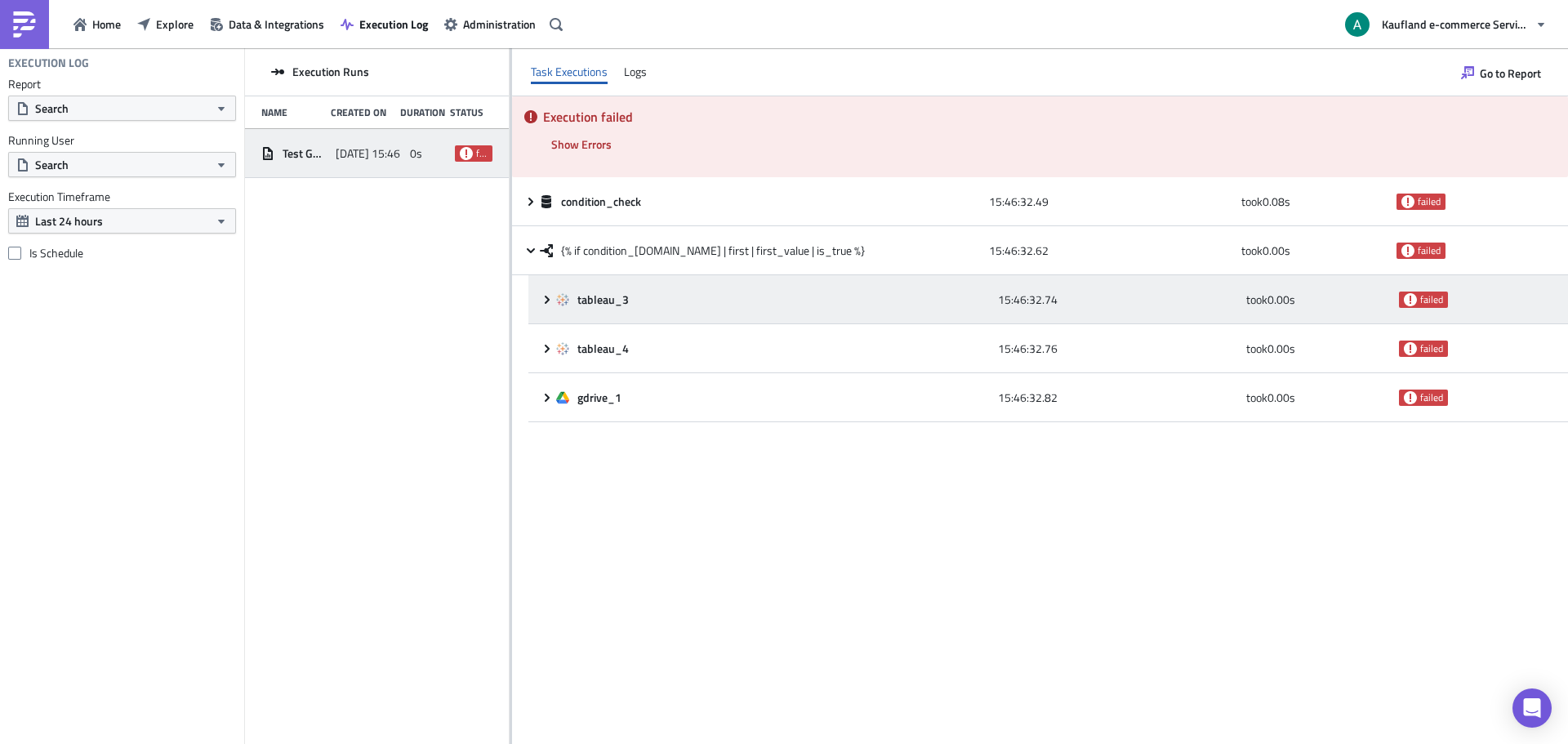
click at [800, 282] on div "tableau_3 15:46:32.74 took 0.00 s failed" at bounding box center [1048, 299] width 1040 height 49
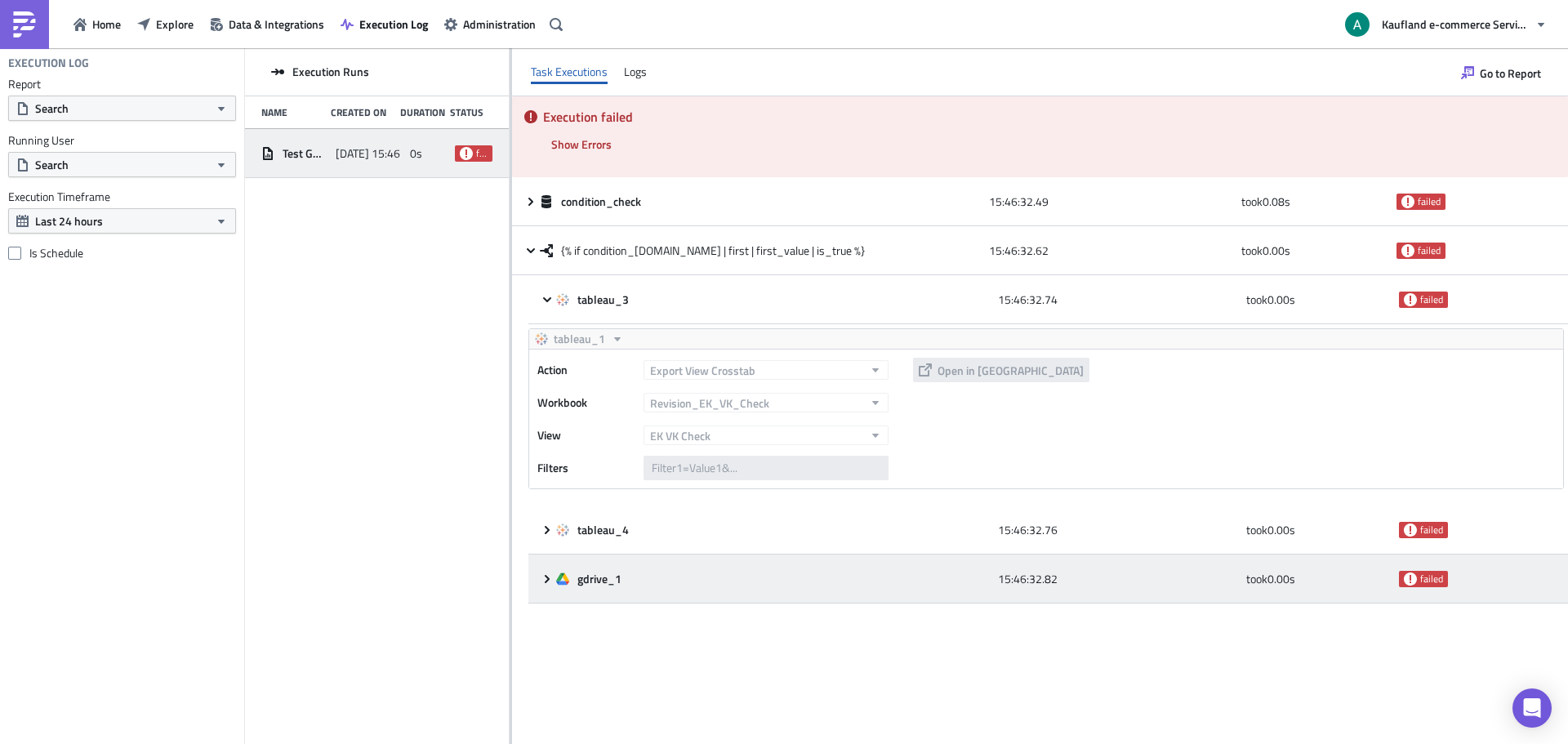
click at [680, 582] on div "gdrive_1" at bounding box center [773, 579] width 434 height 15
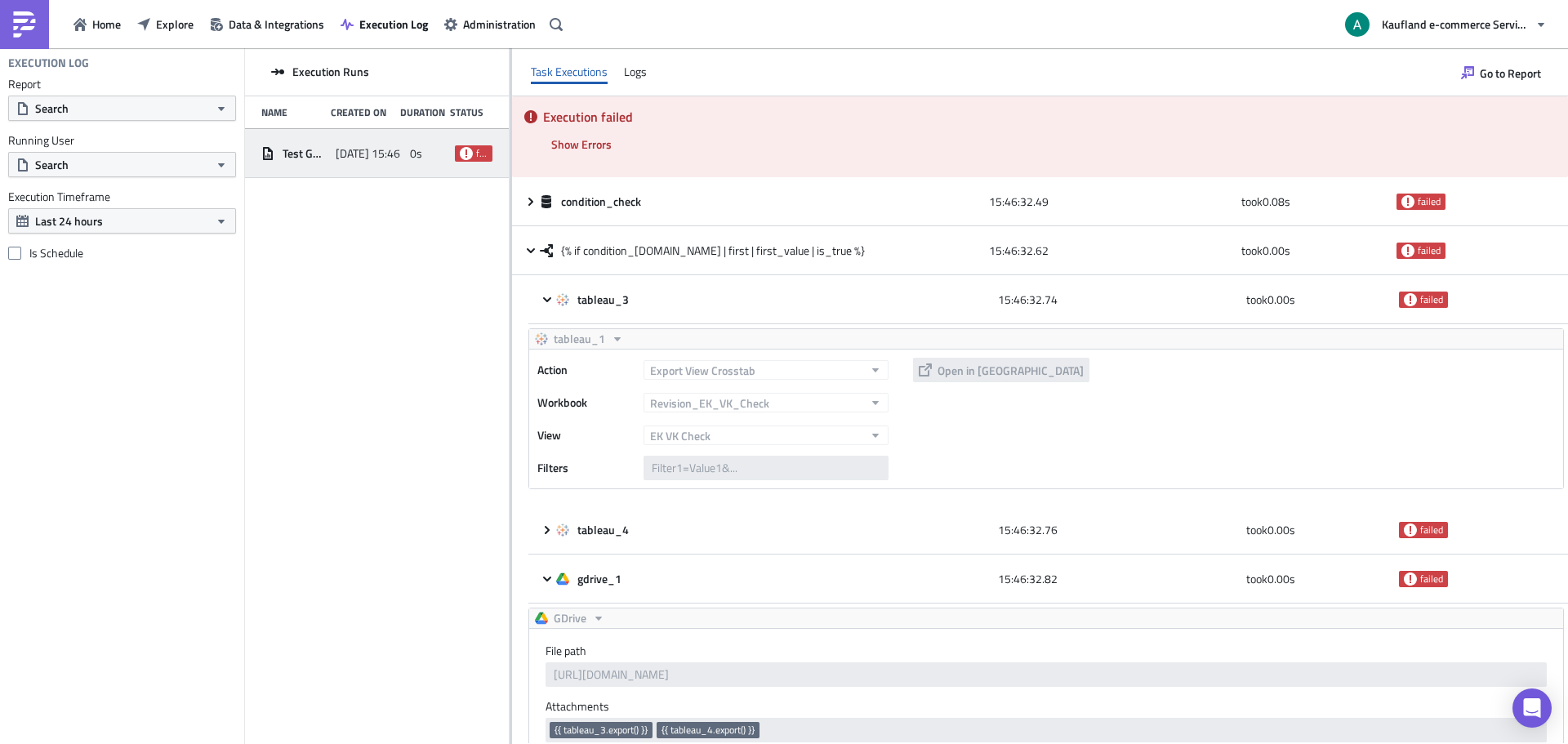
click at [583, 131] on div "Execution failed Show Errors 2025-09-23 15:46:32.53 FAIL signal raised: FAIL("F…" at bounding box center [1040, 137] width 1056 height 81
click at [581, 143] on span "Show Errors" at bounding box center [582, 144] width 60 height 17
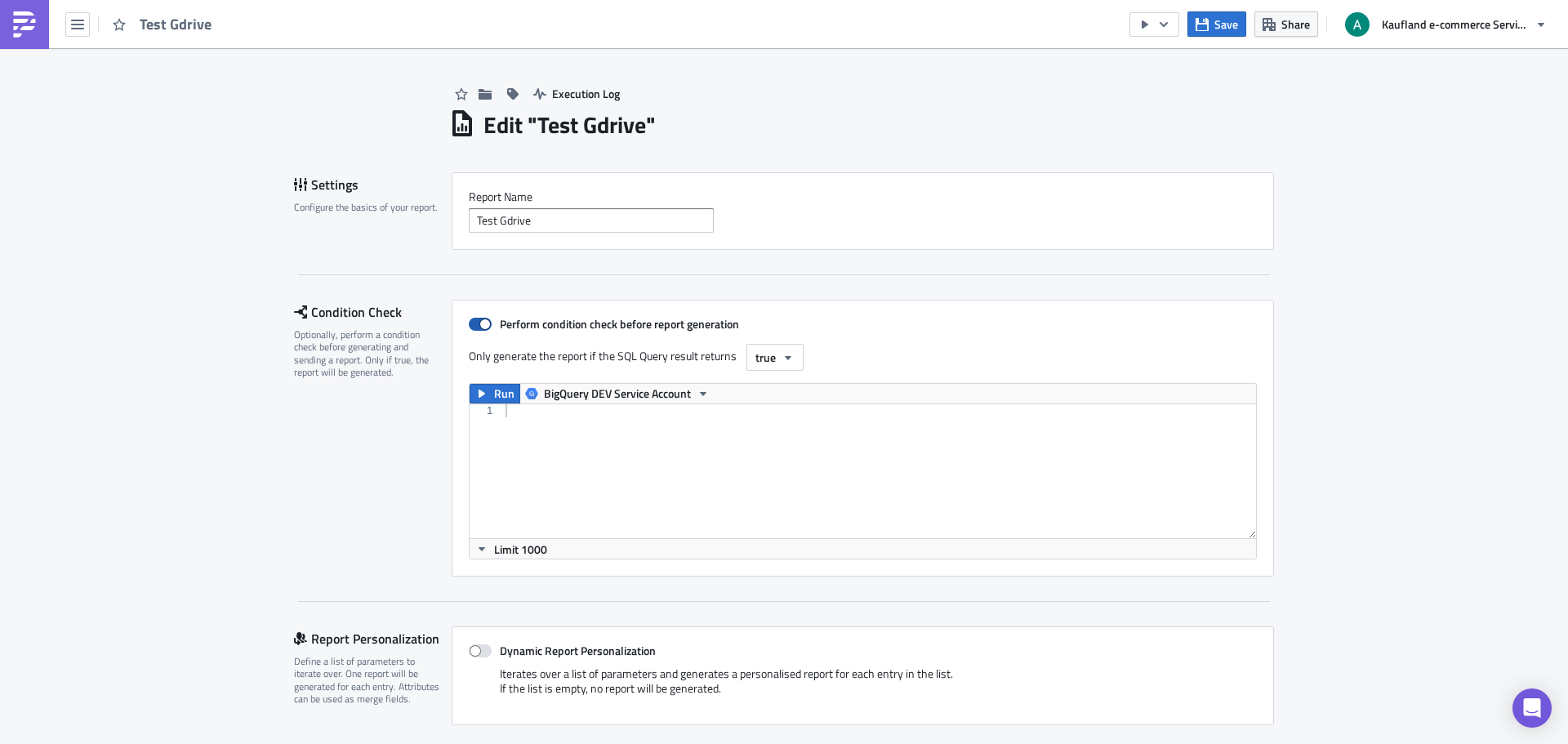
click at [485, 321] on span at bounding box center [481, 324] width 23 height 13
click at [482, 321] on input "Perform condition check before report generation" at bounding box center [477, 325] width 11 height 11
checkbox input "false"
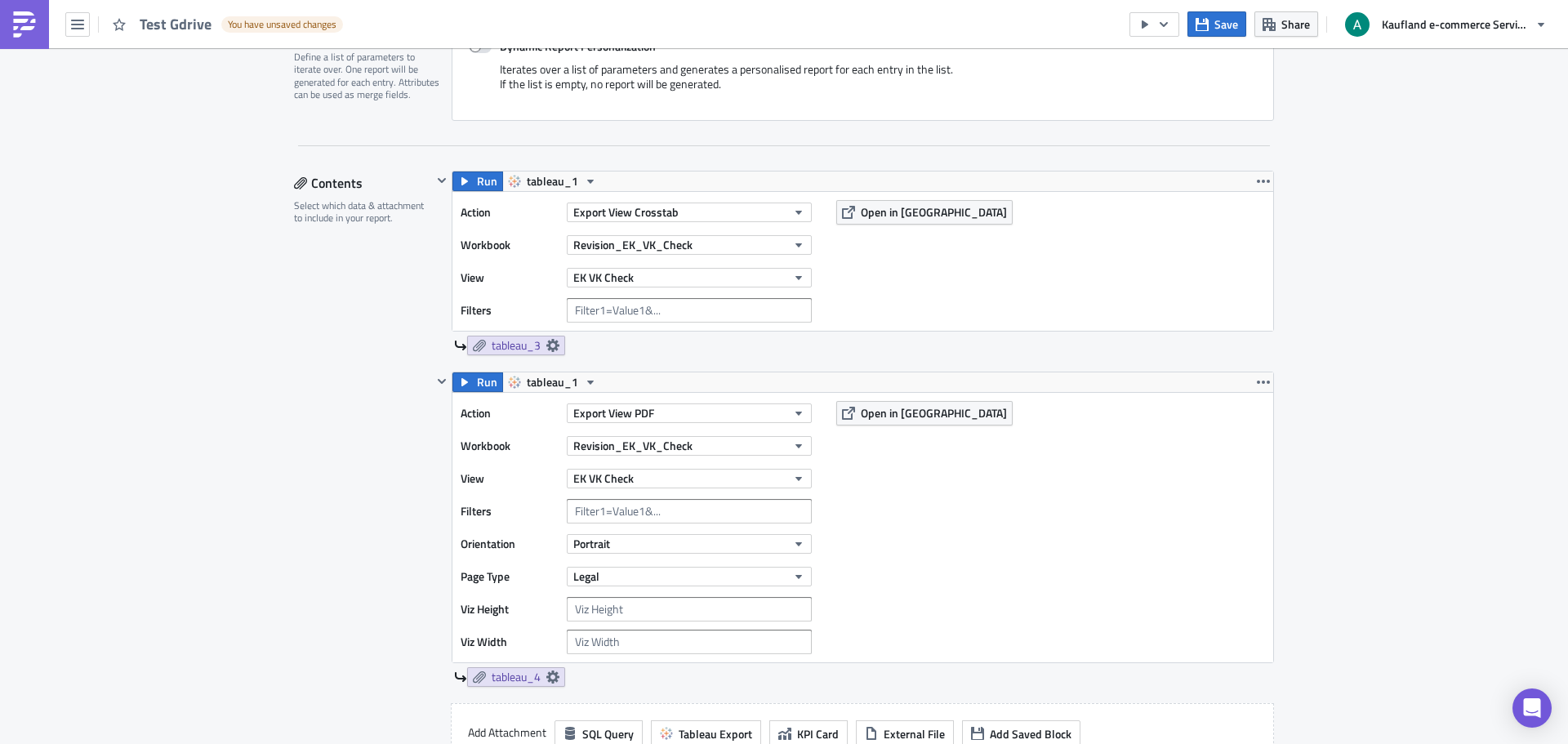
scroll to position [408, 0]
click at [1233, 20] on span "Save" at bounding box center [1226, 23] width 24 height 17
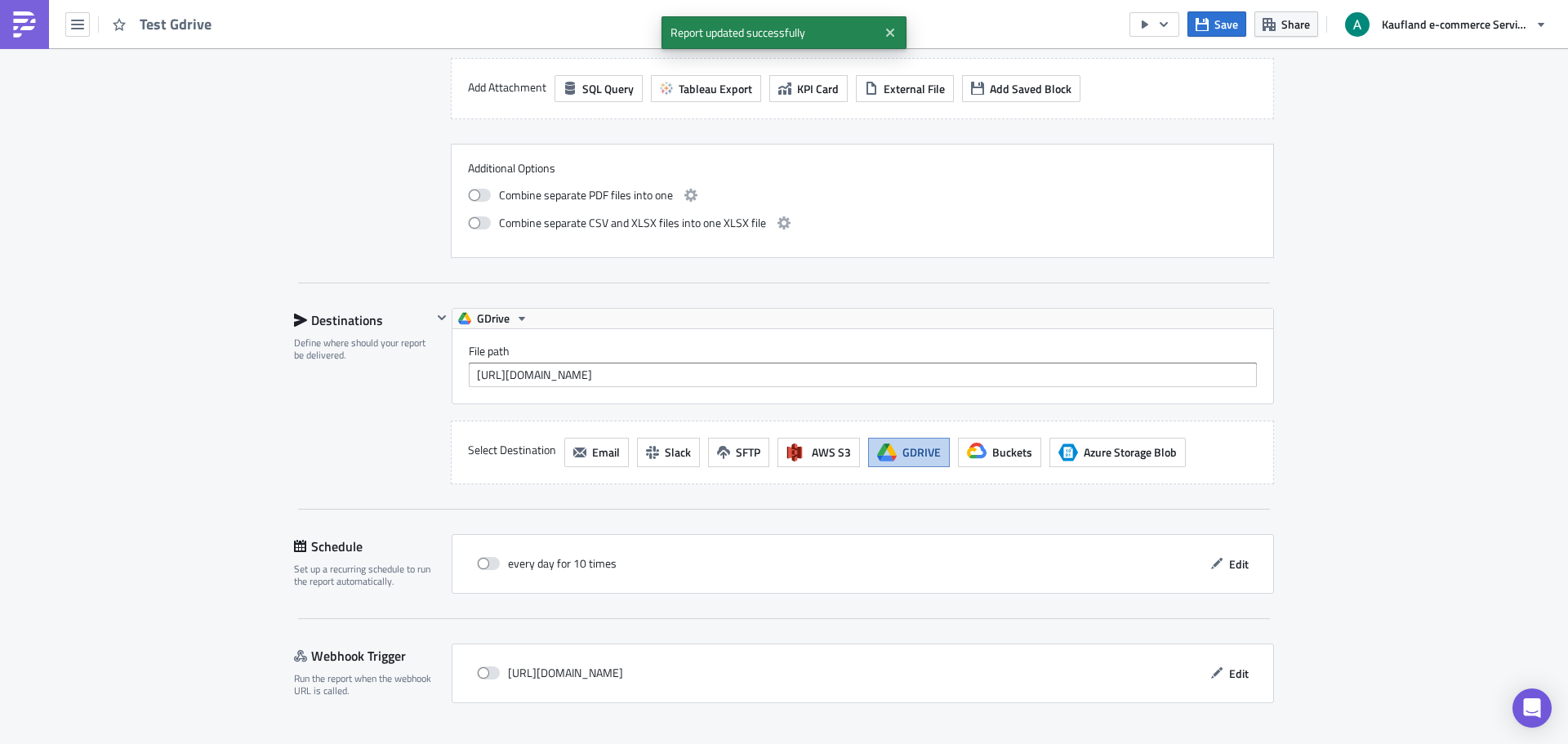
scroll to position [1061, 0]
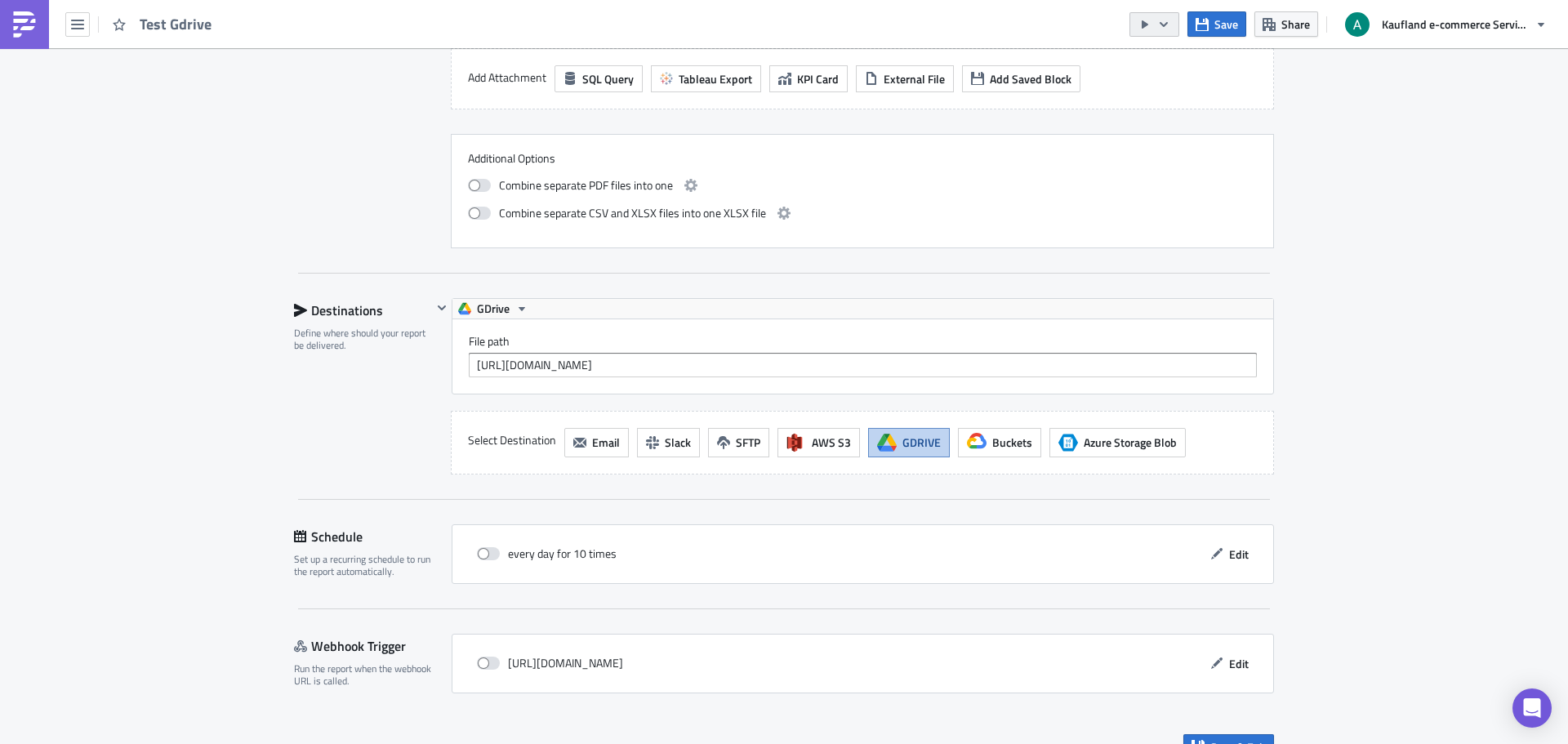
click at [1168, 22] on icon "button" at bounding box center [1164, 24] width 8 height 5
click at [1182, 93] on div "Run Report" at bounding box center [1204, 90] width 127 height 16
drag, startPoint x: 770, startPoint y: 378, endPoint x: 770, endPoint y: 369, distance: 9.0
click at [770, 378] on div "File path https://drive.google.com/drive/folders/1RPtJrxYEhmUn0jSURpAwgpQLr-iQW…" at bounding box center [863, 357] width 821 height 75
click at [770, 368] on input "[URL][DOMAIN_NAME]" at bounding box center [863, 365] width 788 height 25
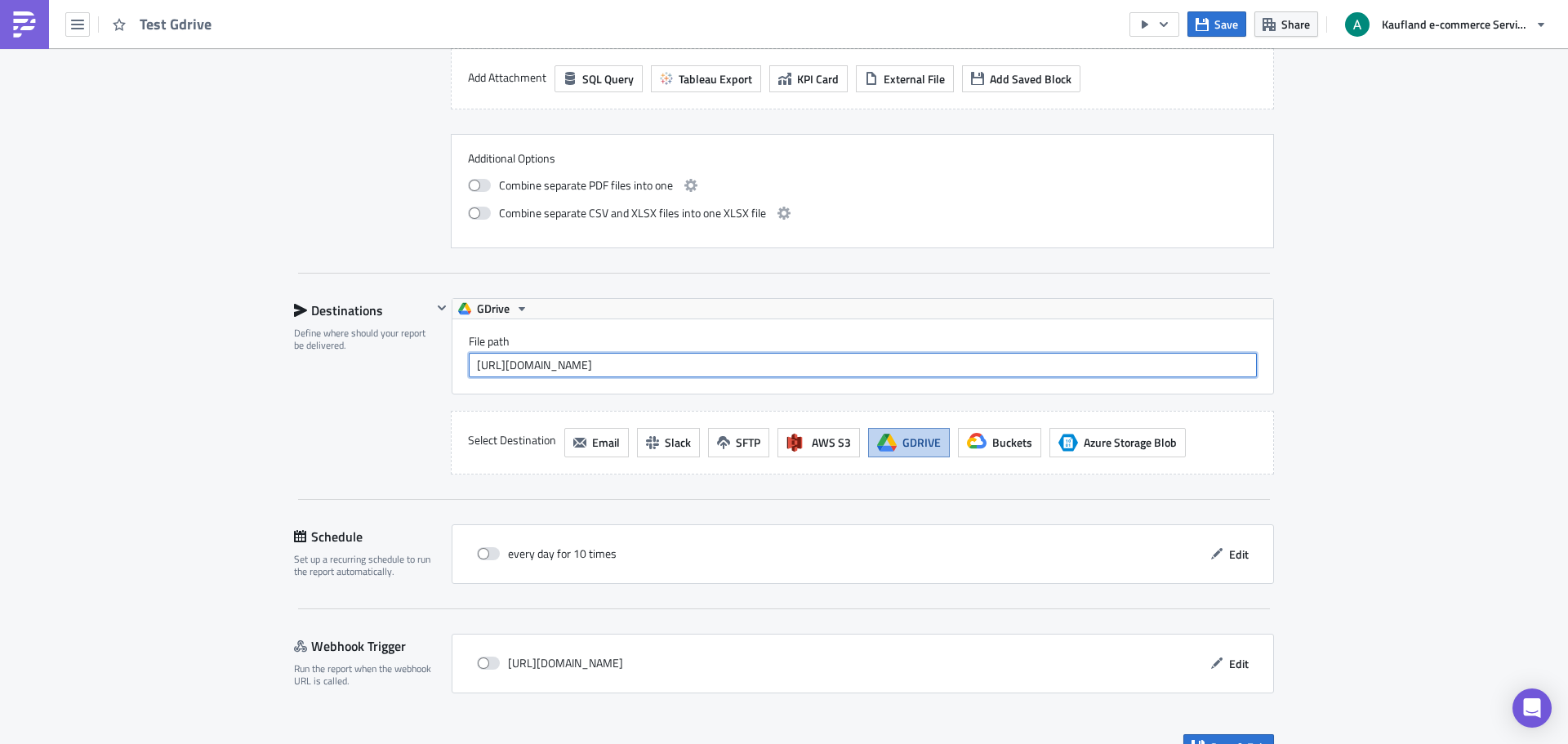
click at [770, 368] on input "https://drive.google.com/drive/folders/1RPtJrxYEhmUn0jSURpAwgpQLr-iQWK7g?lfhs=2" at bounding box center [863, 365] width 788 height 25
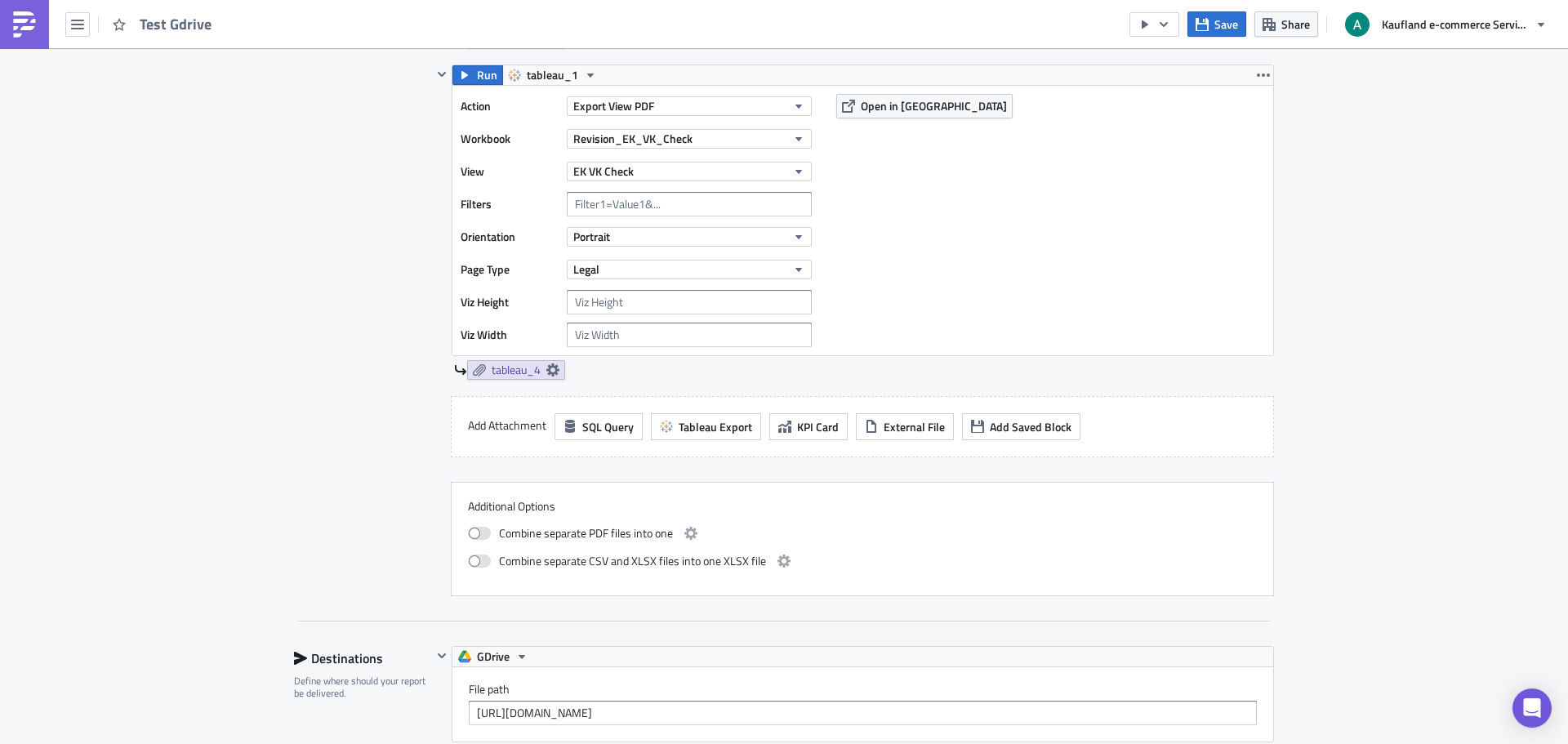
scroll to position [653, 0]
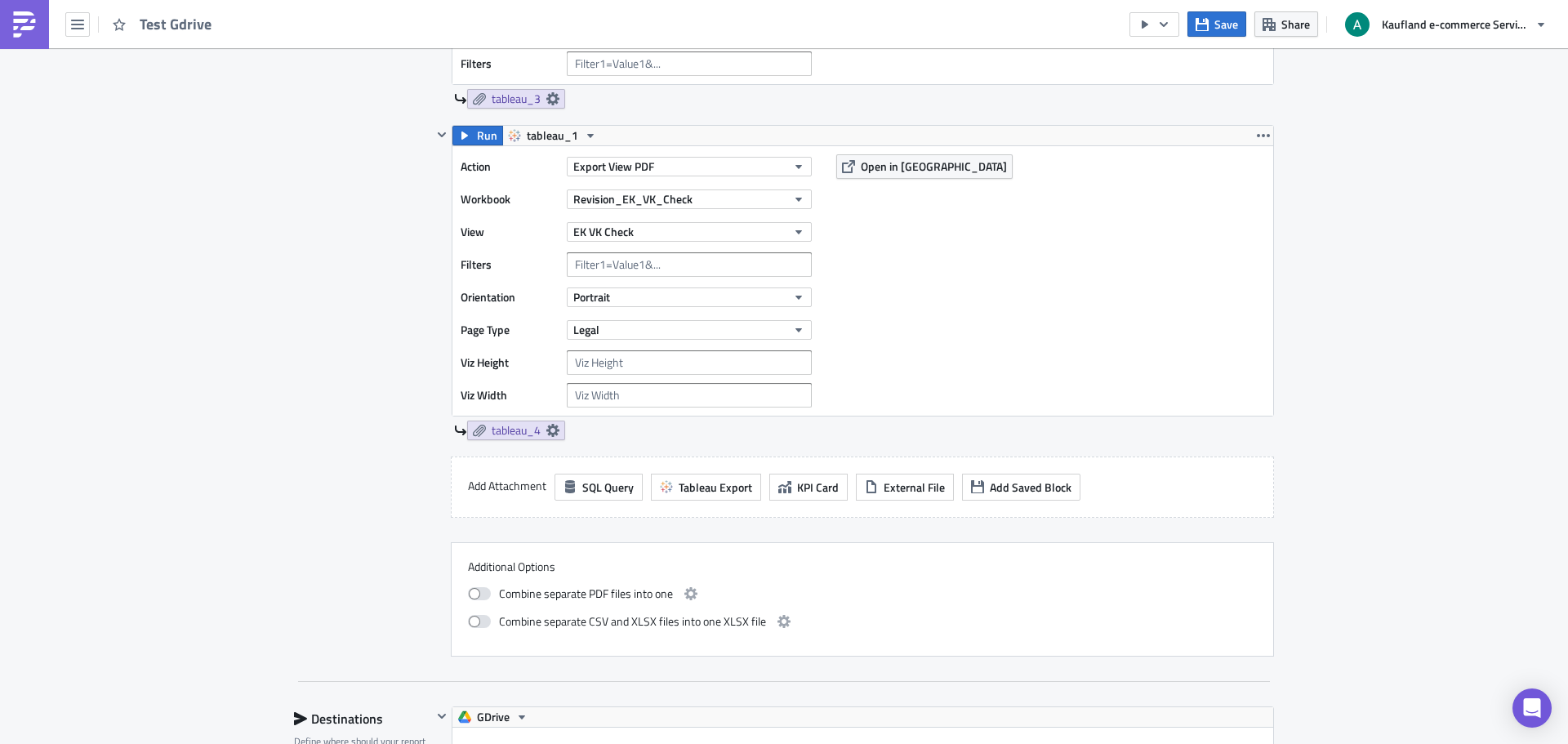
click at [299, 359] on div "Contents Select which data & attachment to include in your report." at bounding box center [362, 289] width 138 height 732
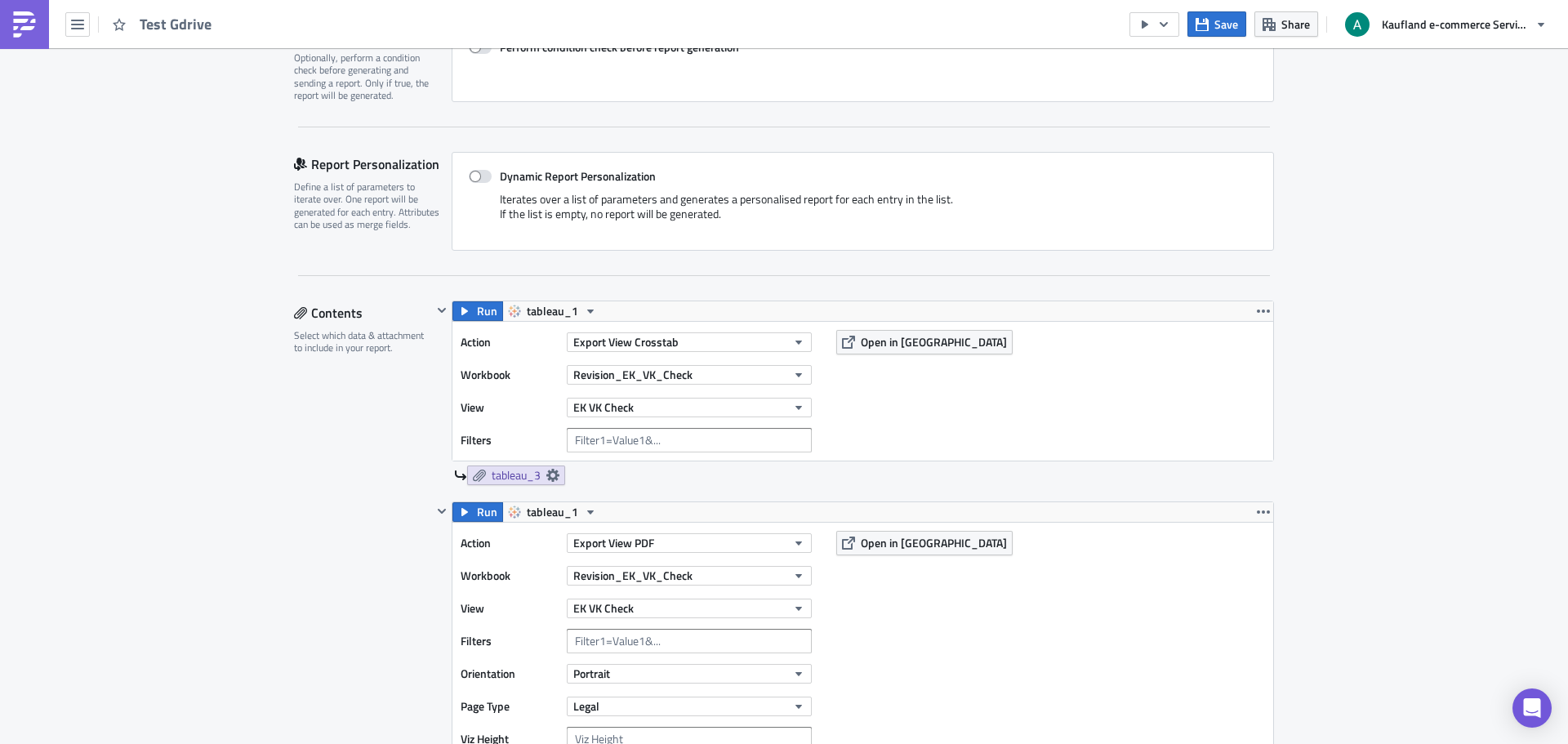
scroll to position [0, 0]
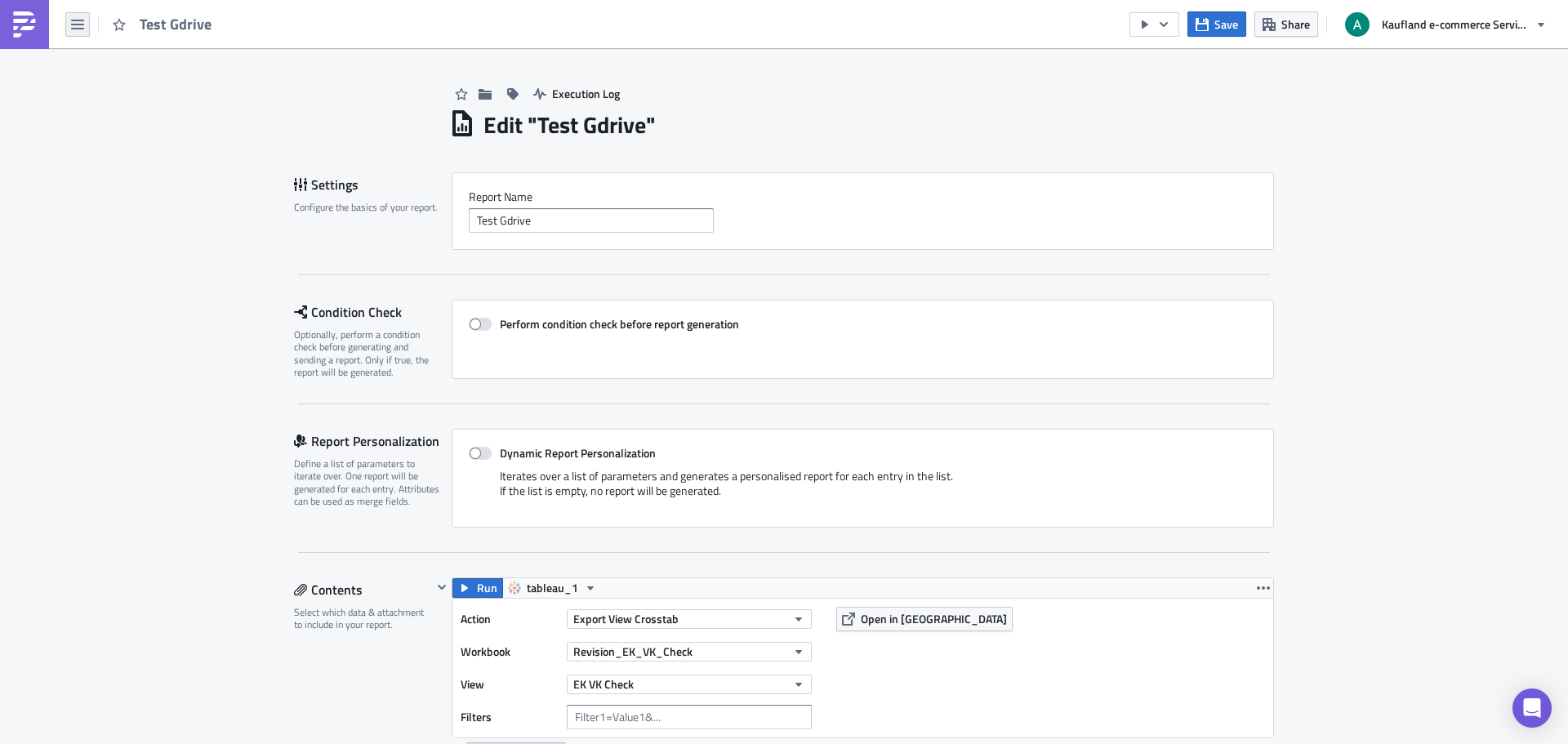
click at [82, 18] on icon "button" at bounding box center [77, 24] width 13 height 13
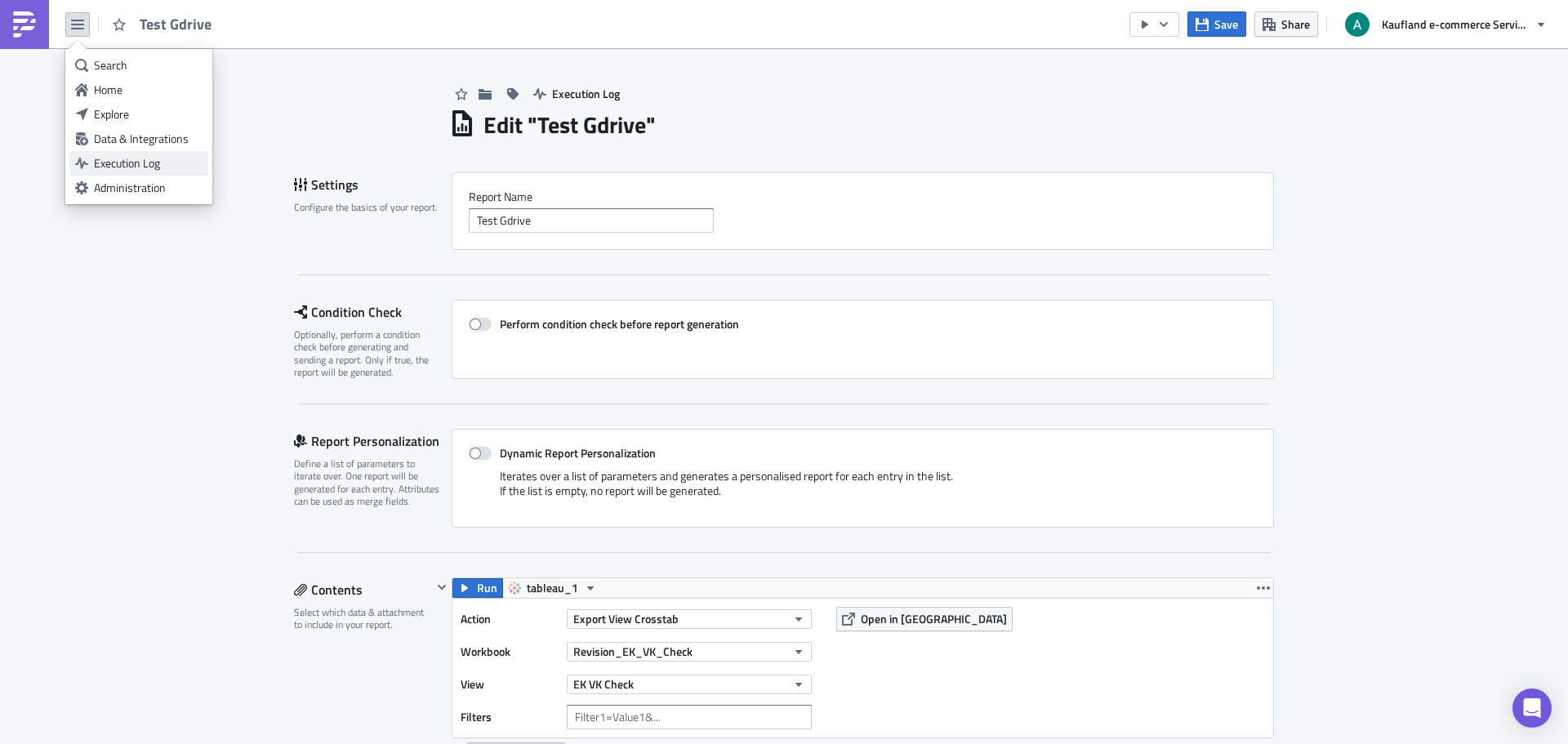
click at [117, 157] on div "Execution Log" at bounding box center [148, 163] width 108 height 16
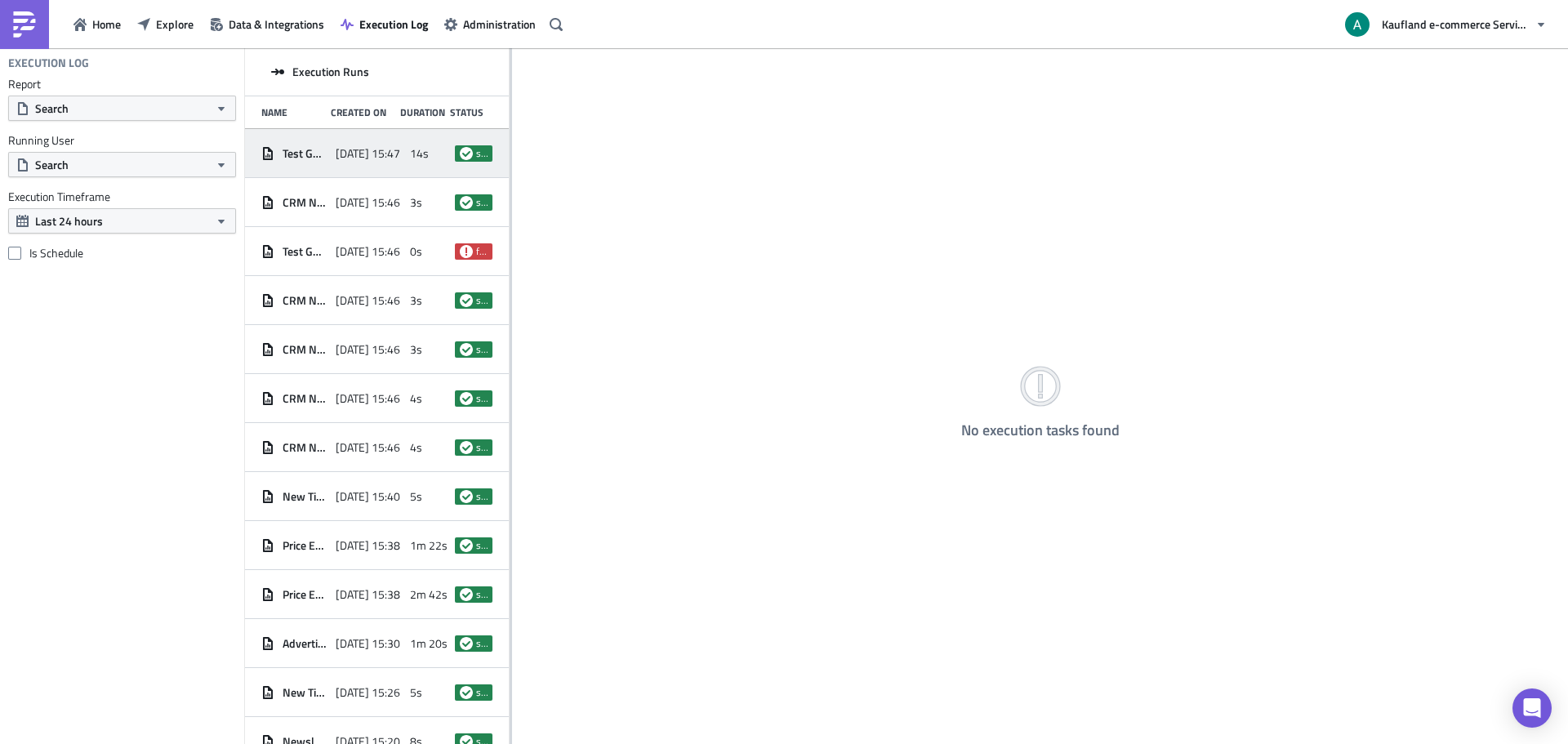
click at [336, 157] on span "2025-09-23 15:47" at bounding box center [368, 154] width 65 height 15
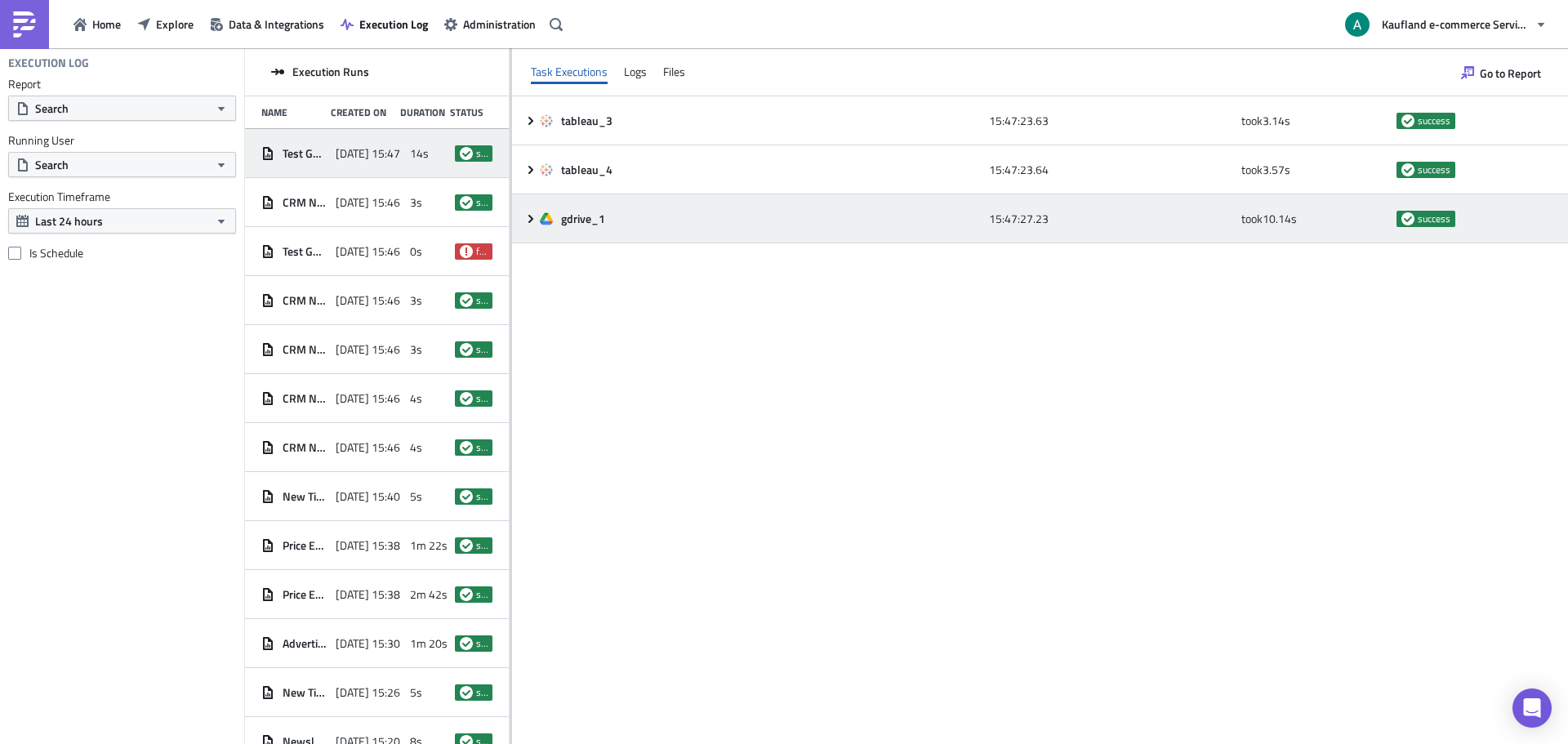
click at [610, 215] on div "gdrive_1" at bounding box center [760, 218] width 442 height 15
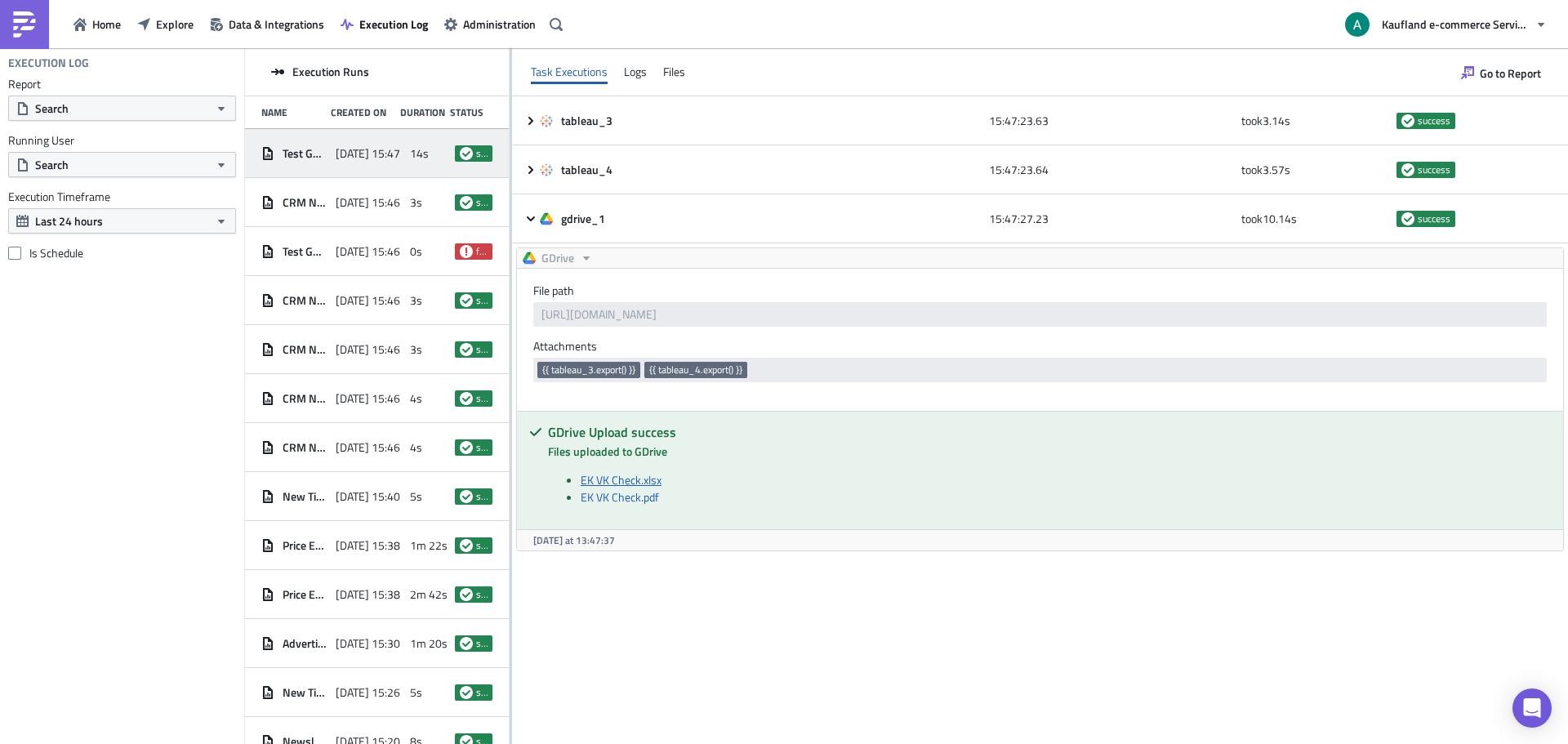
click at [637, 484] on link "EK VK Check.xlsx" at bounding box center [621, 479] width 81 height 17
click at [113, 31] on span "Home" at bounding box center [107, 23] width 28 height 17
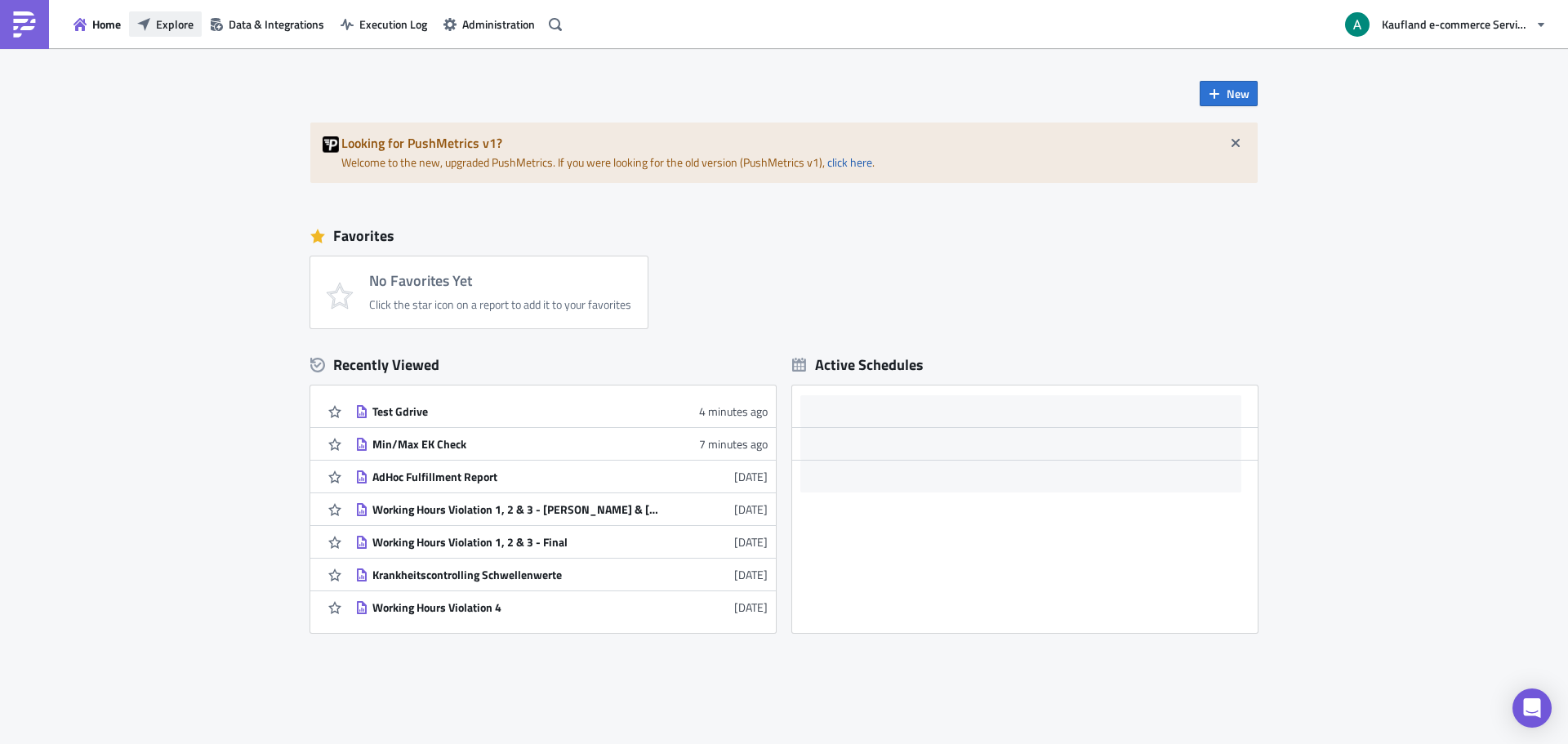
click at [150, 31] on button "Explore" at bounding box center [165, 24] width 73 height 26
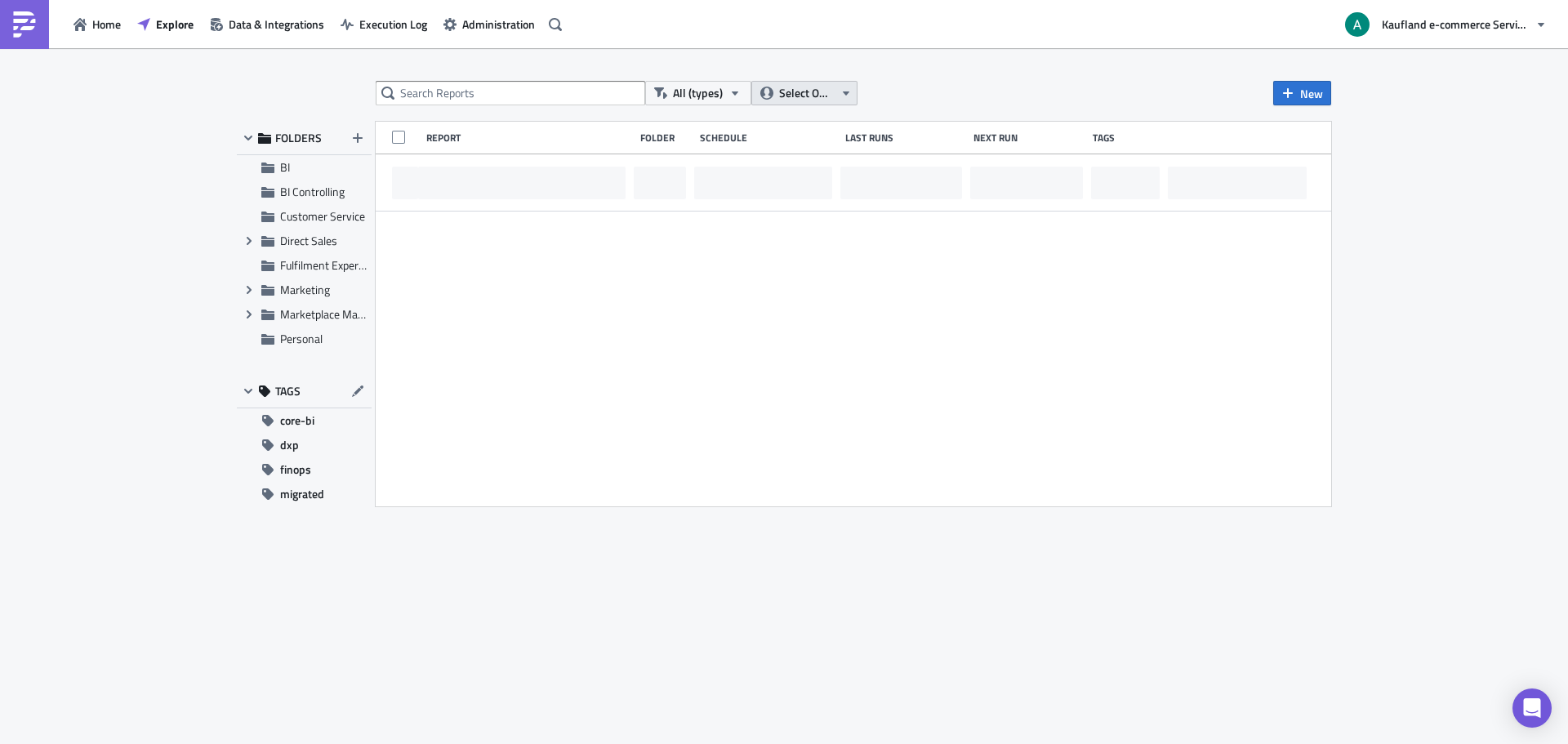
click at [817, 91] on span "Select Owner" at bounding box center [807, 93] width 55 height 18
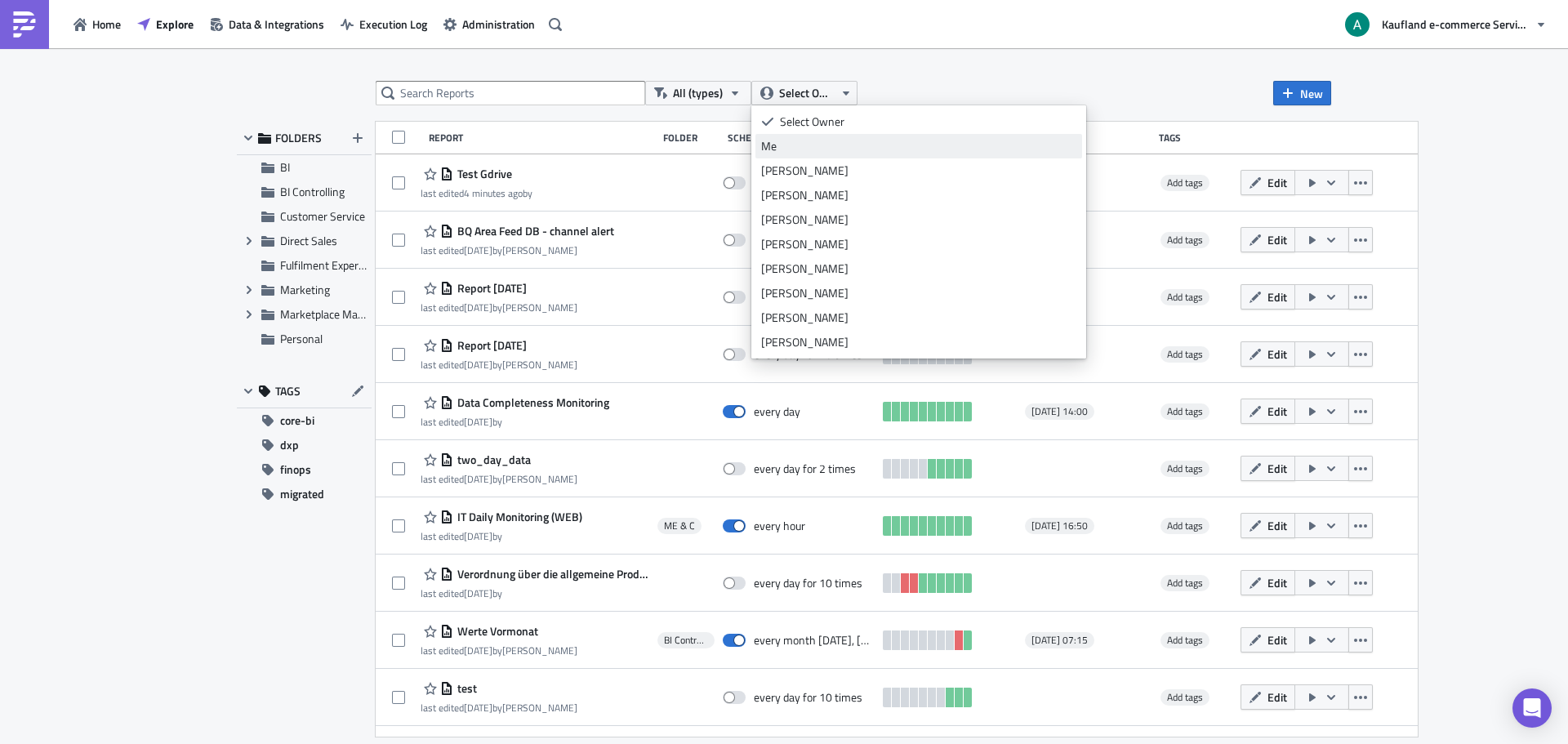
click at [810, 142] on div "Me" at bounding box center [919, 146] width 315 height 16
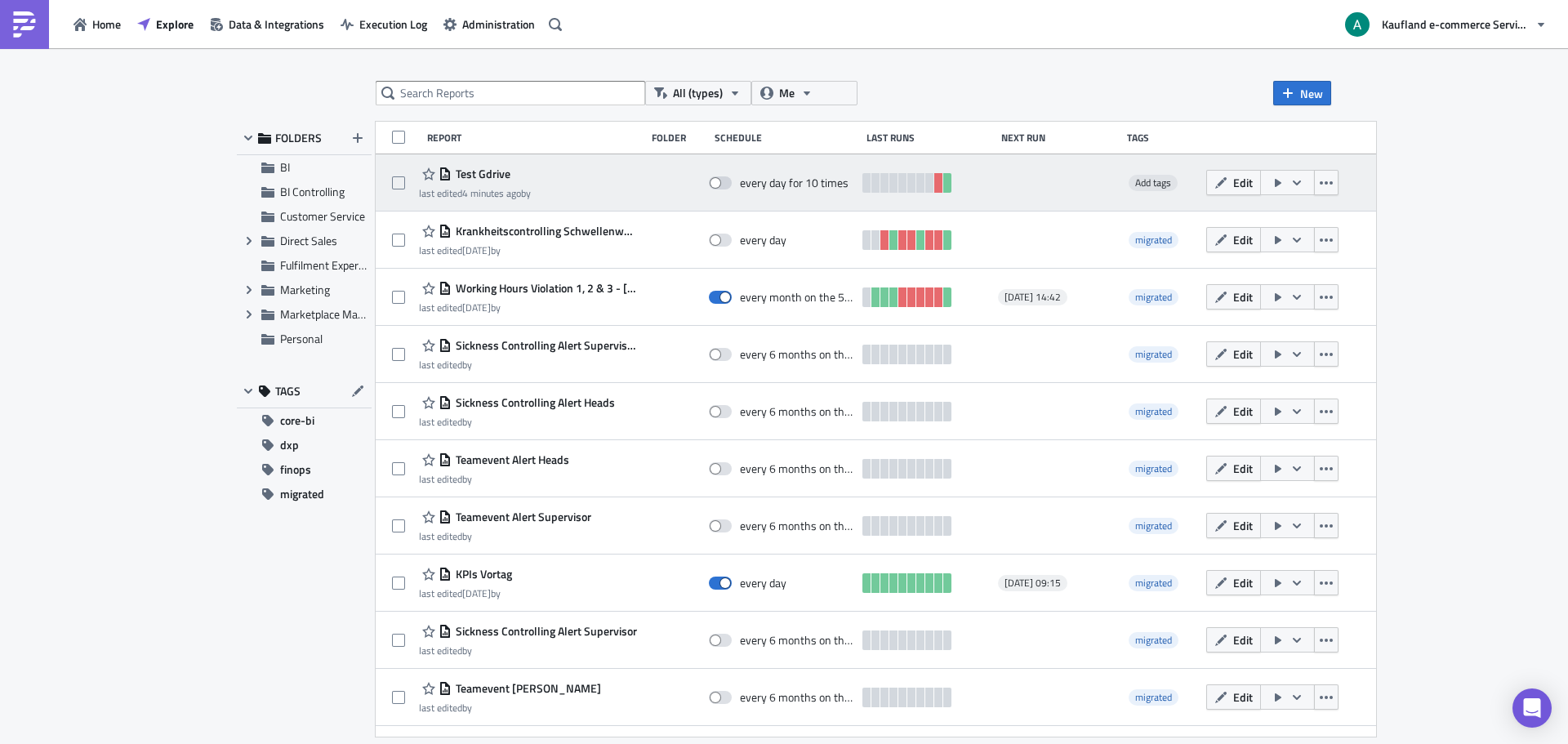
click at [523, 187] on div "last edited 4 minutes ago by" at bounding box center [475, 194] width 112 height 12
click at [497, 171] on span "Test Gdrive" at bounding box center [481, 174] width 59 height 15
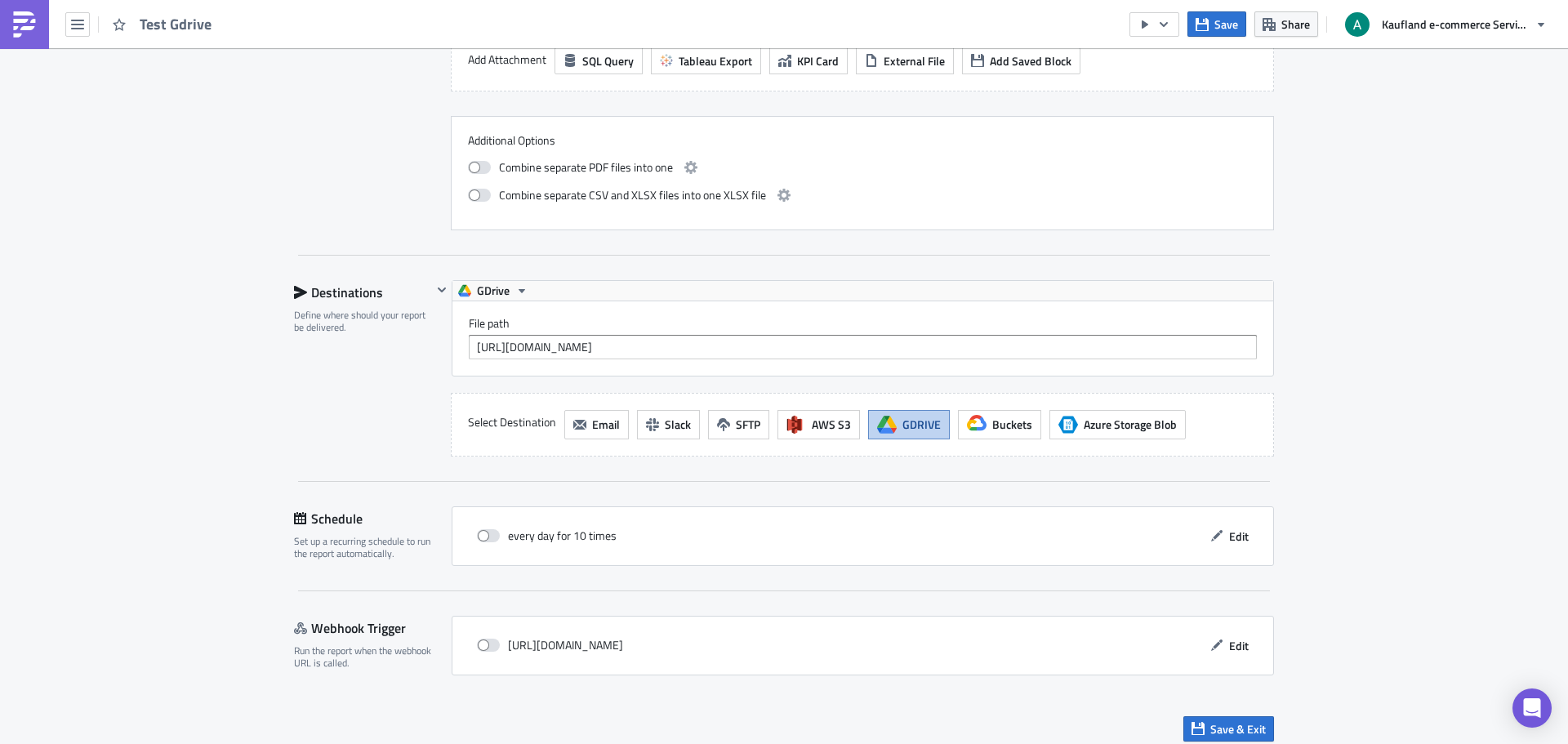
scroll to position [1283, 0]
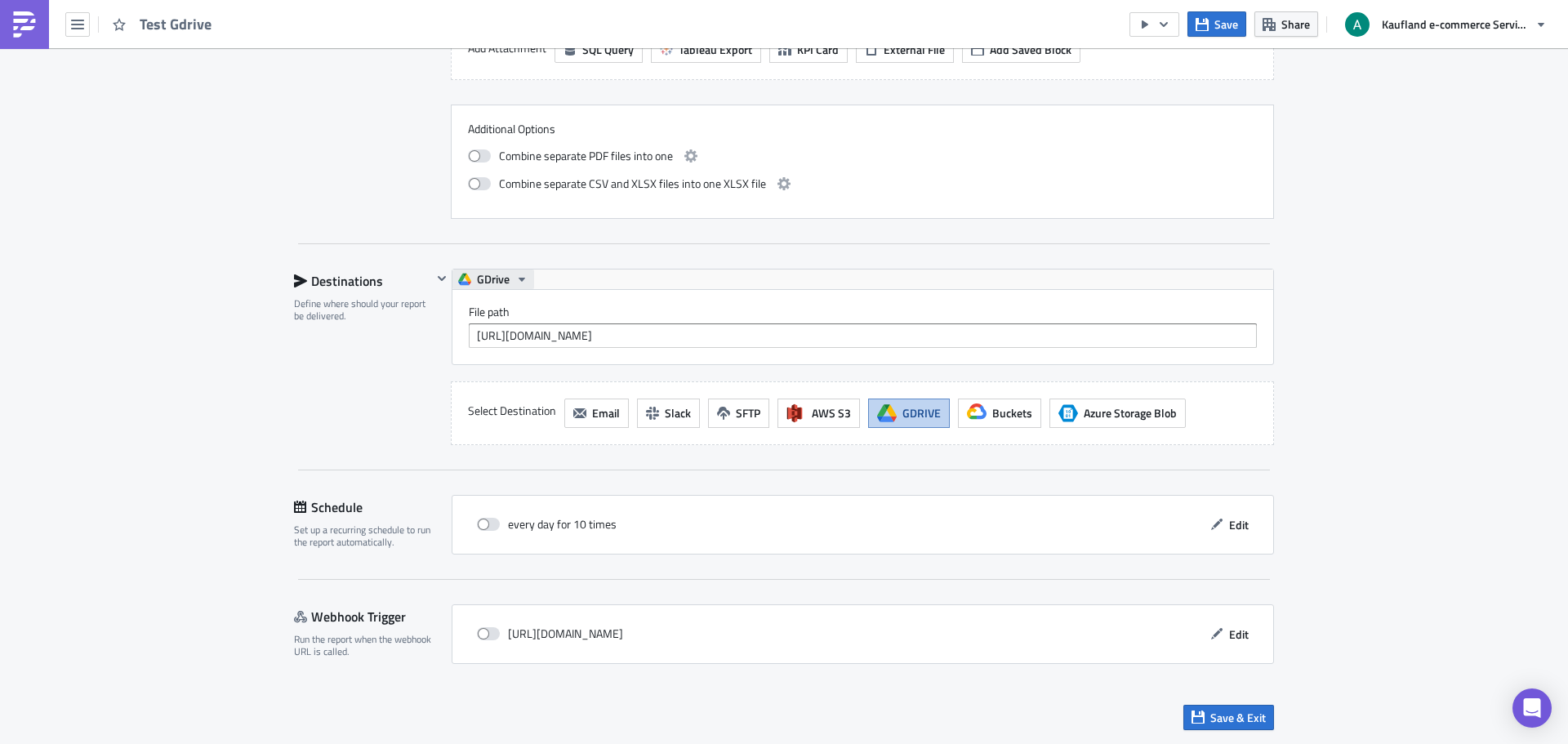
click at [519, 278] on icon "button" at bounding box center [521, 280] width 6 height 4
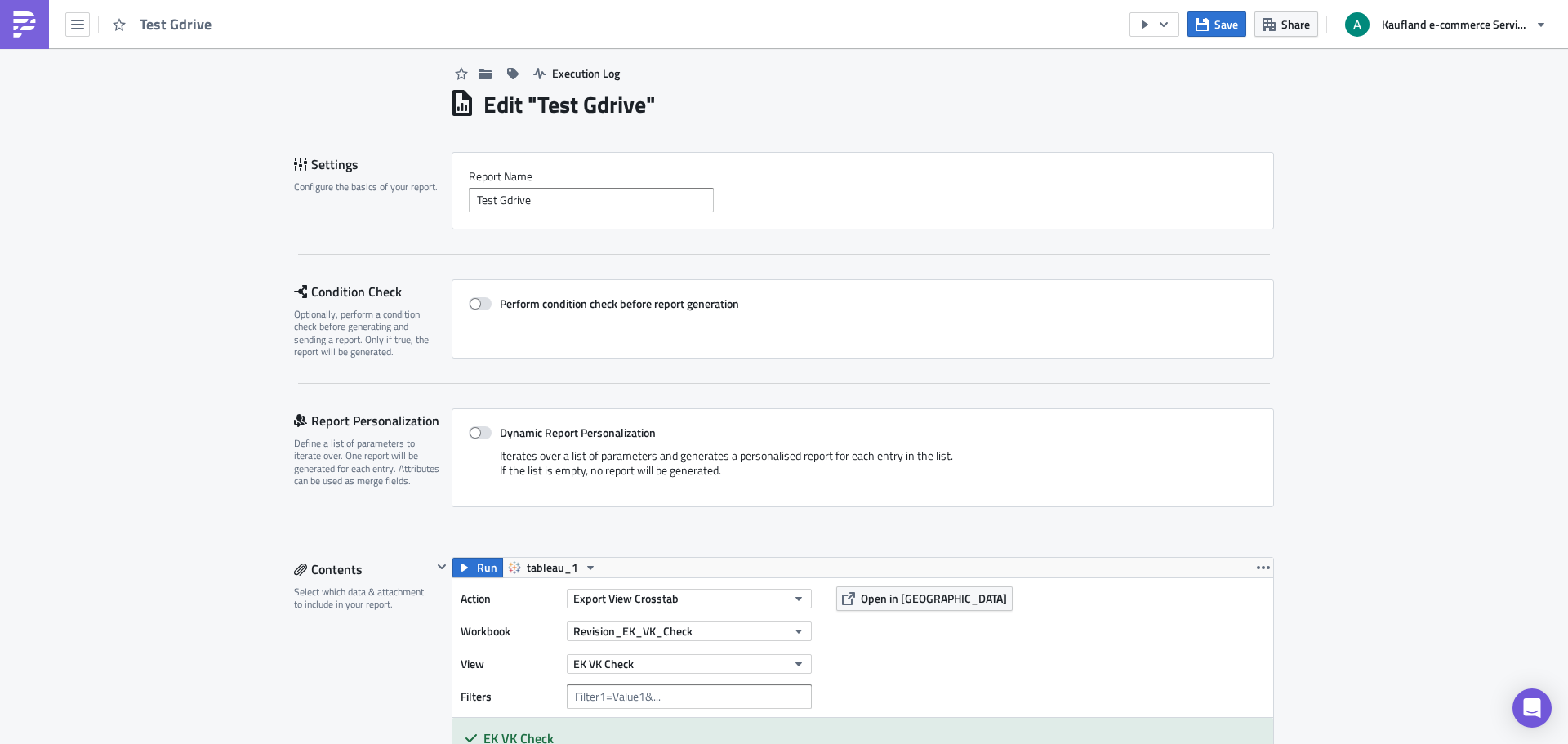
scroll to position [0, 0]
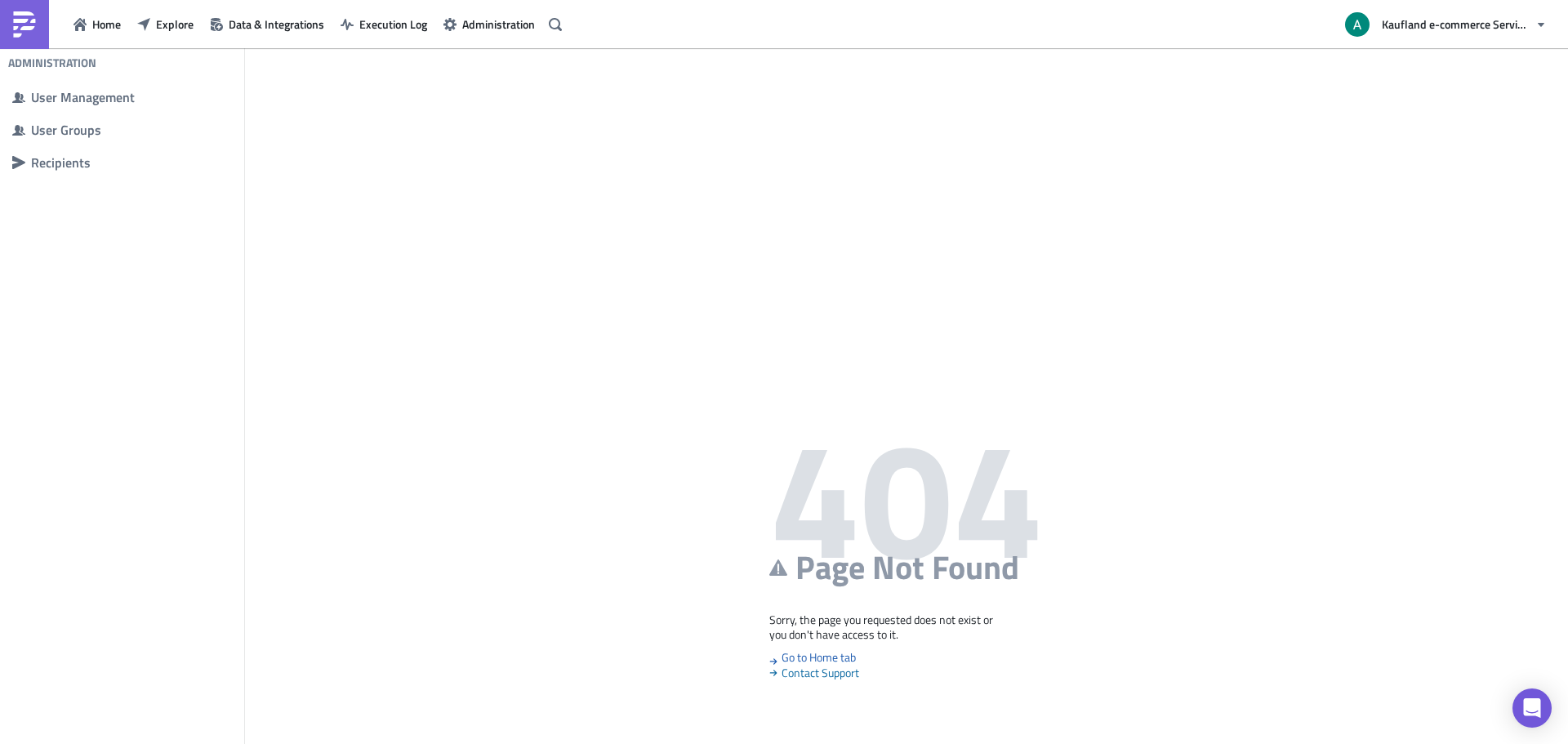
click at [104, 44] on div "Home Explore Data & Integrations Execution Log Administration" at bounding box center [283, 24] width 568 height 48
click at [187, 20] on span "Explore" at bounding box center [175, 23] width 37 height 17
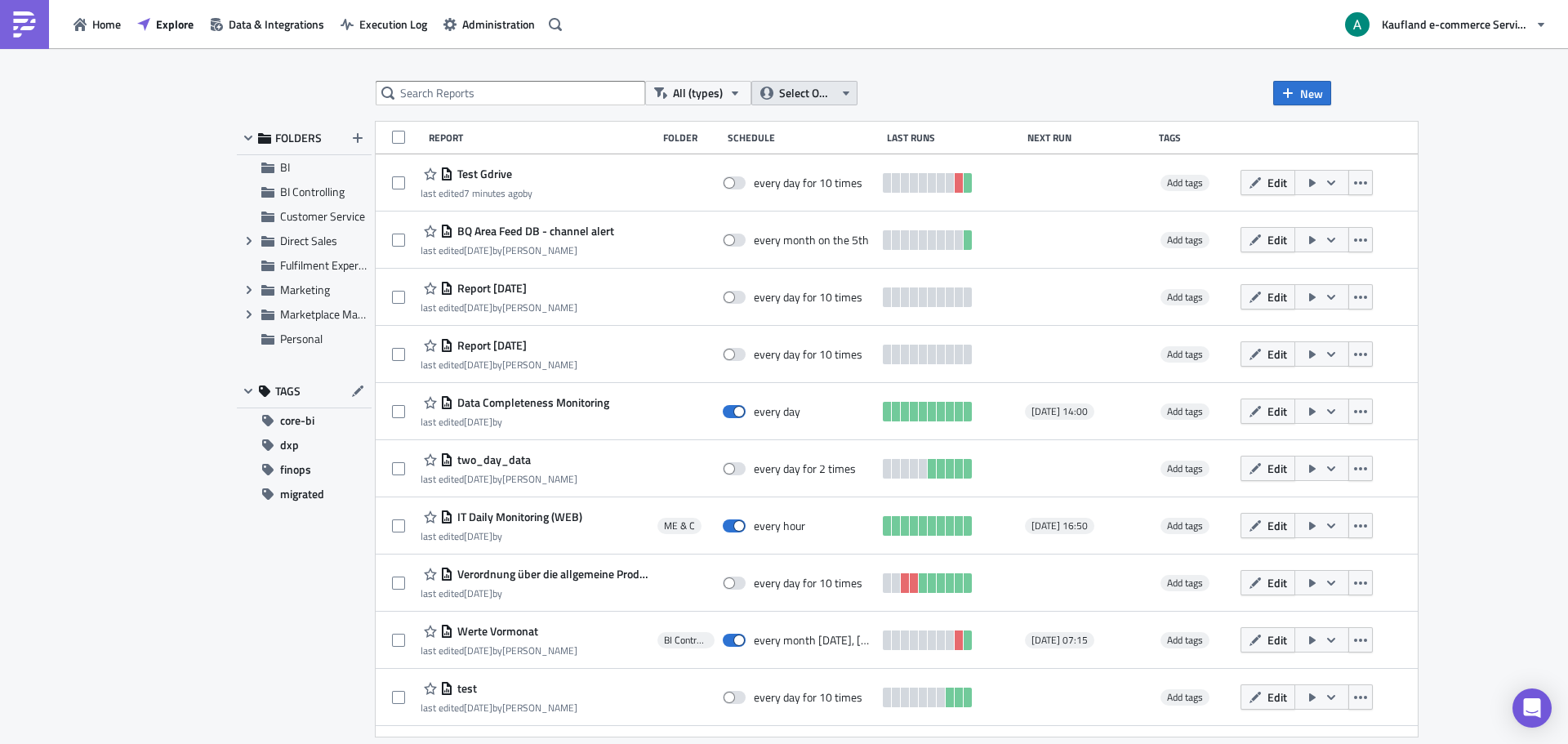
click at [835, 97] on button "Select Owner" at bounding box center [805, 93] width 107 height 25
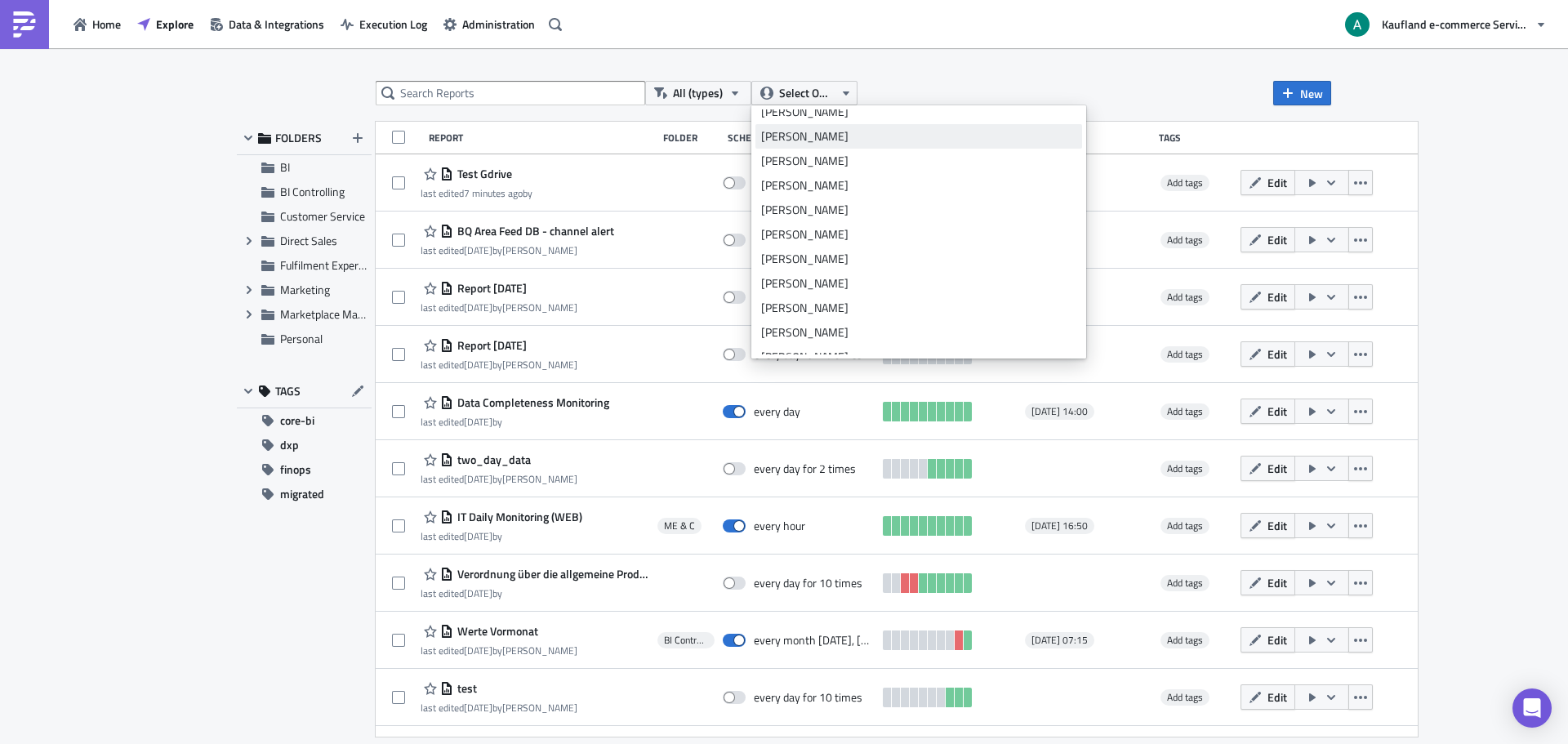
scroll to position [82, 0]
click at [812, 164] on div "Bharti Saxena" at bounding box center [919, 162] width 315 height 16
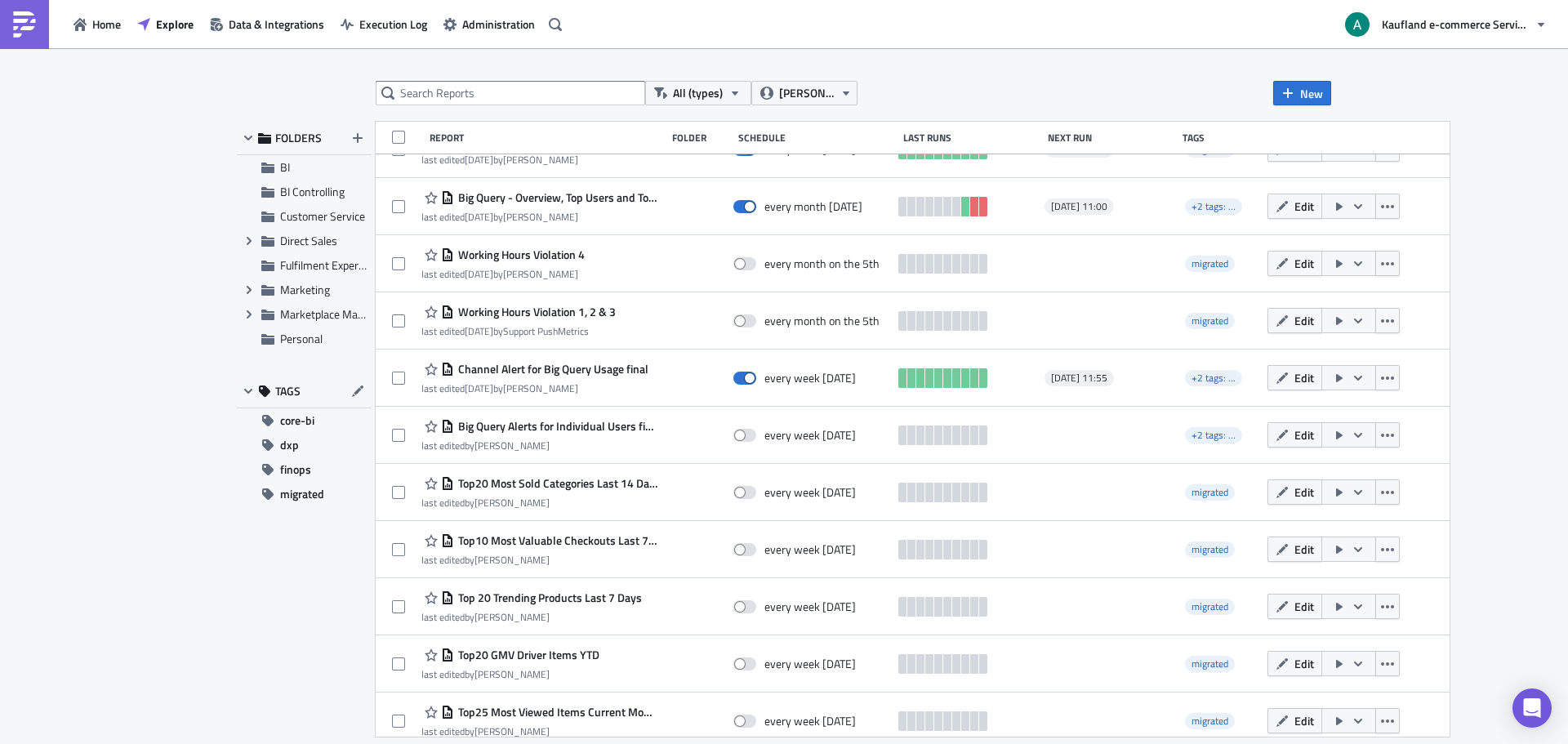
scroll to position [653, 0]
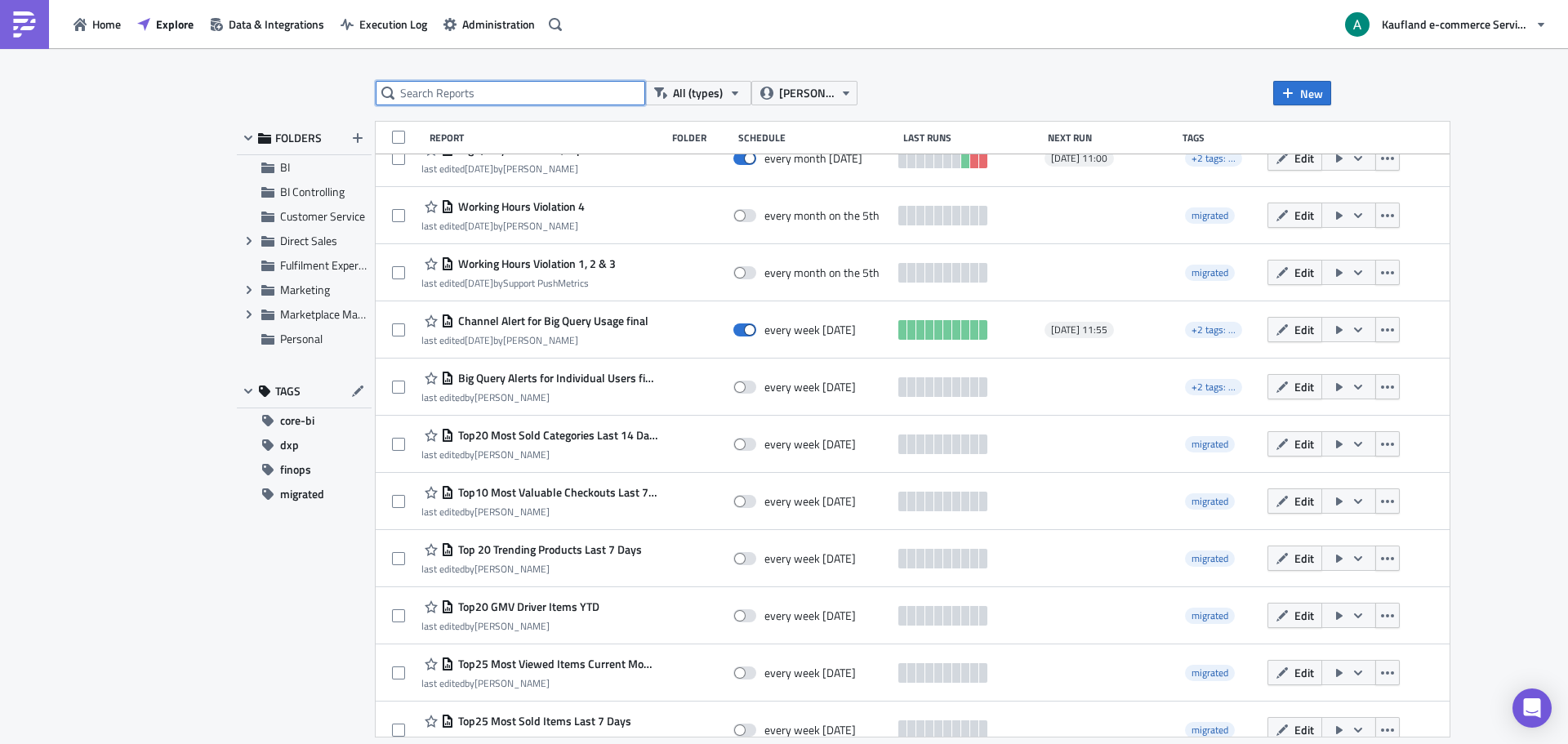
click at [477, 98] on input "text" at bounding box center [510, 93] width 269 height 25
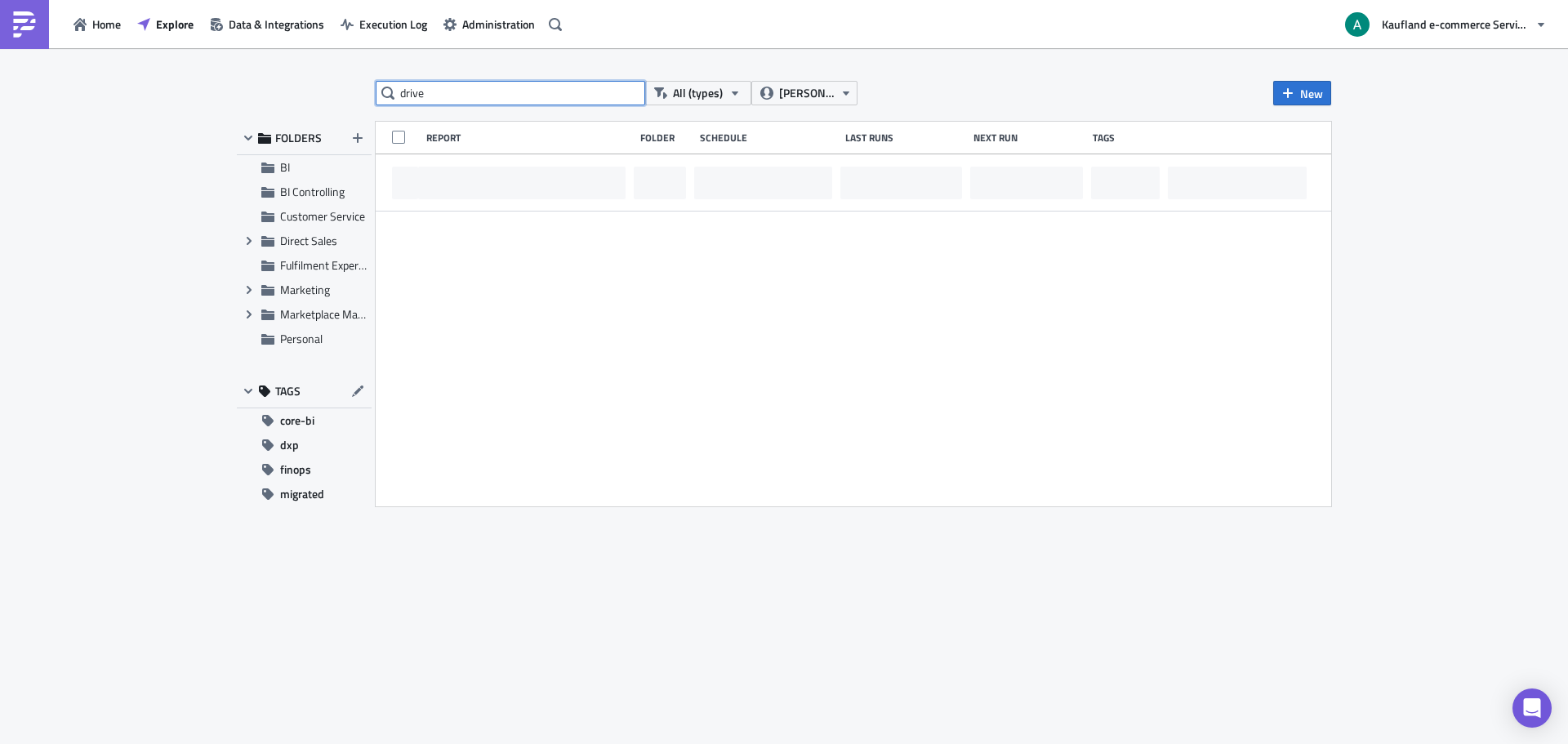
scroll to position [0, 0]
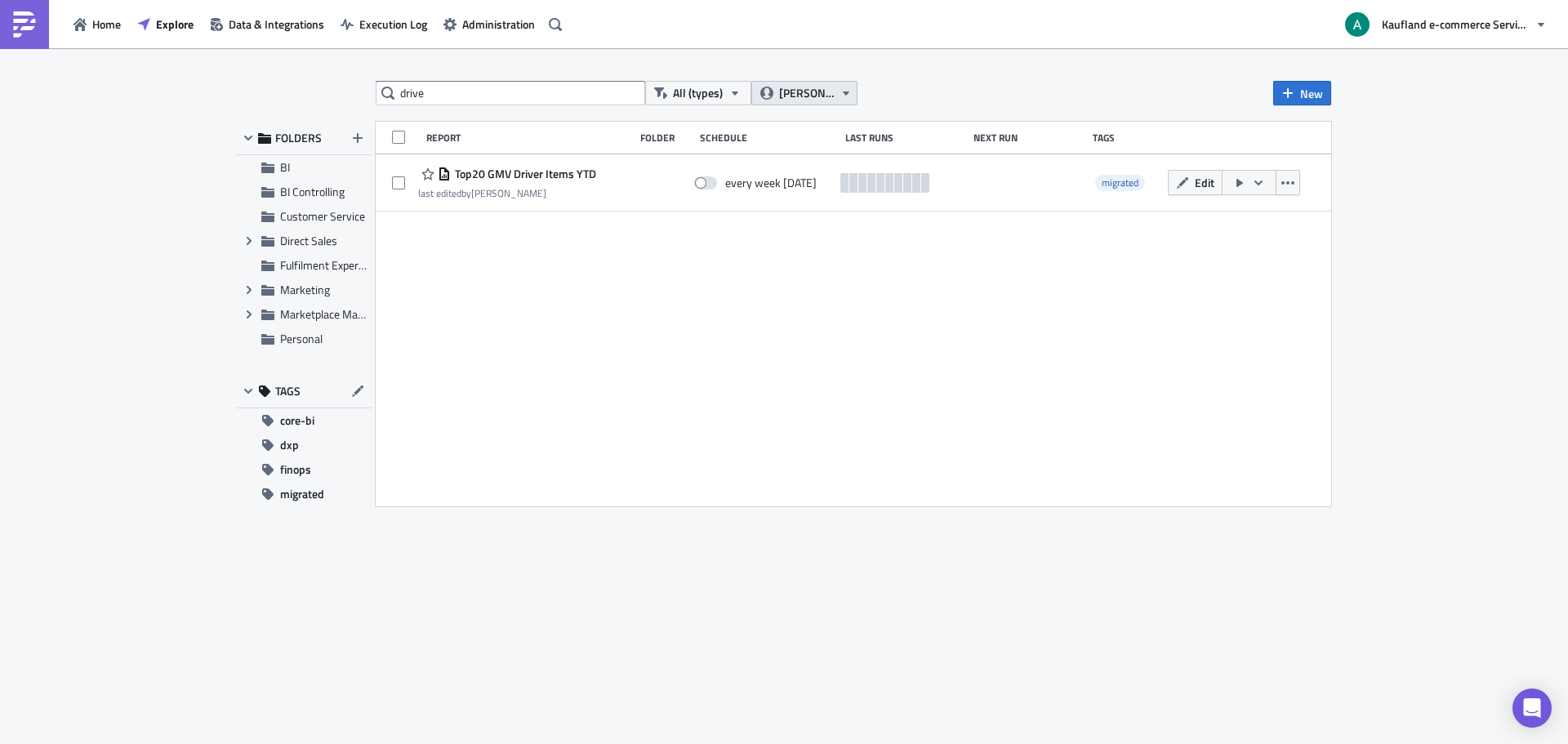
click at [811, 93] on span "Bharti Saxena" at bounding box center [807, 93] width 55 height 18
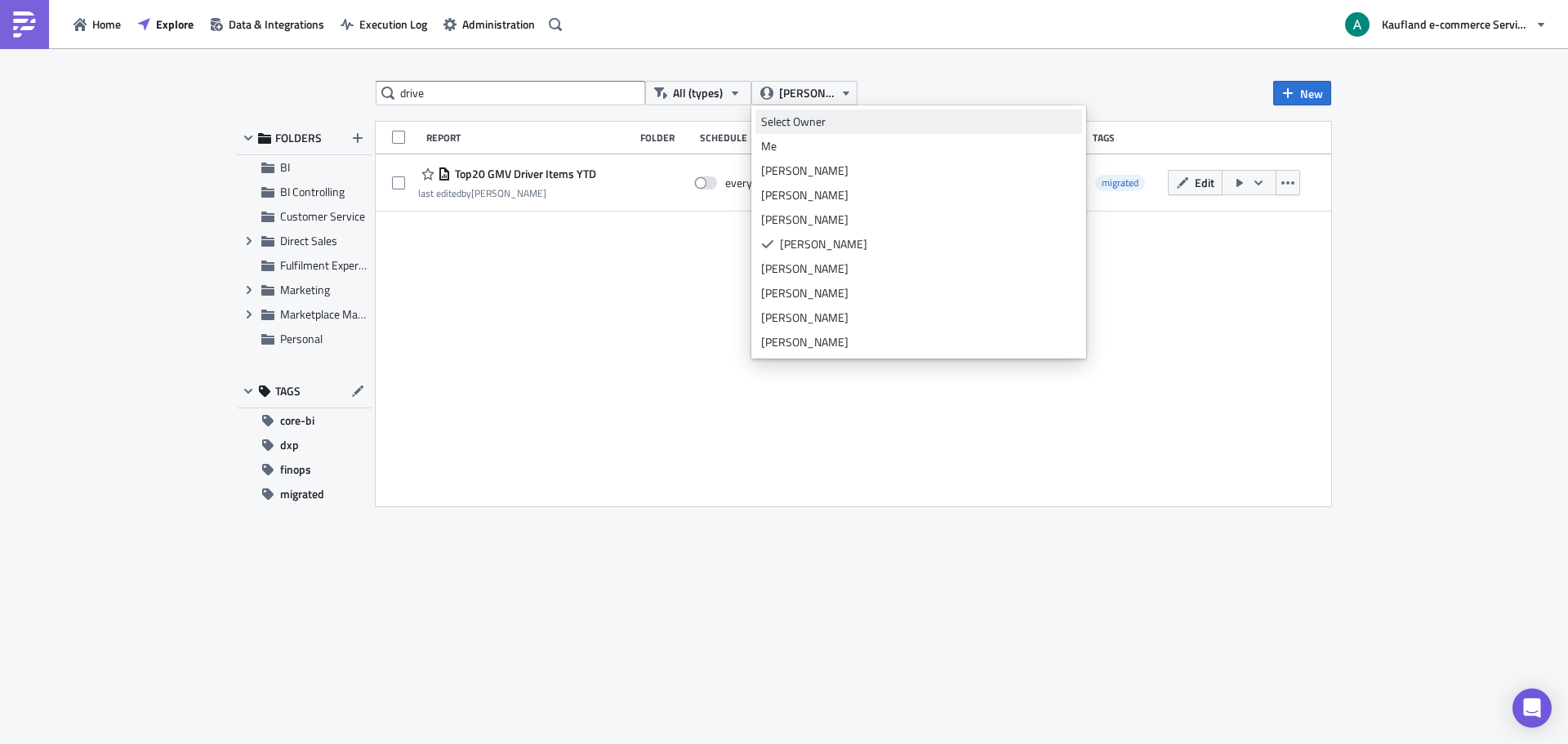
click at [814, 112] on link "Select Owner" at bounding box center [919, 122] width 327 height 25
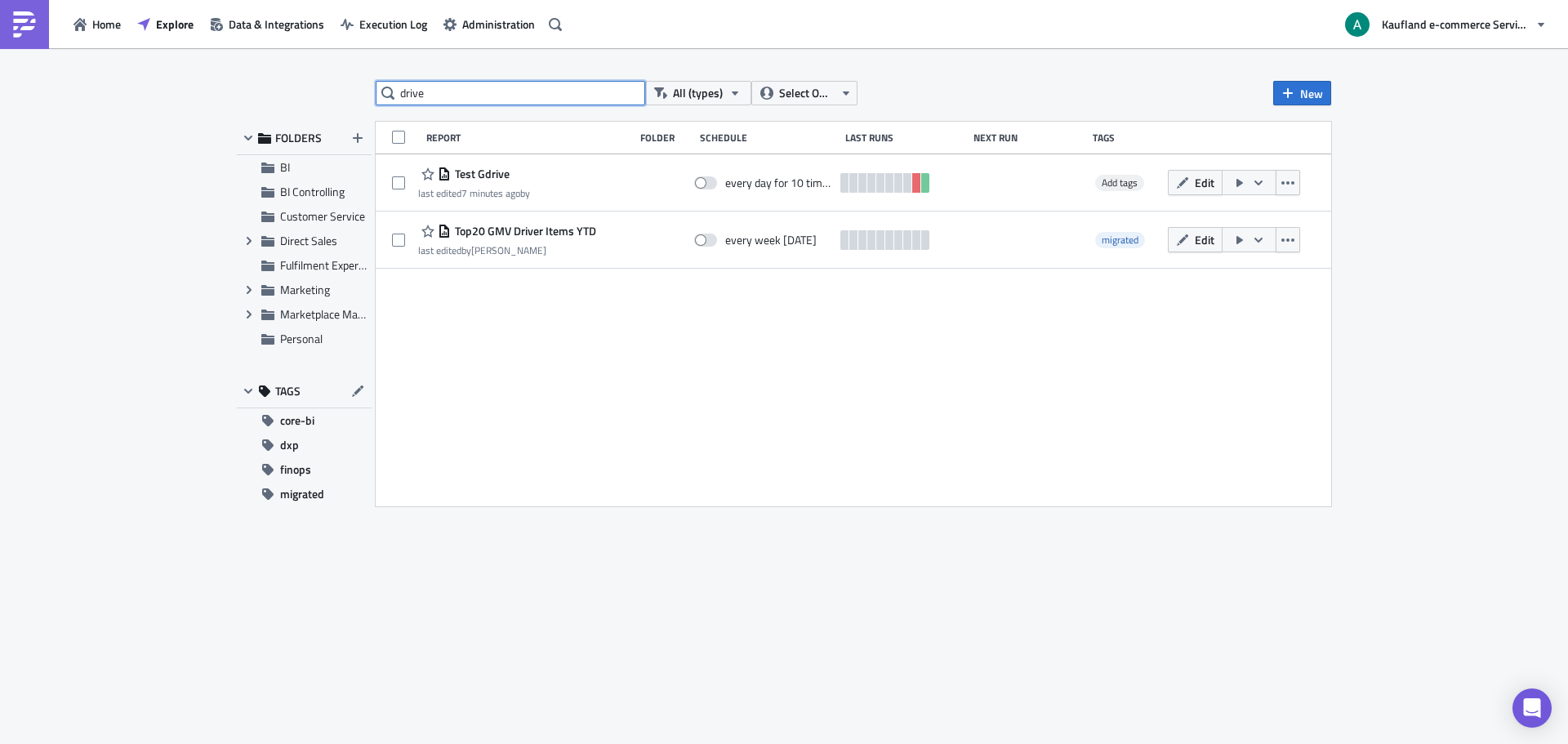
click at [490, 96] on input "drive" at bounding box center [510, 93] width 269 height 25
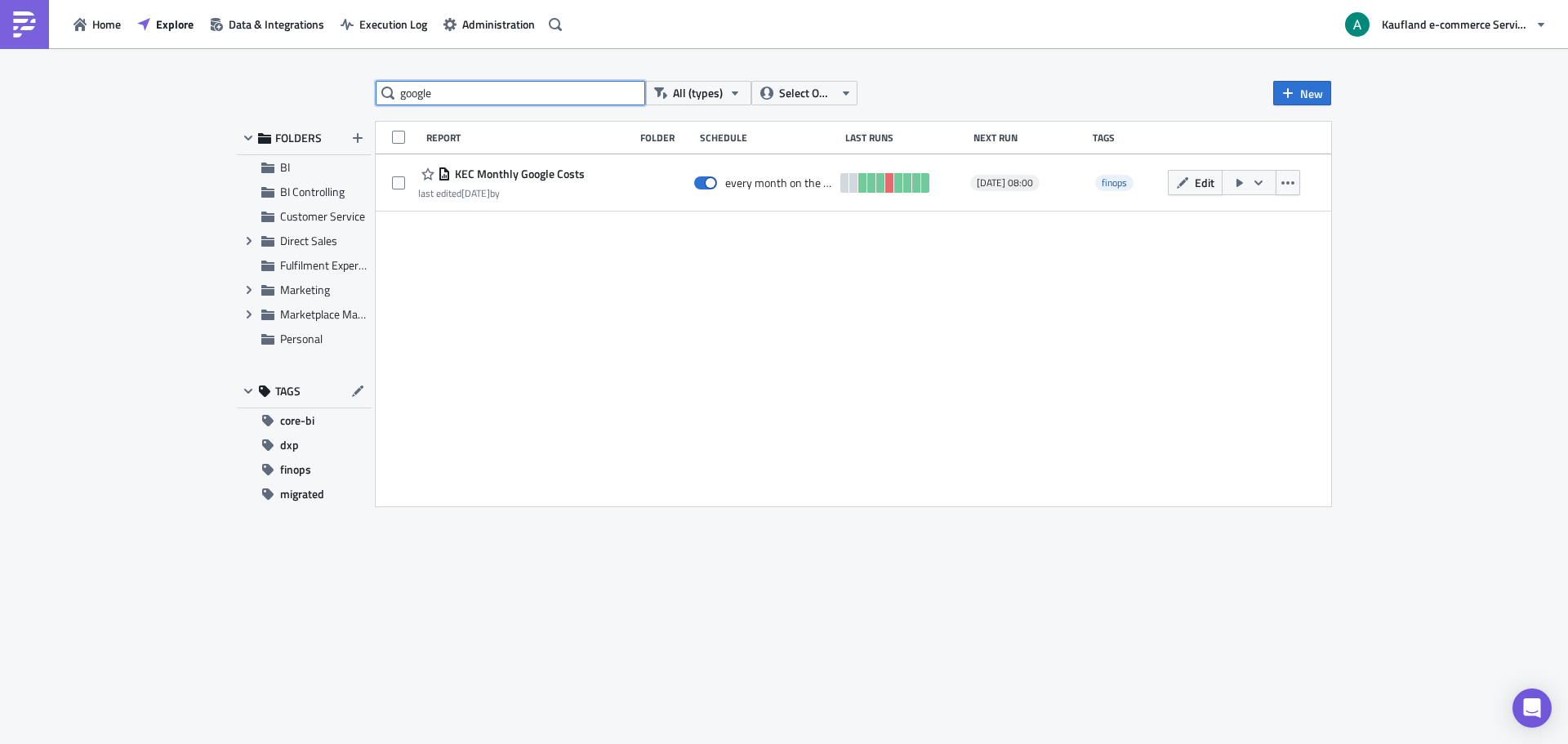
click at [504, 95] on input "google" at bounding box center [510, 93] width 269 height 25
type input "gdrive"
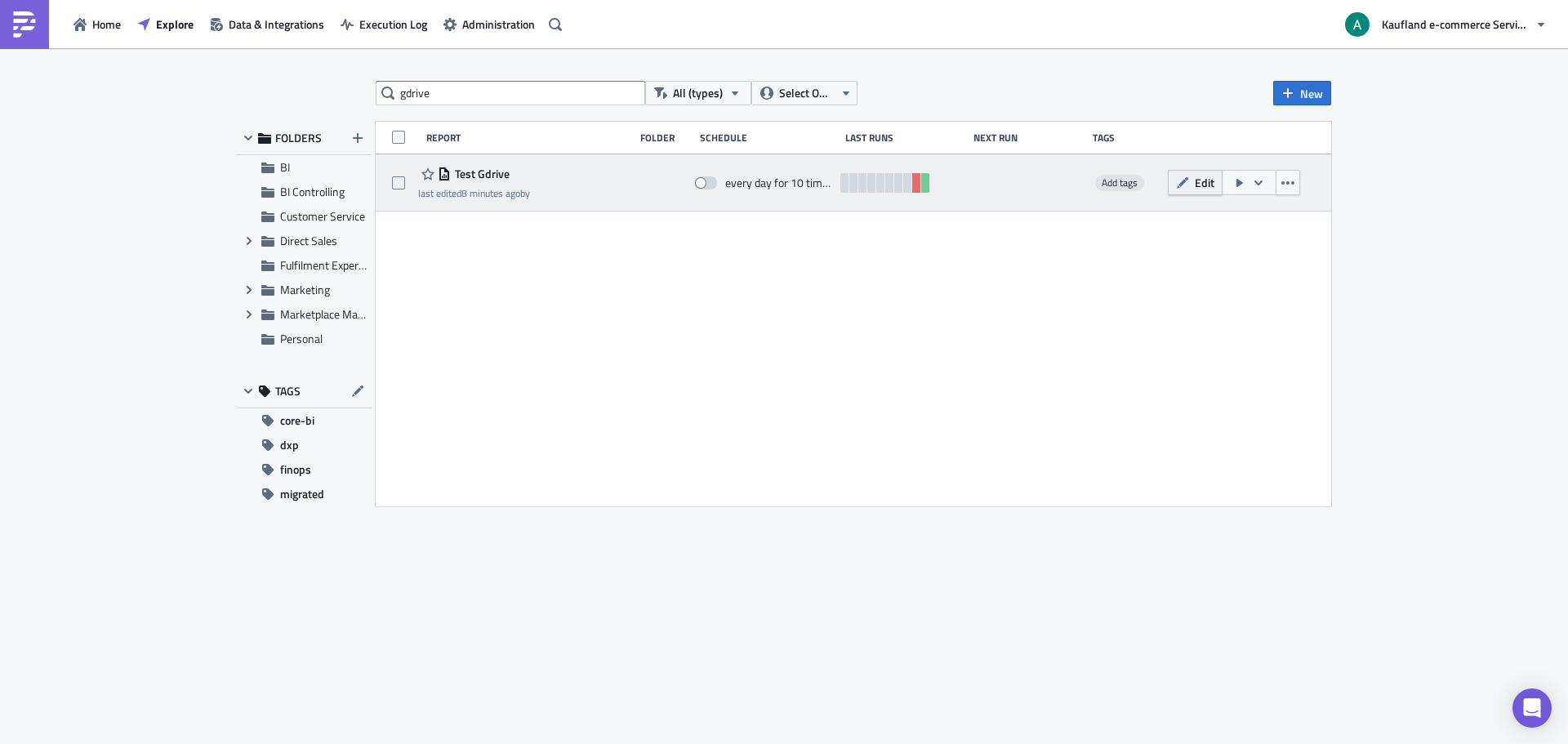
click at [1190, 192] on button "Edit" at bounding box center [1196, 182] width 55 height 26
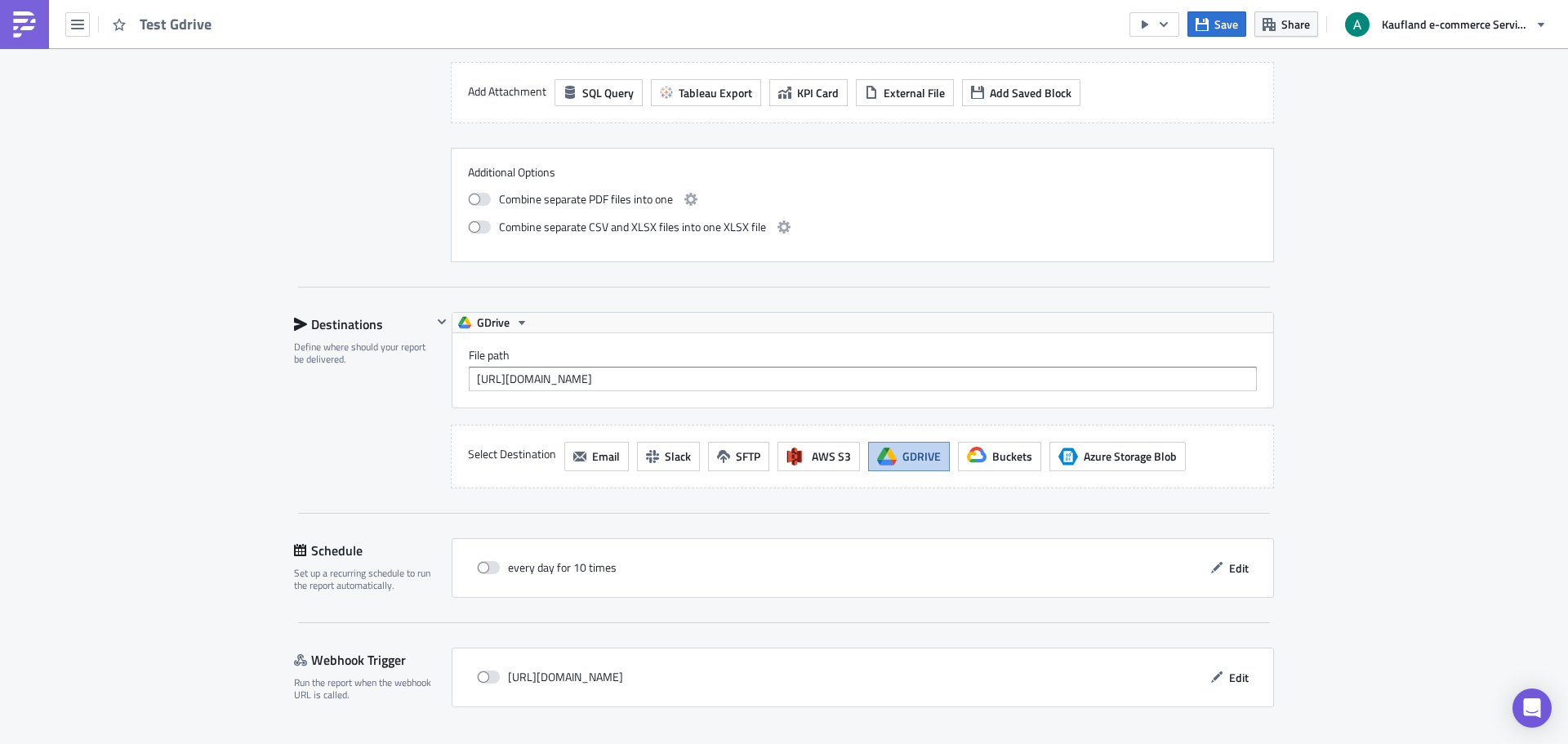
scroll to position [1283, 0]
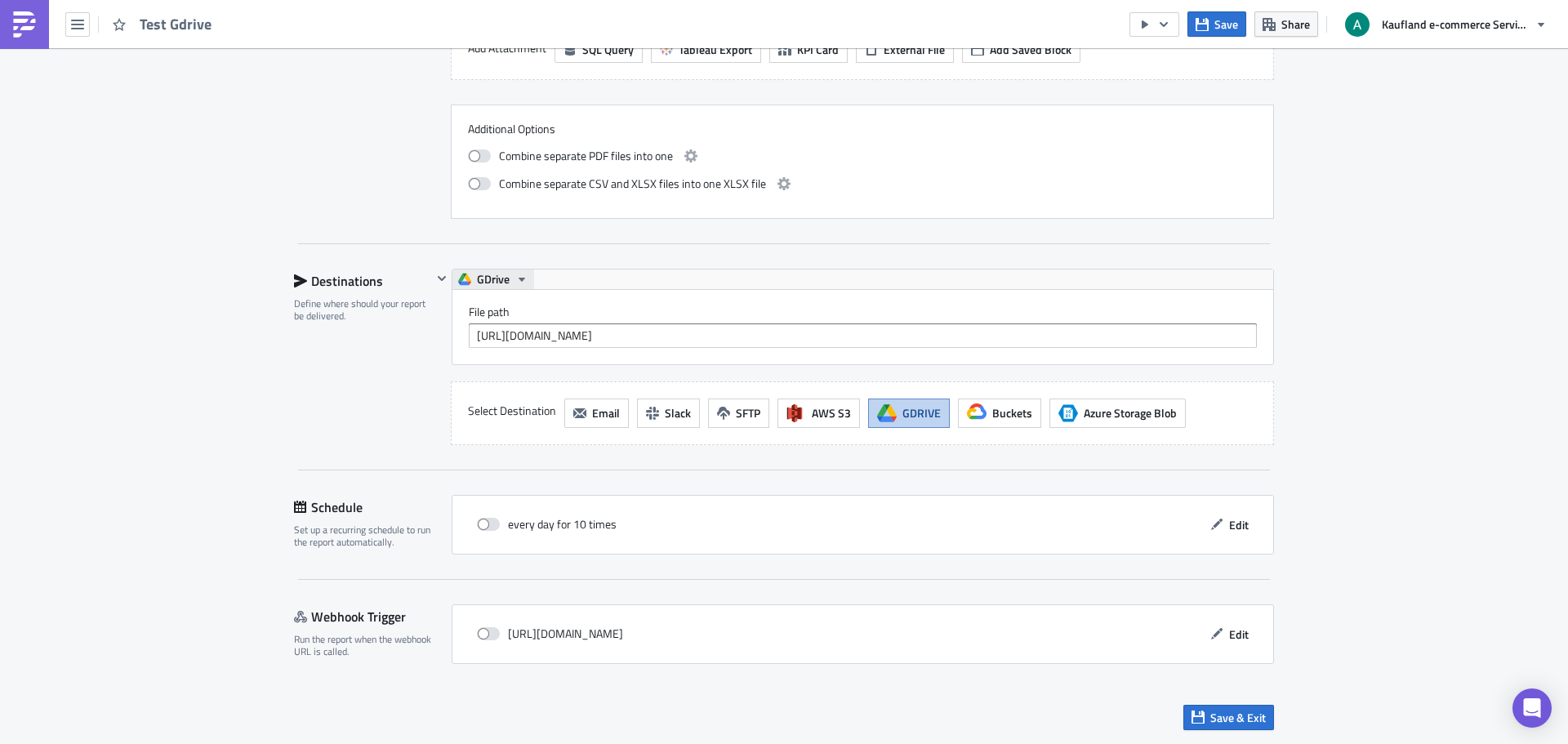
click at [477, 279] on span "GDrive" at bounding box center [493, 279] width 33 height 20
click at [468, 280] on button "GDrive" at bounding box center [493, 279] width 82 height 20
click at [479, 299] on div "GDrive" at bounding box center [533, 305] width 116 height 16
click at [435, 282] on icon "button" at bounding box center [442, 278] width 13 height 13
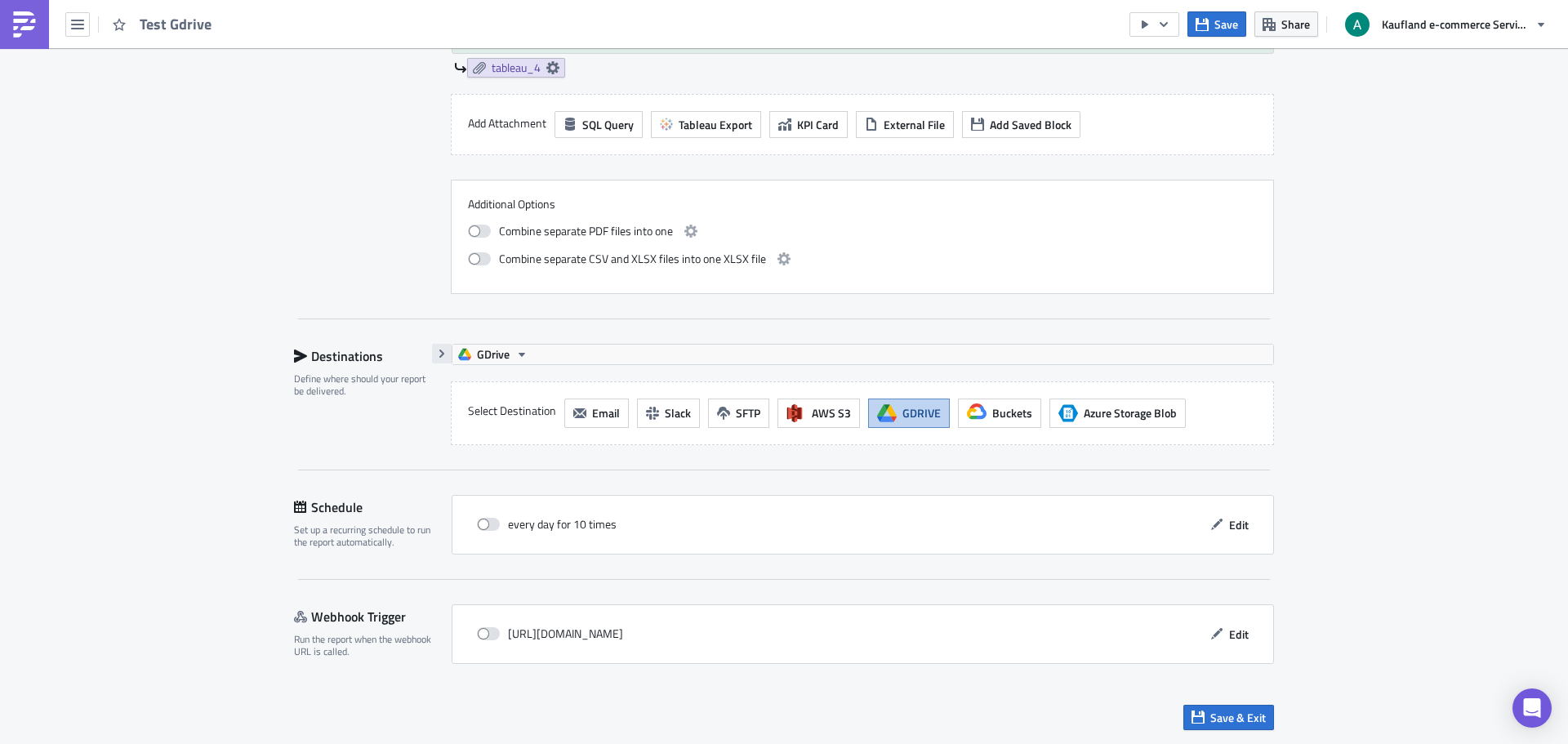
scroll to position [1208, 0]
click at [439, 349] on icon "button" at bounding box center [442, 353] width 13 height 13
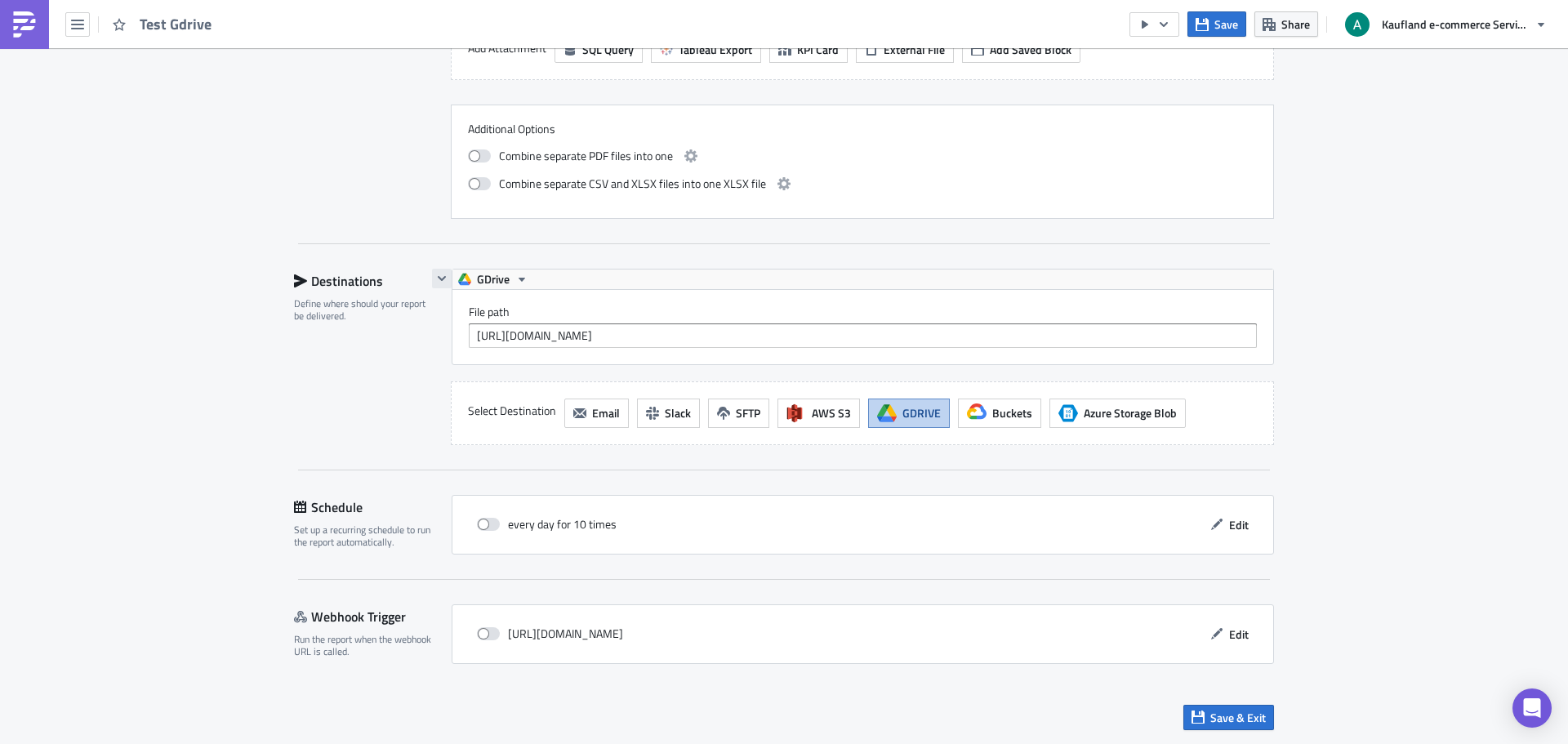
click at [434, 285] on button "button" at bounding box center [442, 279] width 20 height 20
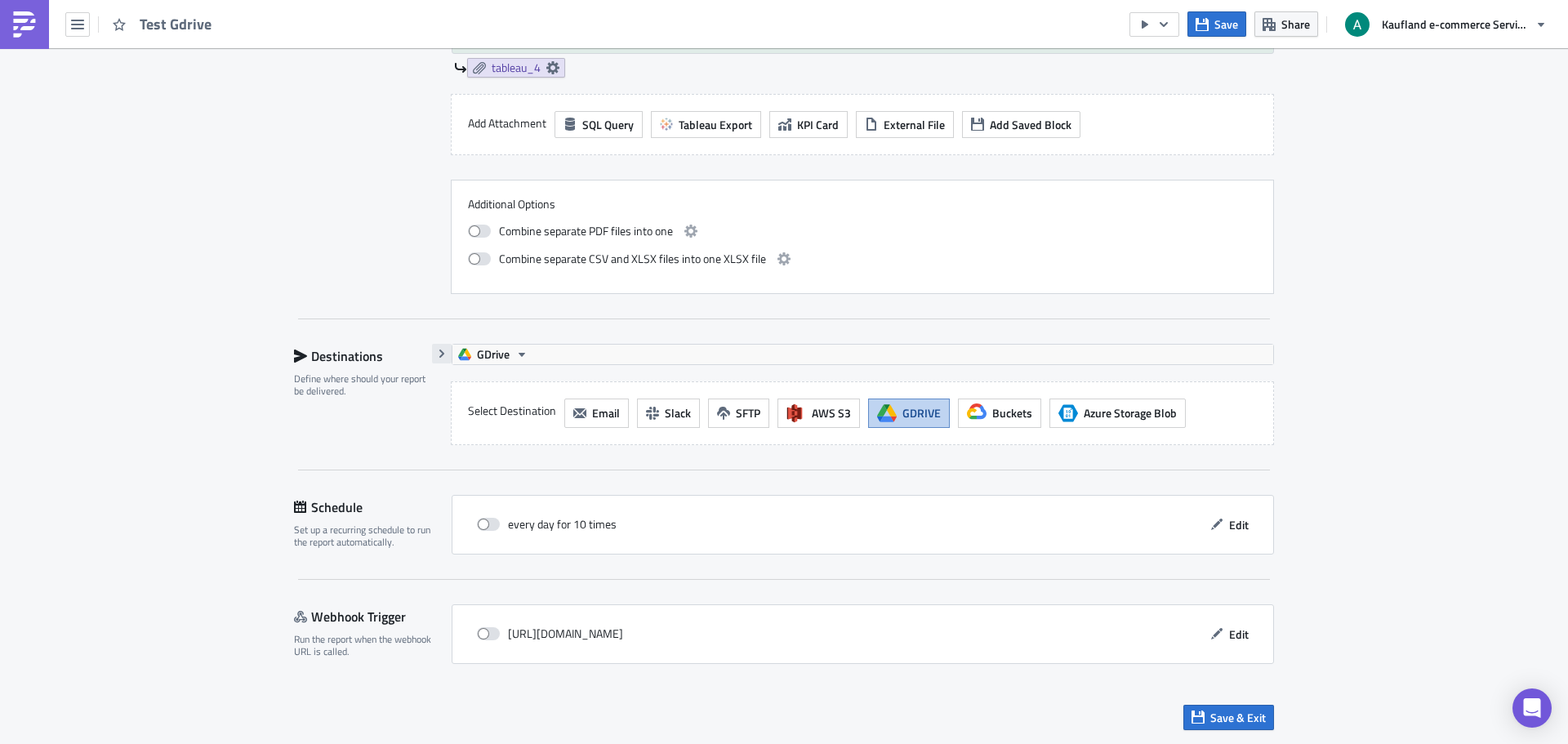
scroll to position [1208, 0]
click at [489, 360] on span "GDrive" at bounding box center [493, 354] width 33 height 20
click at [441, 356] on icon "button" at bounding box center [442, 353] width 13 height 13
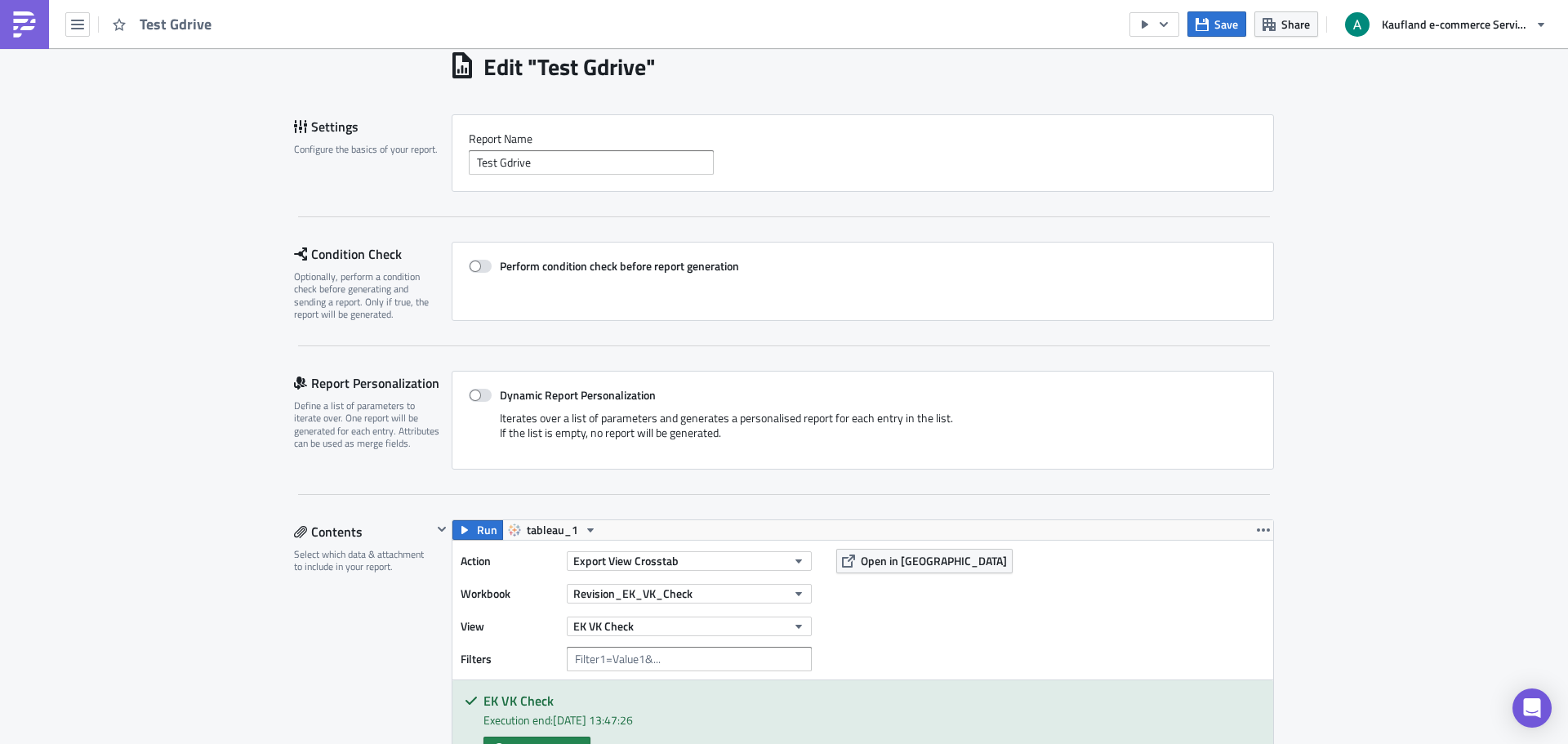
scroll to position [0, 0]
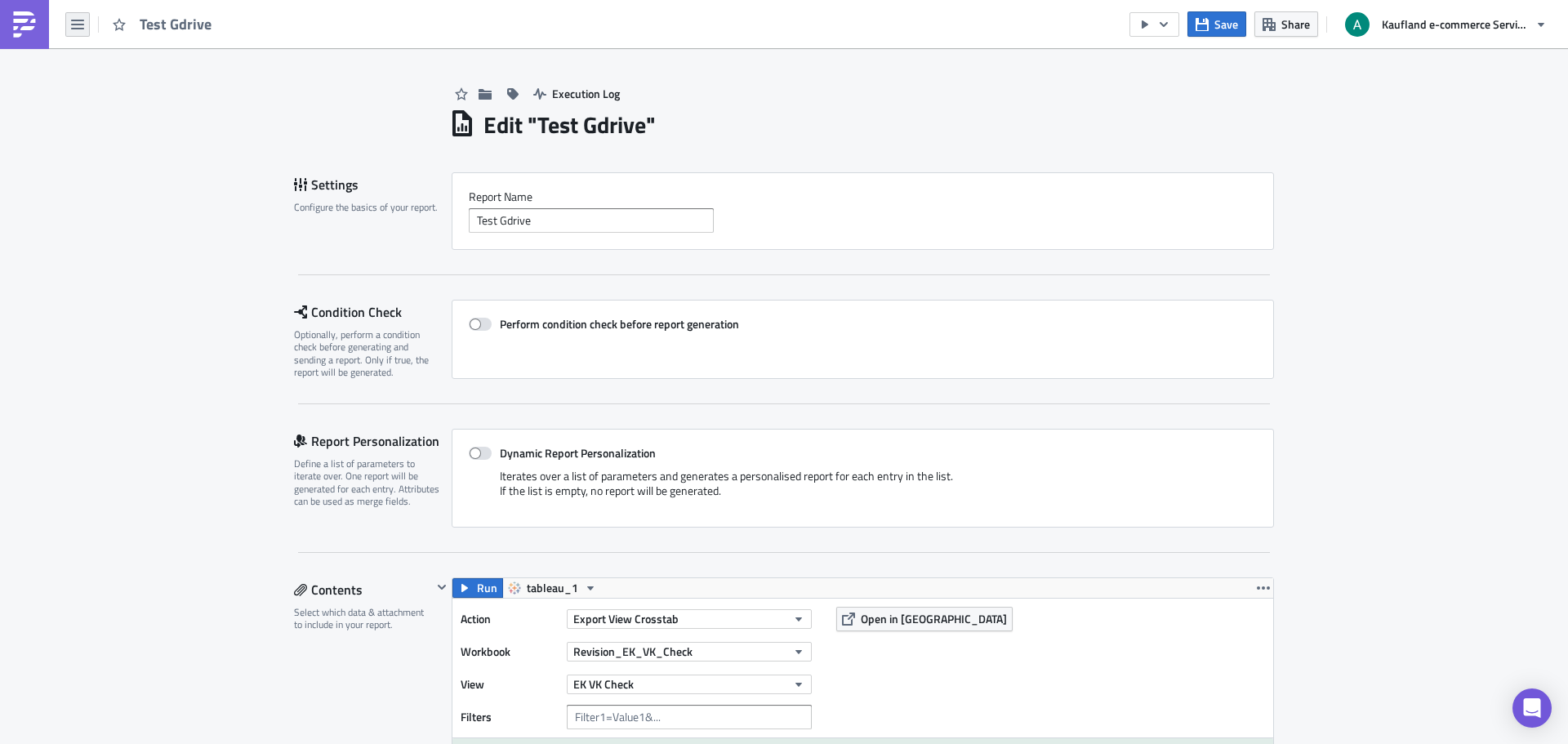
click at [84, 27] on icon "button" at bounding box center [77, 24] width 13 height 13
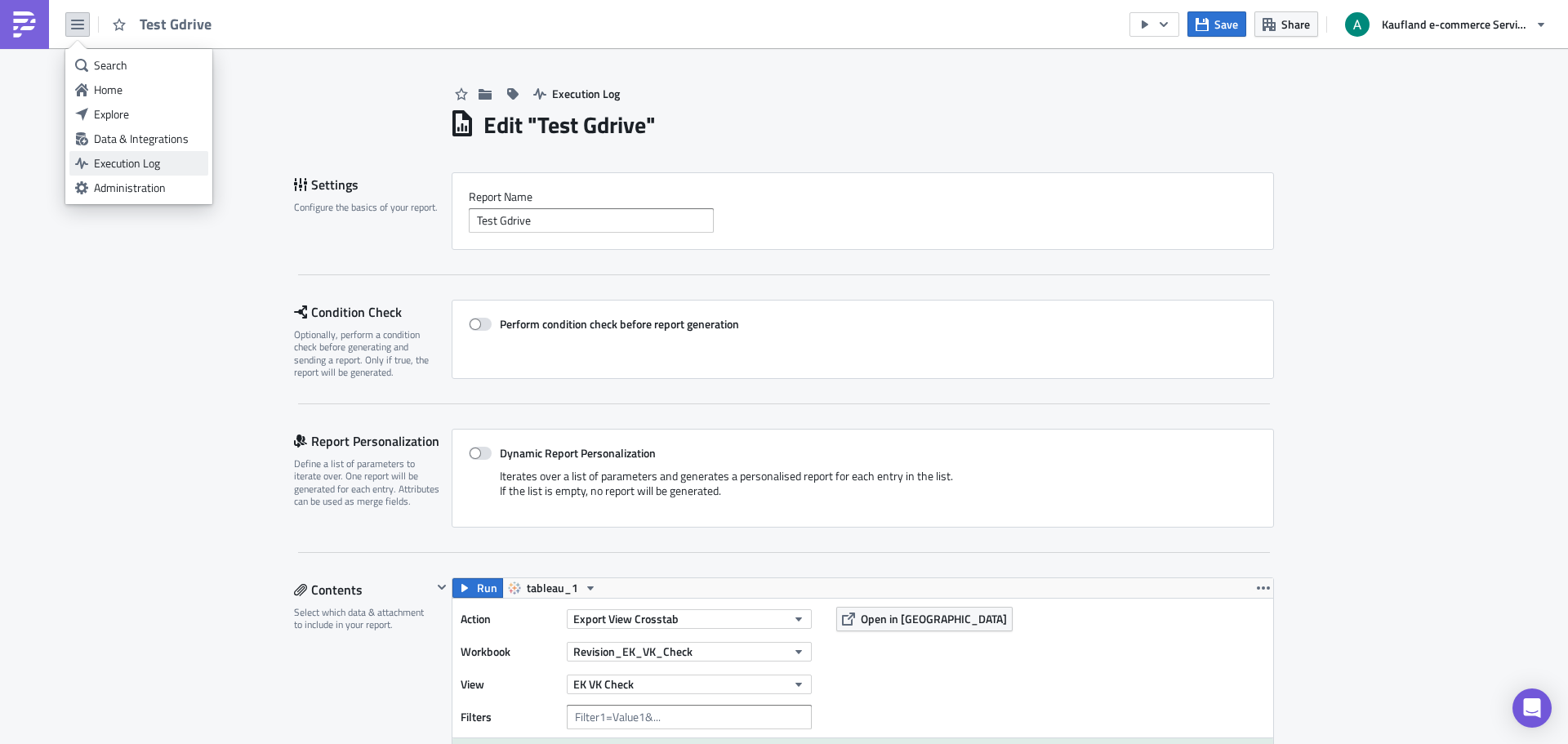
click at [127, 155] on div "Execution Log" at bounding box center [148, 163] width 108 height 16
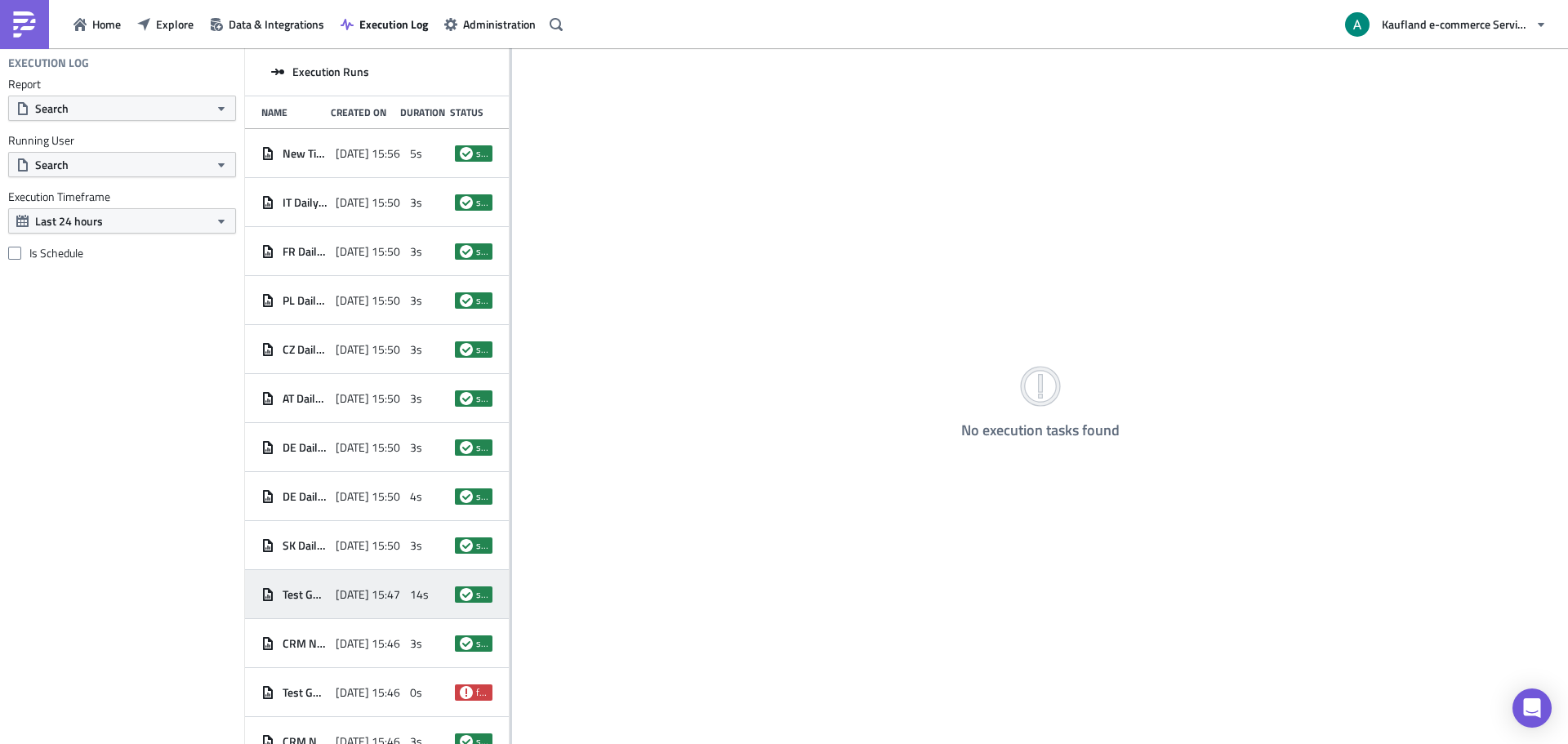
click at [337, 590] on span "[DATE] 15:47" at bounding box center [368, 594] width 65 height 15
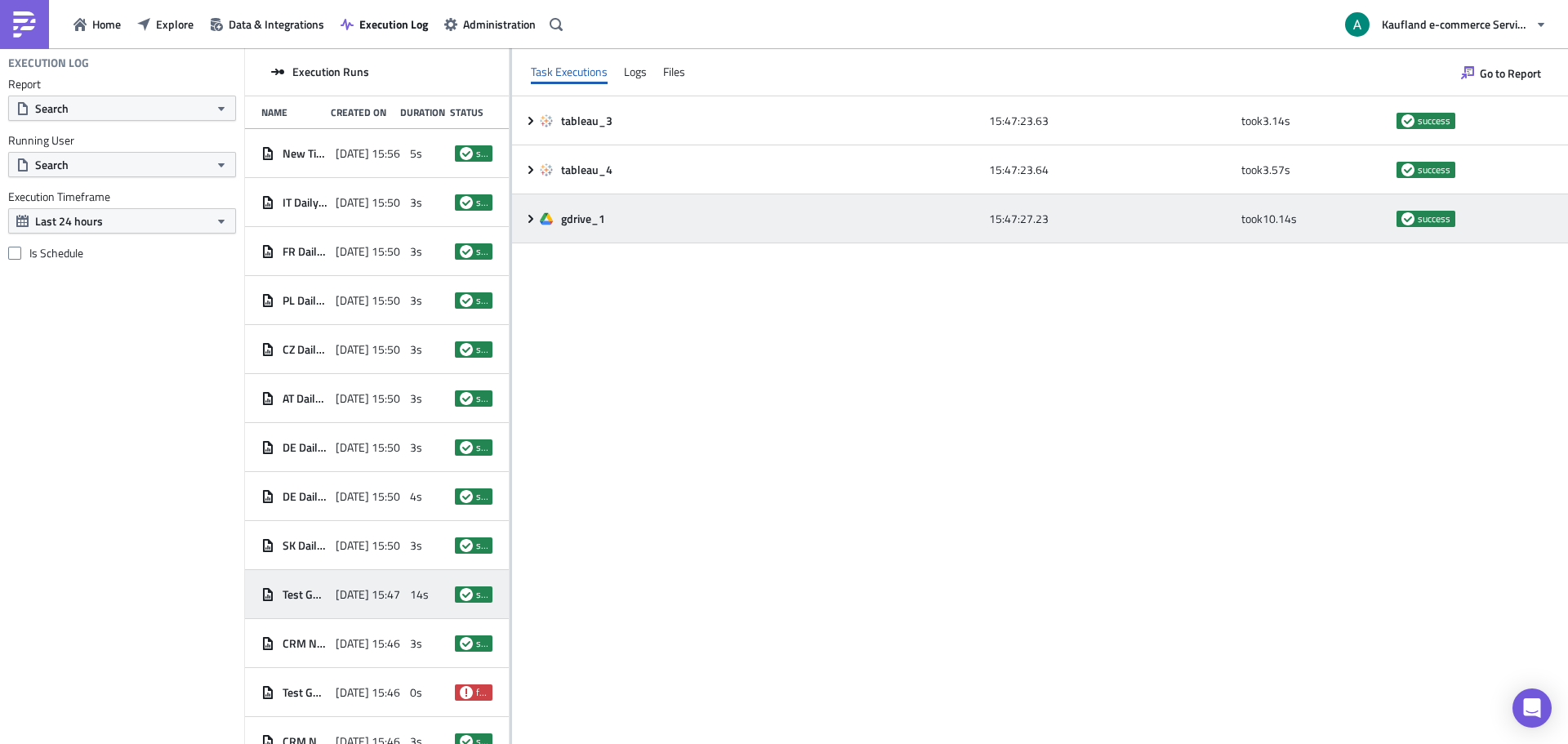
click at [534, 220] on icon at bounding box center [530, 218] width 13 height 13
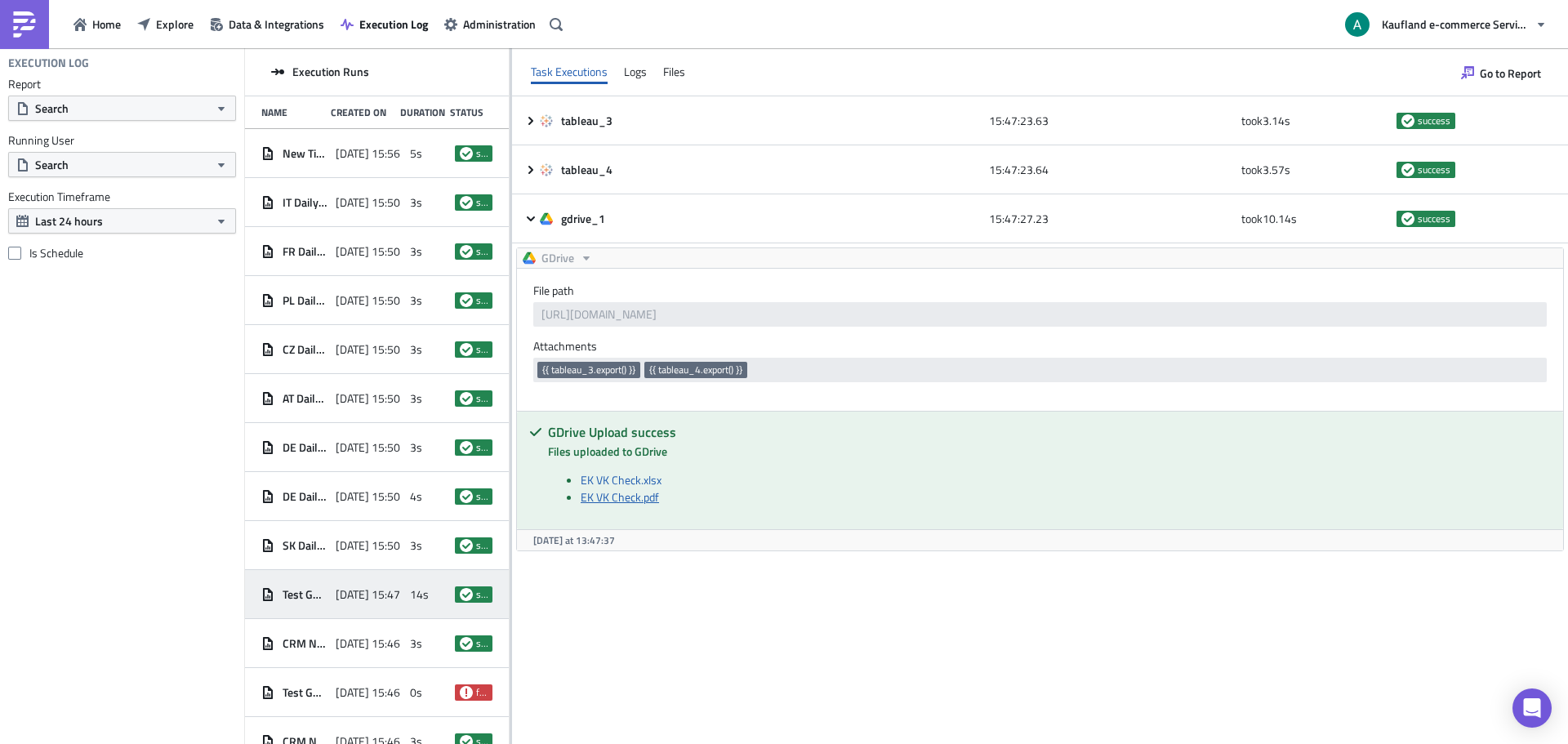
click at [599, 502] on link "EK VK Check.pdf" at bounding box center [620, 496] width 78 height 17
